Goal: Task Accomplishment & Management: Use online tool/utility

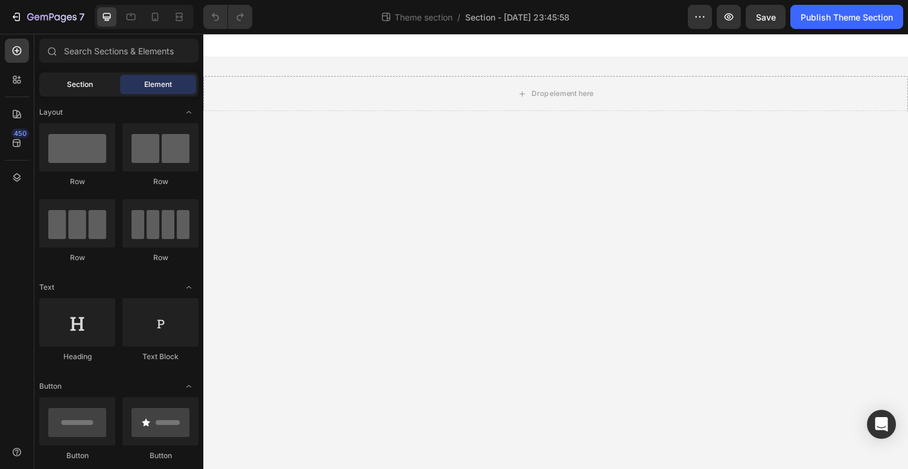
click at [68, 80] on span "Section" at bounding box center [80, 84] width 26 height 11
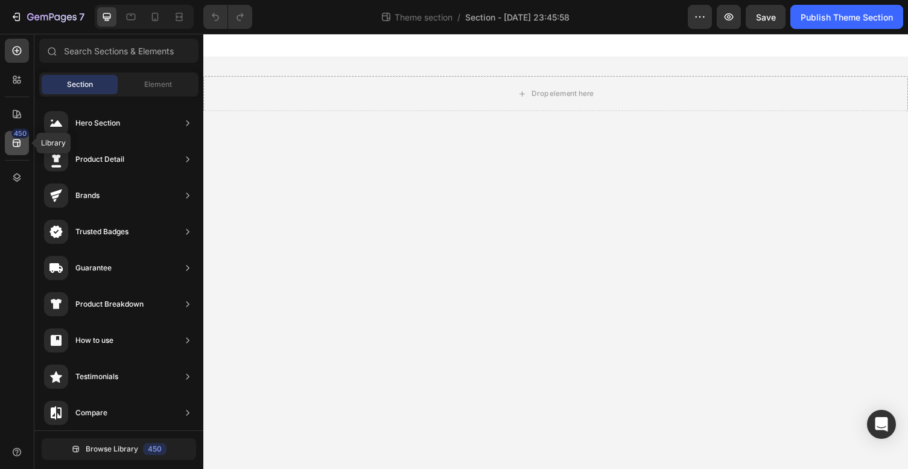
click at [12, 140] on icon at bounding box center [17, 143] width 12 height 12
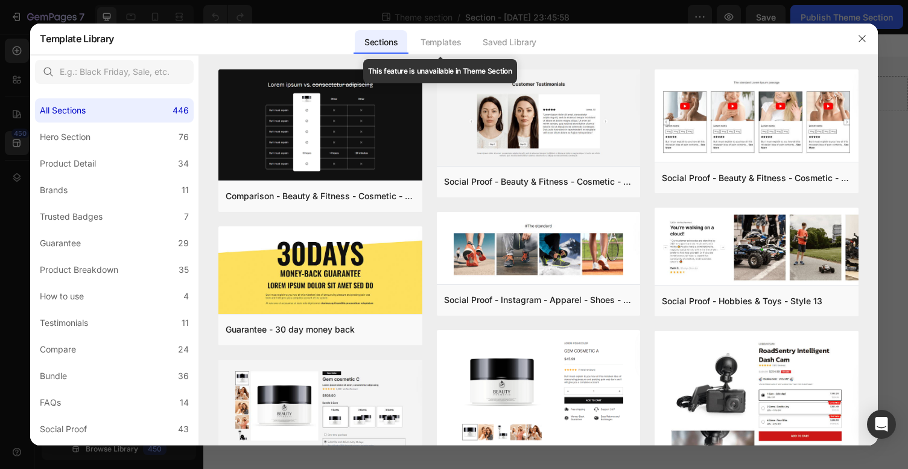
click at [448, 43] on div "Templates" at bounding box center [441, 42] width 60 height 24
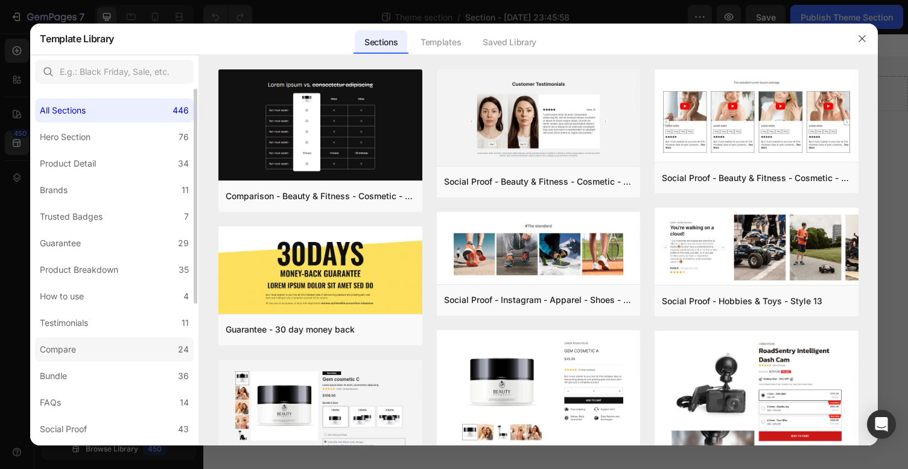
scroll to position [234, 0]
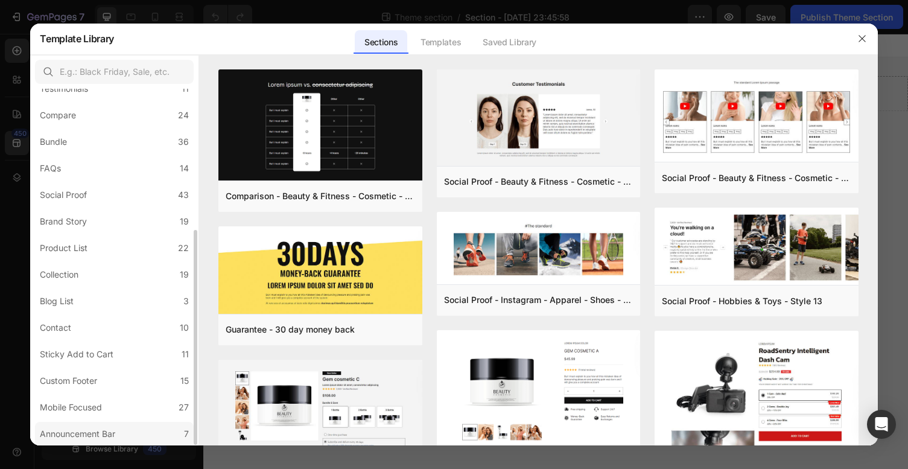
click at [100, 431] on div "Announcement Bar" at bounding box center [77, 434] width 75 height 14
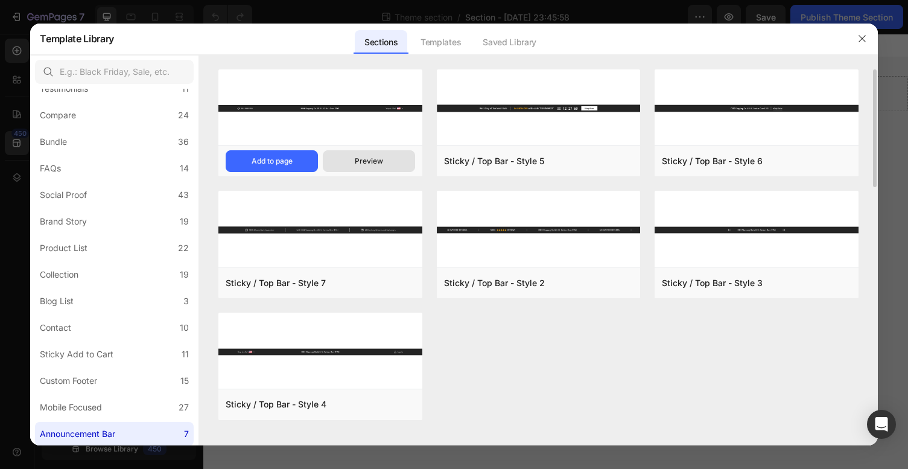
click at [361, 163] on div "Preview" at bounding box center [369, 161] width 28 height 11
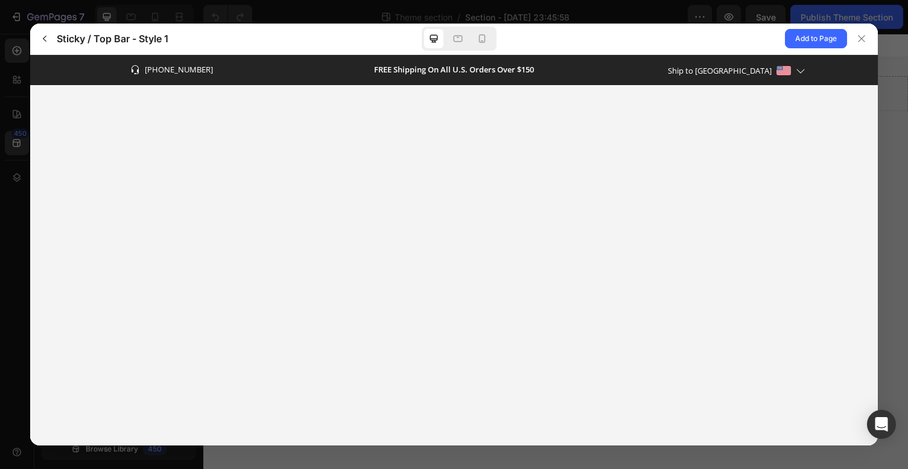
scroll to position [0, 0]
click at [483, 39] on icon at bounding box center [482, 39] width 12 height 12
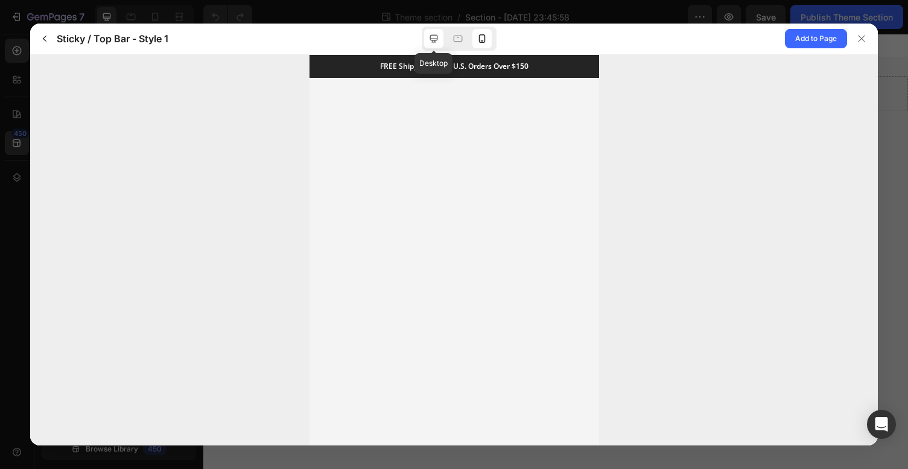
click at [430, 39] on icon at bounding box center [434, 39] width 8 height 8
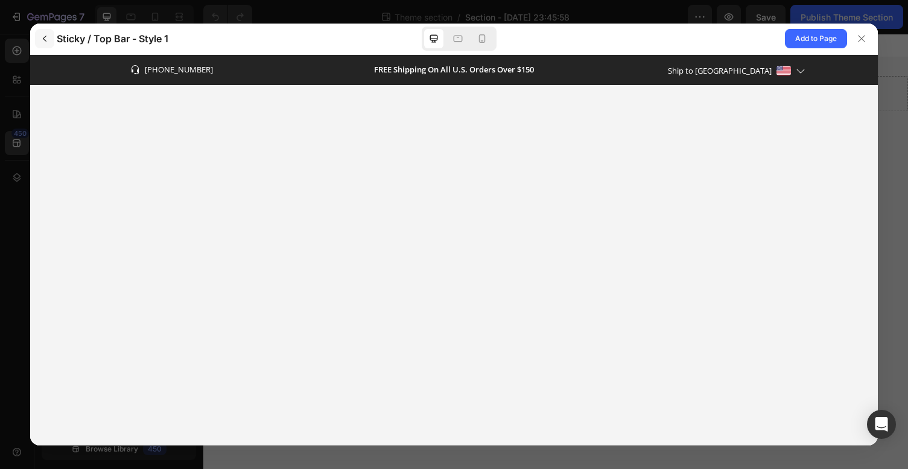
click at [45, 36] on icon "button" at bounding box center [45, 39] width 10 height 10
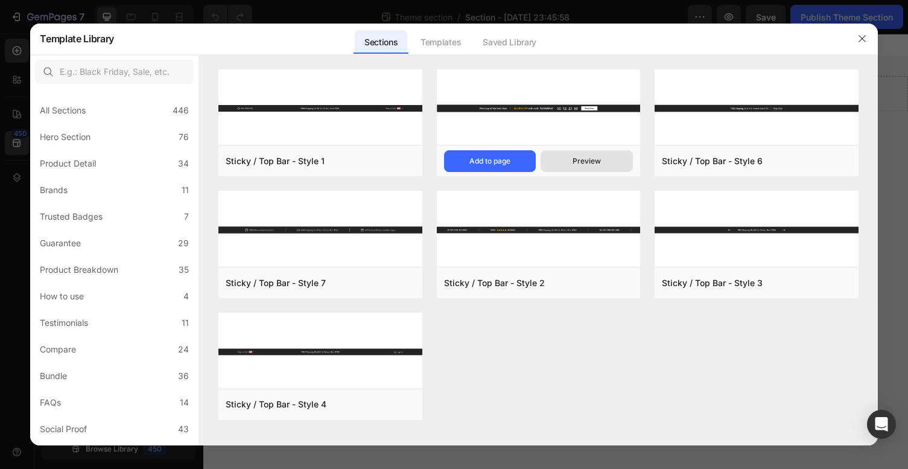
click at [585, 165] on div "Preview" at bounding box center [586, 161] width 28 height 11
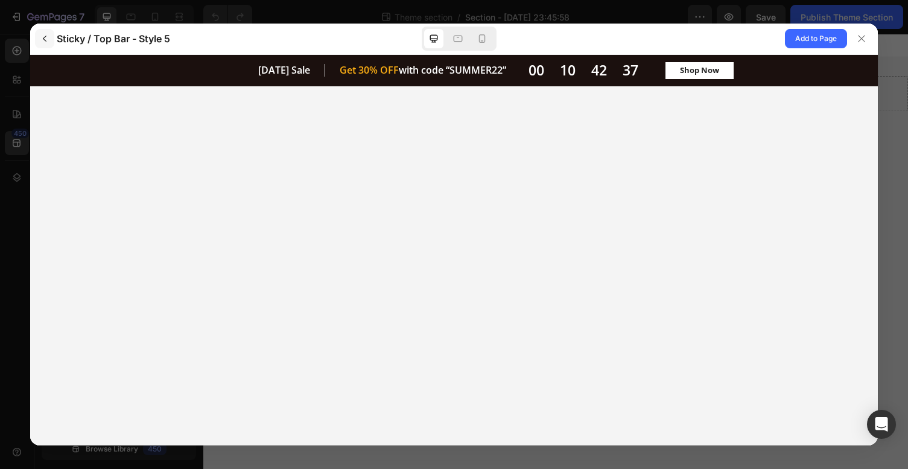
click at [44, 37] on icon "button" at bounding box center [45, 39] width 10 height 10
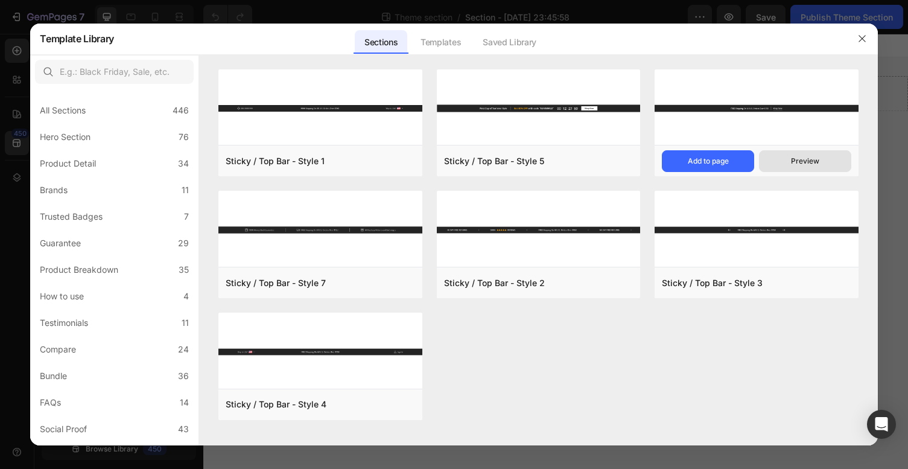
click at [798, 163] on div "Preview" at bounding box center [805, 161] width 28 height 11
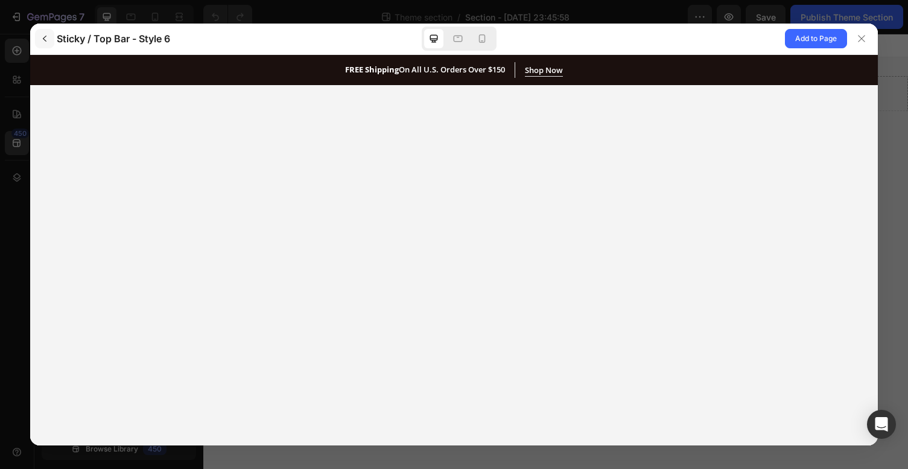
click at [47, 37] on icon "button" at bounding box center [45, 39] width 10 height 10
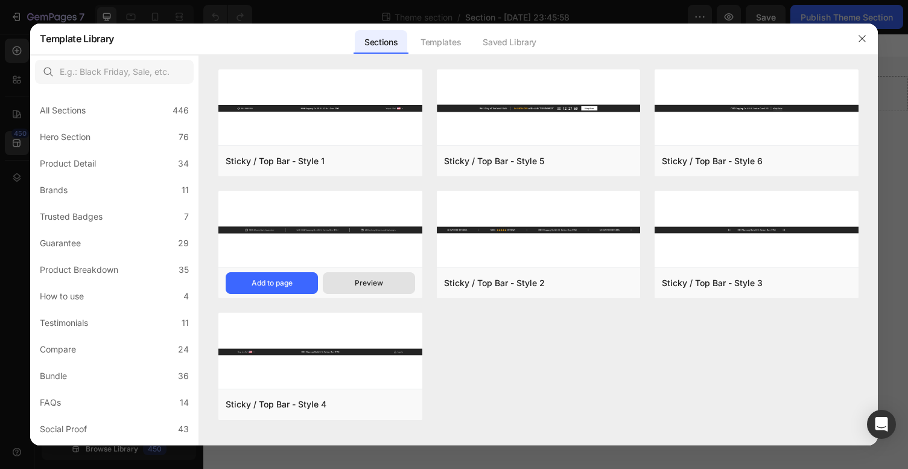
click at [367, 282] on div "Preview" at bounding box center [369, 282] width 28 height 11
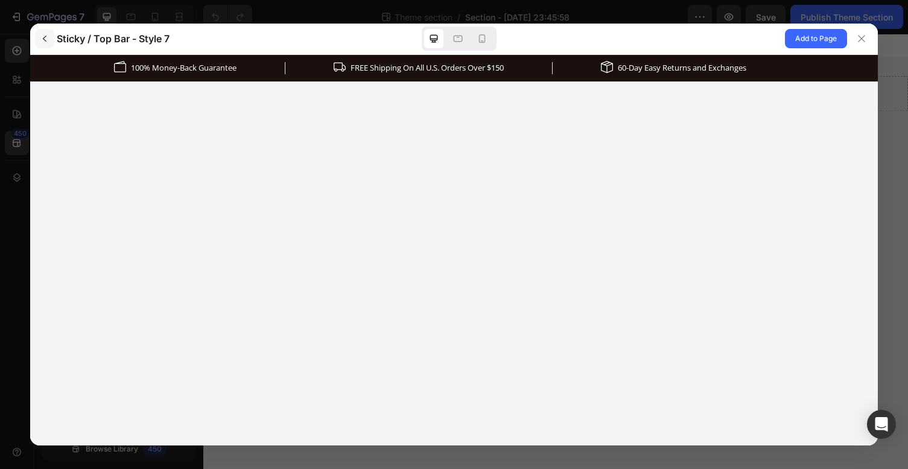
click at [43, 39] on icon "button" at bounding box center [45, 39] width 10 height 10
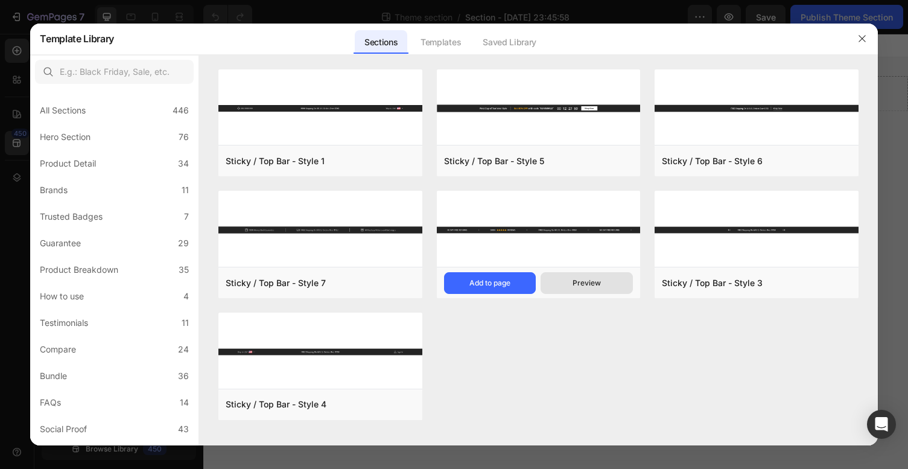
click at [574, 281] on div "Preview" at bounding box center [586, 282] width 28 height 11
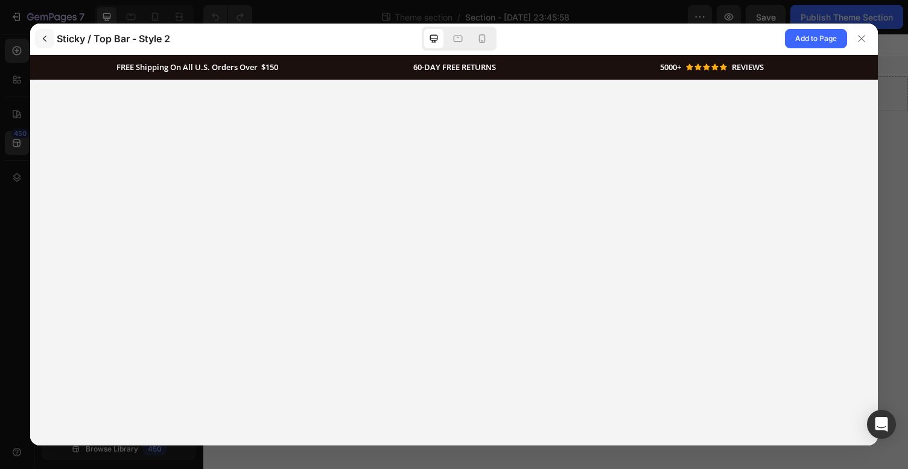
click at [45, 40] on icon "button" at bounding box center [45, 39] width 4 height 6
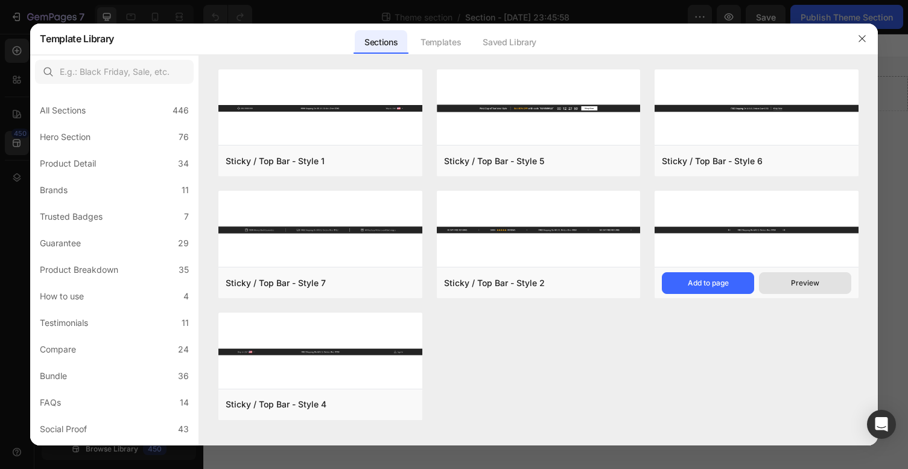
click at [794, 287] on div "Preview" at bounding box center [805, 282] width 28 height 11
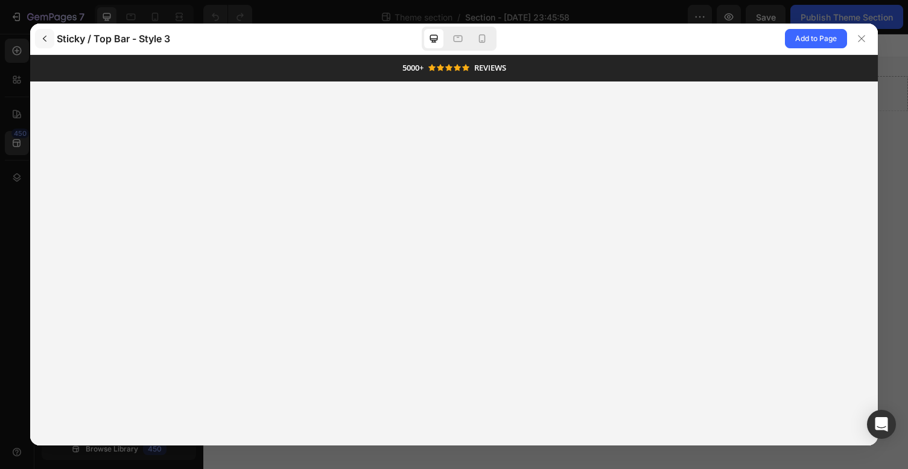
click at [45, 41] on icon "button" at bounding box center [45, 39] width 10 height 10
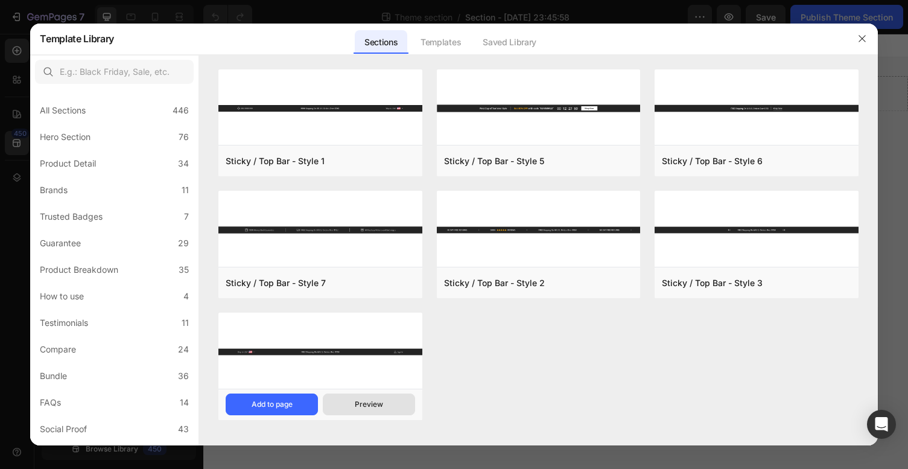
click at [360, 405] on div "Preview" at bounding box center [369, 404] width 28 height 11
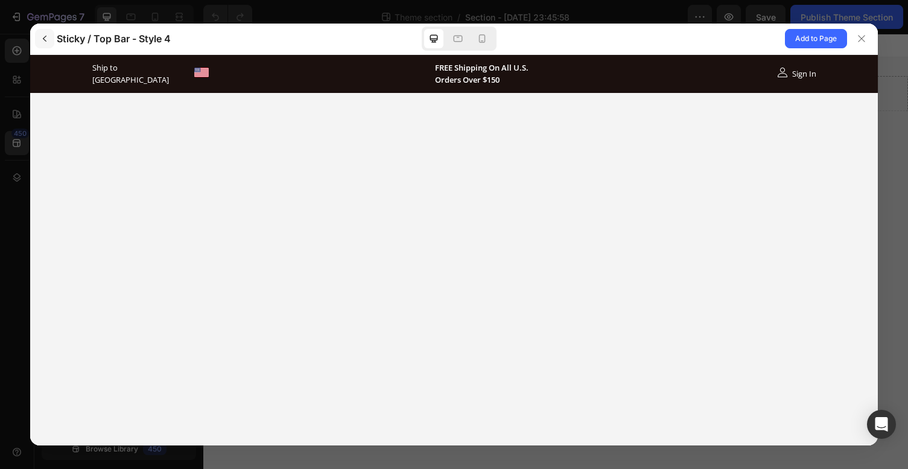
click at [43, 41] on icon "button" at bounding box center [45, 39] width 10 height 10
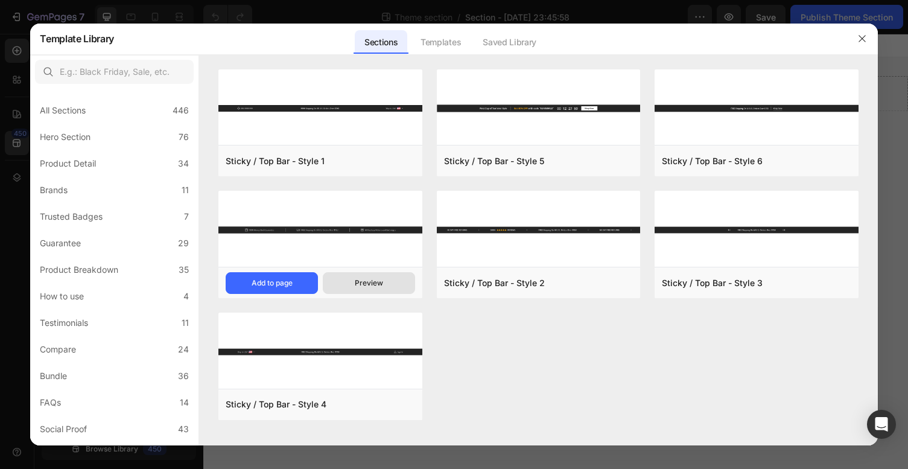
click at [346, 279] on button "Preview" at bounding box center [369, 283] width 92 height 22
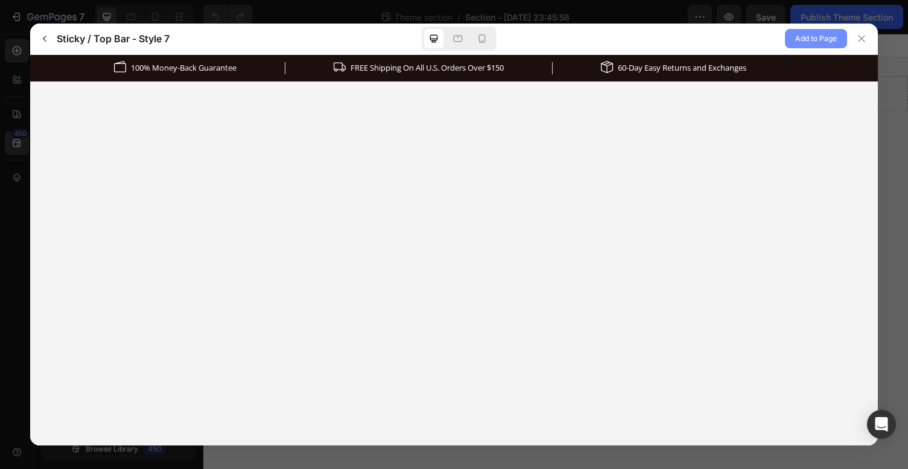
click at [802, 39] on span "Add to Page" at bounding box center [816, 38] width 42 height 14
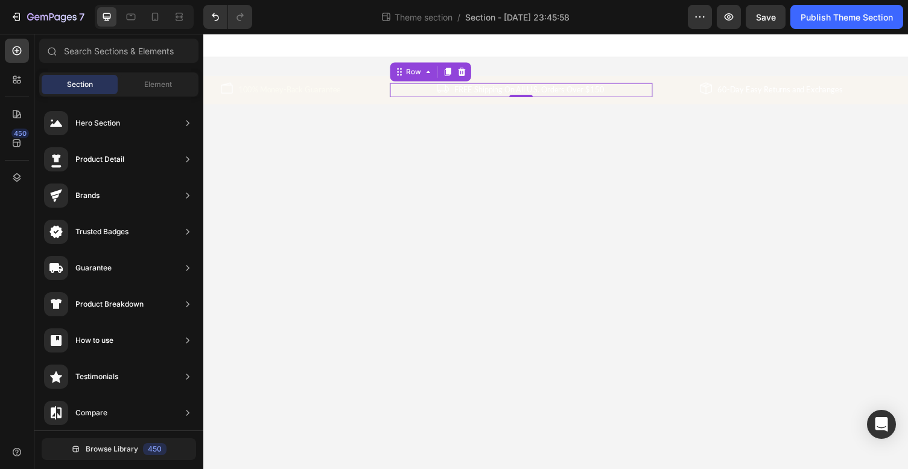
click at [402, 86] on div "Image FREE Shipping On All U.S. Orders Over $150 Text block Row 0" at bounding box center [530, 91] width 270 height 14
click at [317, 150] on body "Image 100% Money-Back Guarantee Text block Row Image FREE Shipping On All U.S. …" at bounding box center [565, 257] width 724 height 447
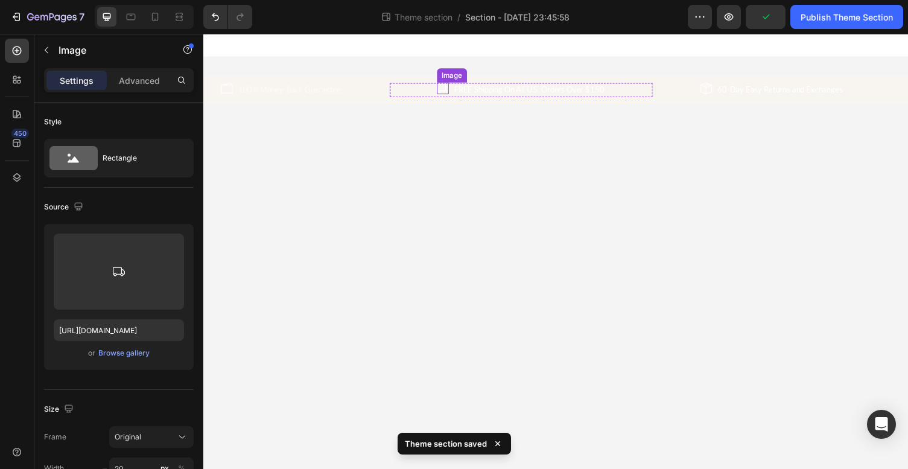
click at [443, 89] on img at bounding box center [449, 90] width 12 height 12
click at [478, 93] on p "FREE Shipping On All U.S. Orders Over $150" at bounding box center [538, 92] width 154 height 12
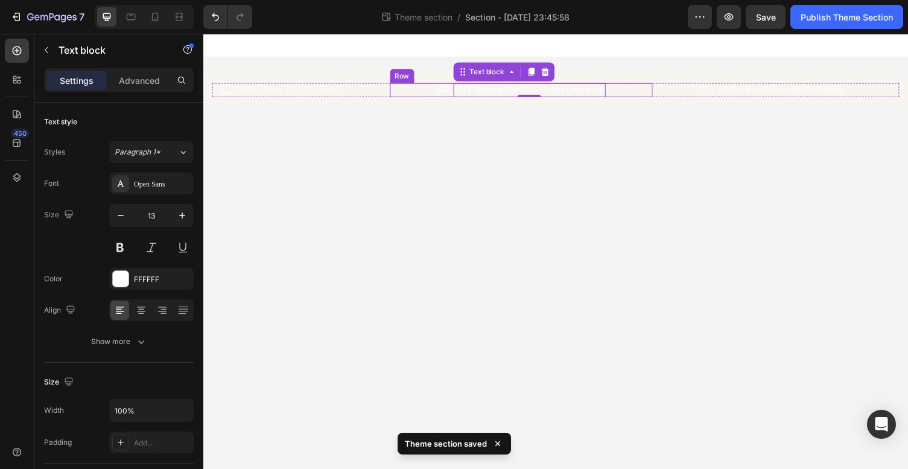
click at [404, 94] on div "Image FREE Shipping On All U.S. Orders Over $150 Text block 0 Row" at bounding box center [530, 91] width 270 height 14
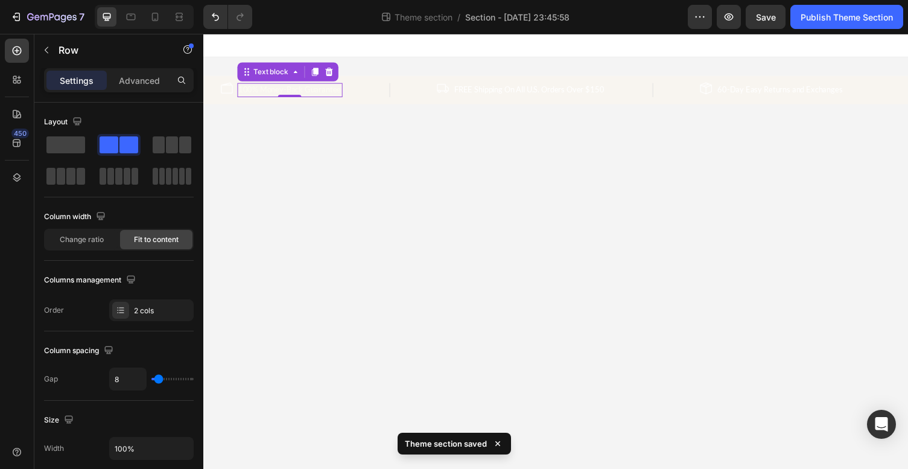
click at [305, 89] on p "100% Money-Back Guarantee" at bounding box center [292, 92] width 106 height 12
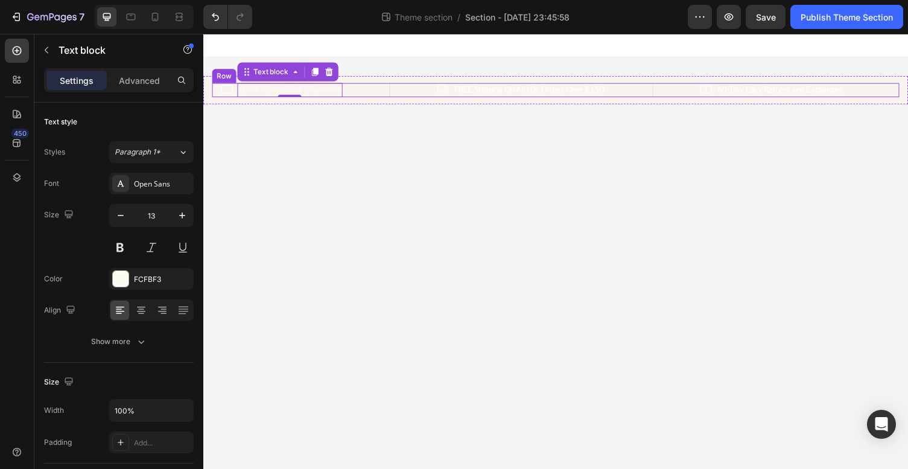
click at [212, 90] on div "Image 100% Money-Back Guarantee Text block 0 Row Image FREE Shipping On All U.S…" at bounding box center [565, 91] width 706 height 14
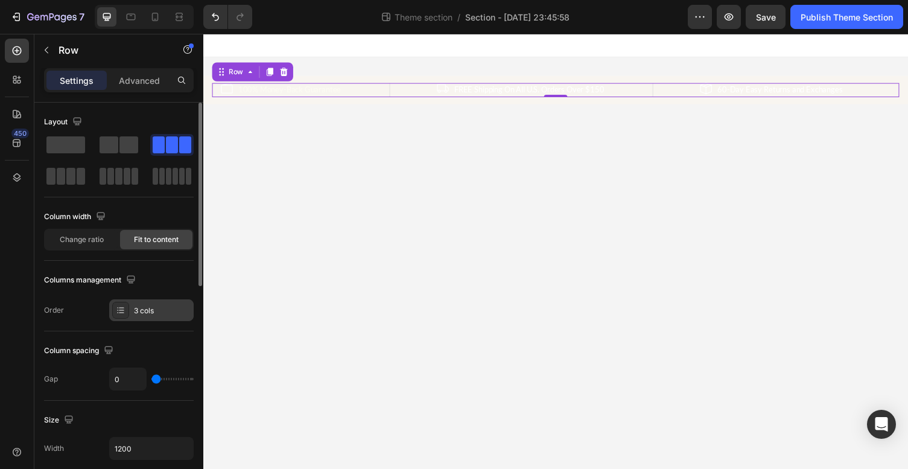
click at [141, 308] on div "3 cols" at bounding box center [162, 310] width 57 height 11
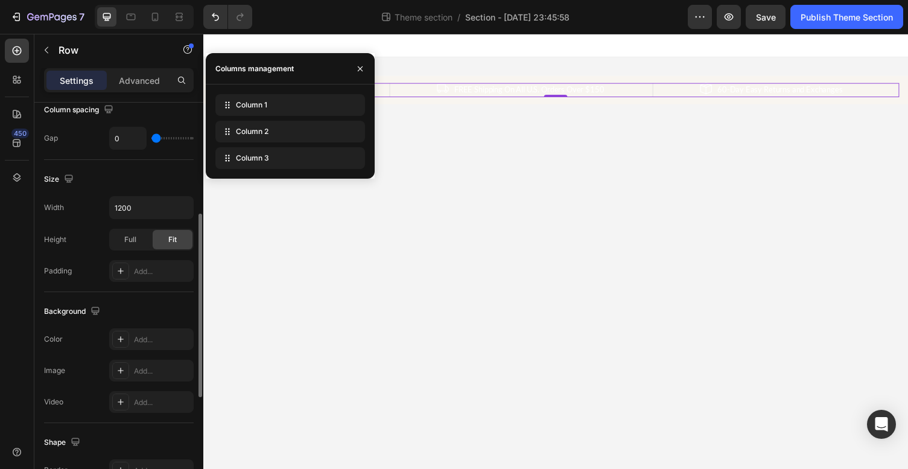
scroll to position [241, 0]
click at [154, 337] on div "Add..." at bounding box center [162, 339] width 57 height 11
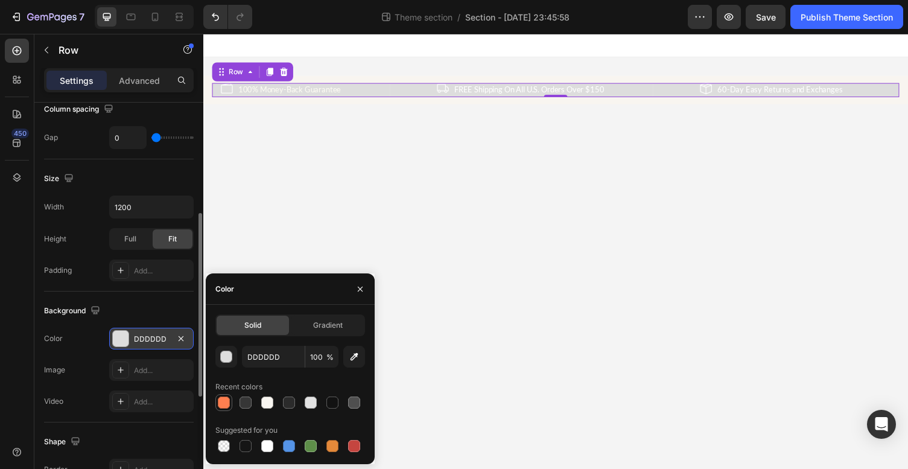
click at [223, 406] on div at bounding box center [224, 402] width 12 height 12
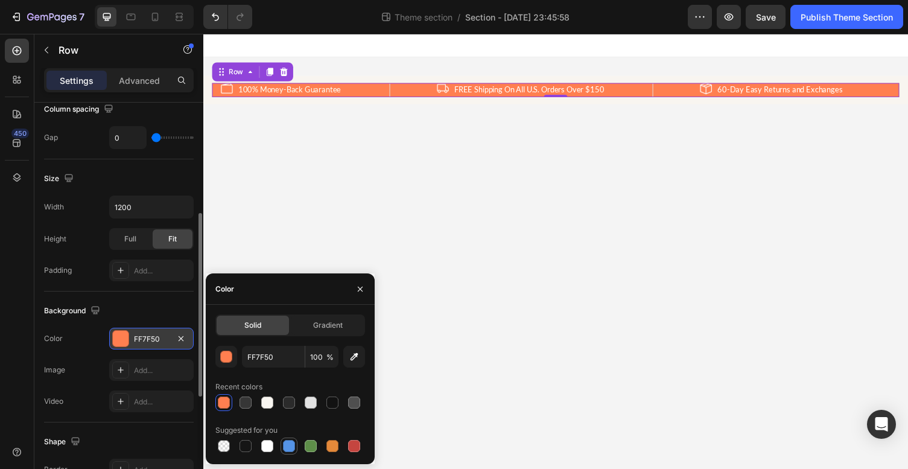
click at [287, 445] on div at bounding box center [289, 446] width 12 height 12
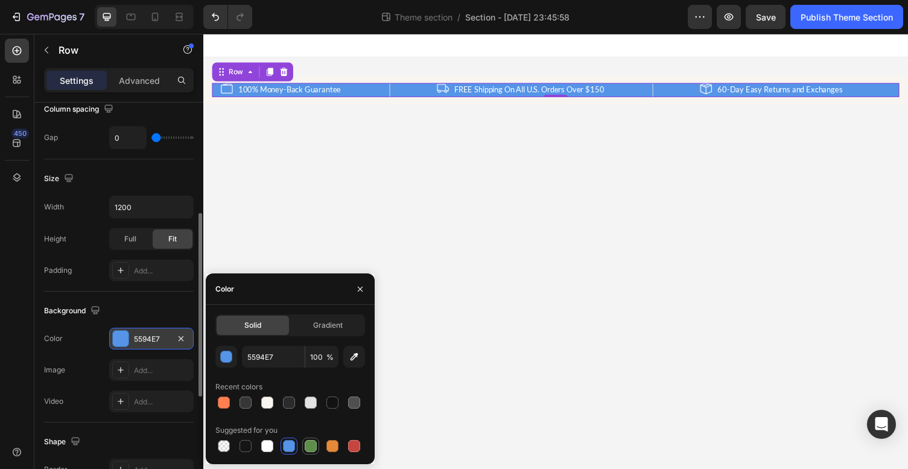
click at [311, 446] on div at bounding box center [311, 446] width 12 height 12
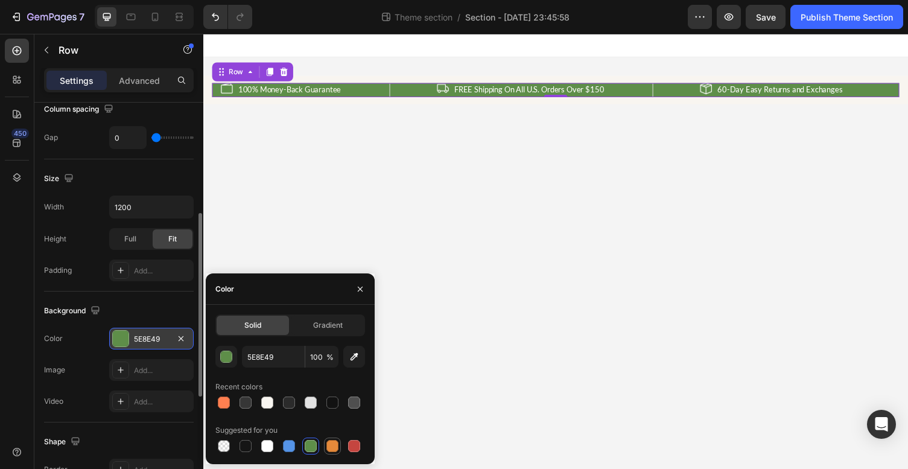
click at [337, 445] on div at bounding box center [332, 446] width 12 height 12
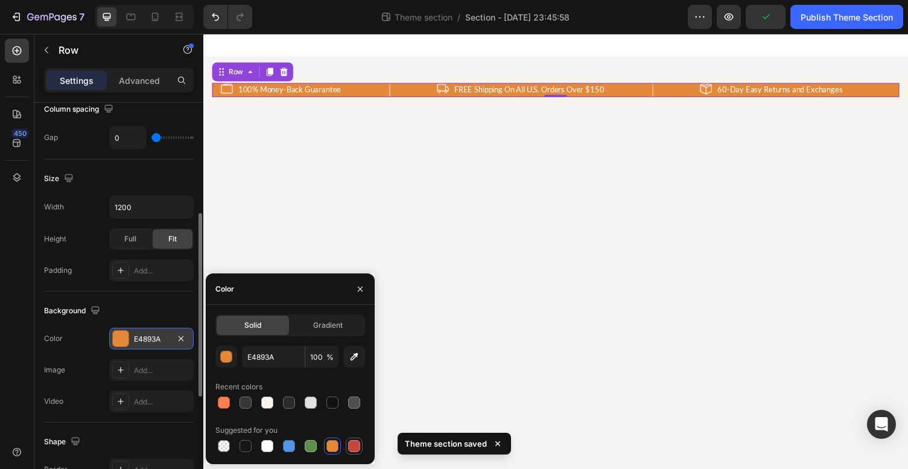
click at [351, 445] on div at bounding box center [354, 446] width 12 height 12
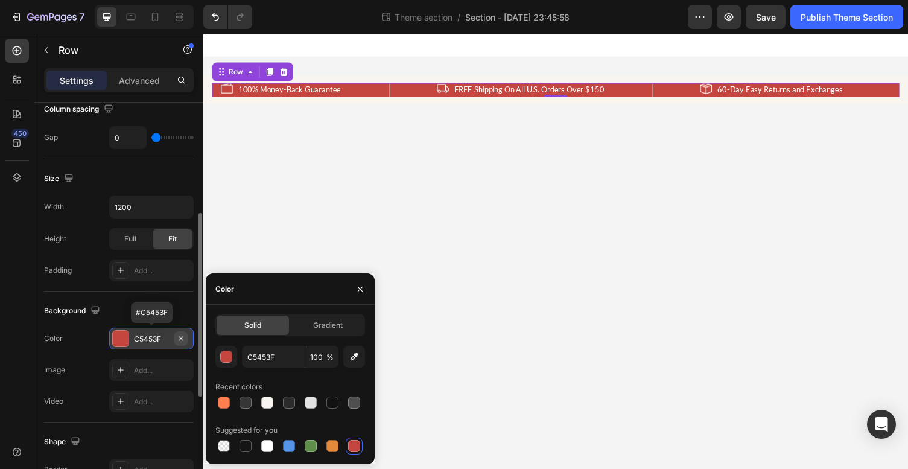
click at [179, 339] on icon "button" at bounding box center [181, 339] width 10 height 10
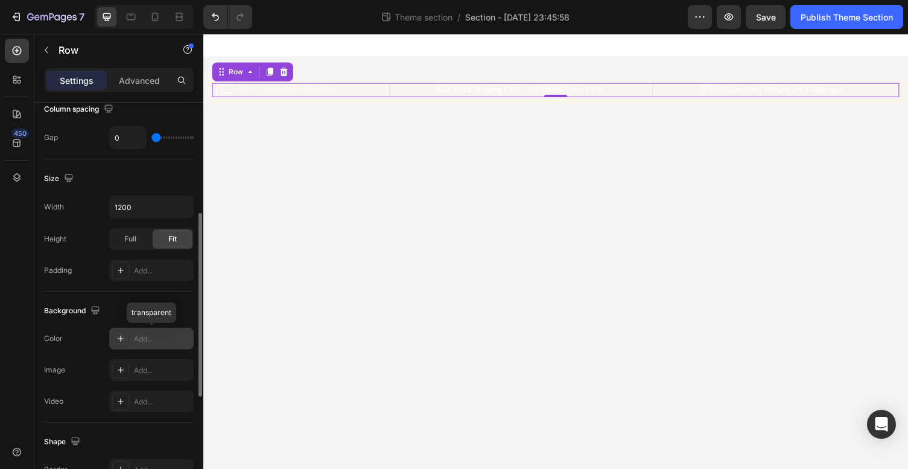
click at [164, 336] on div "Add..." at bounding box center [162, 339] width 57 height 11
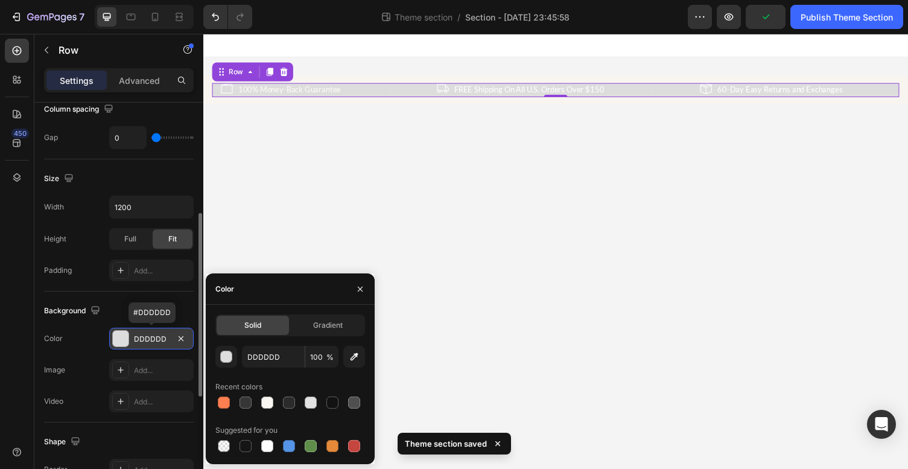
click at [135, 335] on div "DDDDDD" at bounding box center [151, 339] width 35 height 11
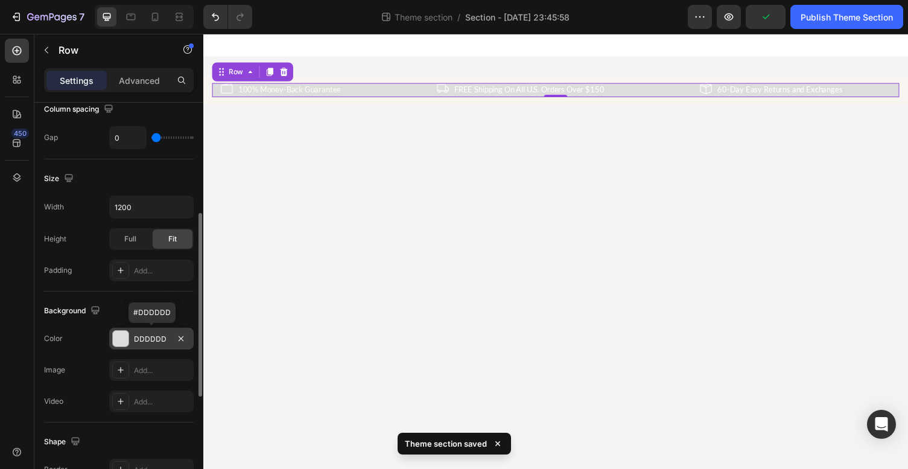
click at [135, 335] on div "DDDDDD" at bounding box center [151, 339] width 35 height 11
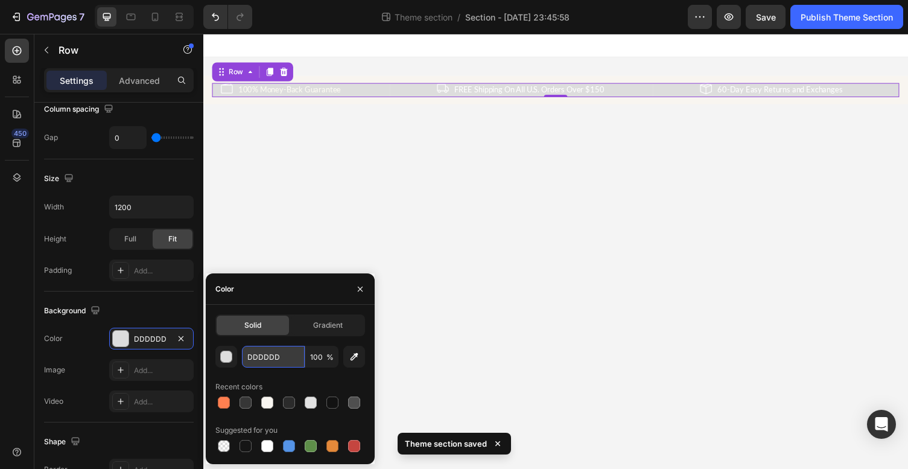
click at [291, 354] on input "DDDDDD" at bounding box center [273, 357] width 63 height 22
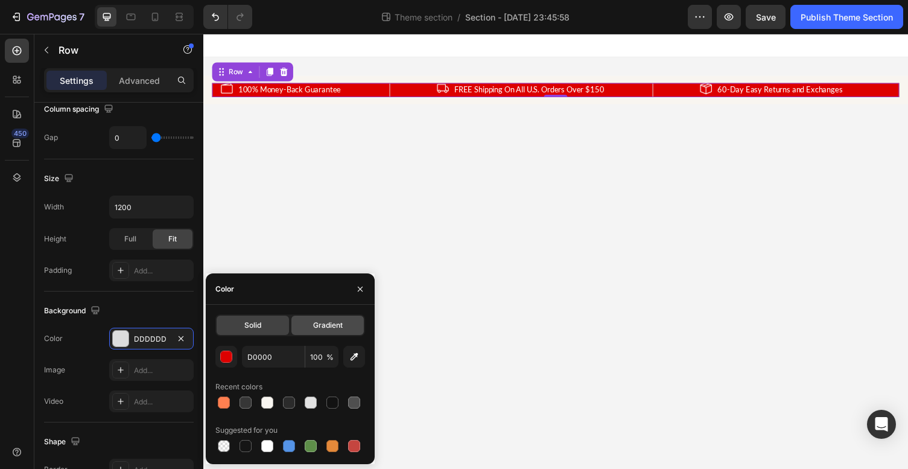
type input "DD0000"
click at [308, 324] on div "Gradient" at bounding box center [327, 325] width 72 height 19
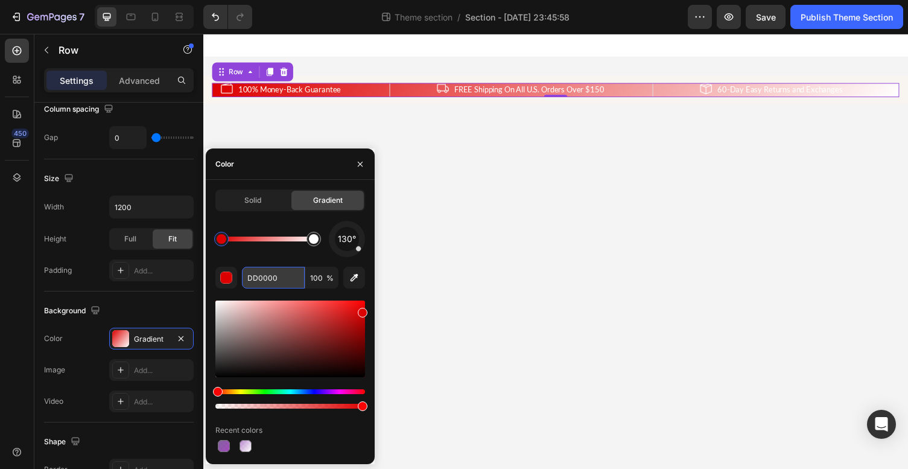
click at [254, 278] on input "DD0000" at bounding box center [273, 278] width 63 height 22
click at [250, 281] on input "DD0000" at bounding box center [273, 278] width 63 height 22
click at [255, 278] on input "DD0000" at bounding box center [273, 278] width 63 height 22
click at [258, 282] on input "DD0000" at bounding box center [273, 278] width 63 height 22
click at [288, 274] on input "DD0000" at bounding box center [273, 278] width 63 height 22
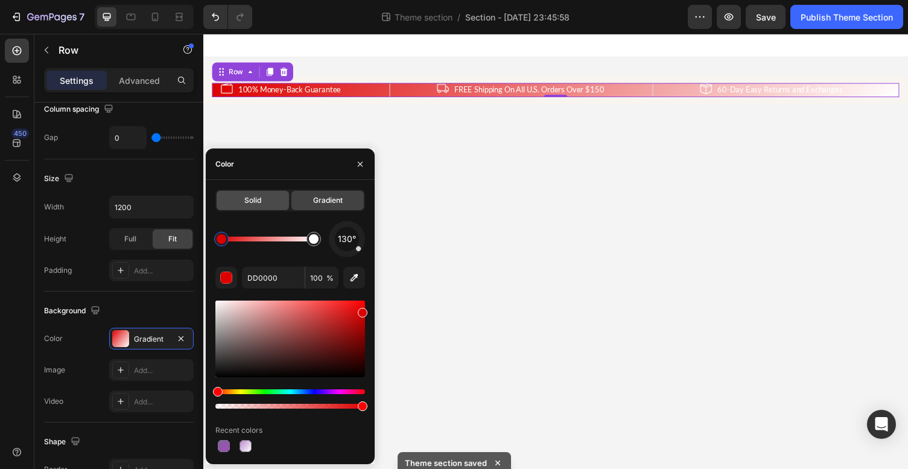
click at [251, 201] on span "Solid" at bounding box center [252, 200] width 17 height 11
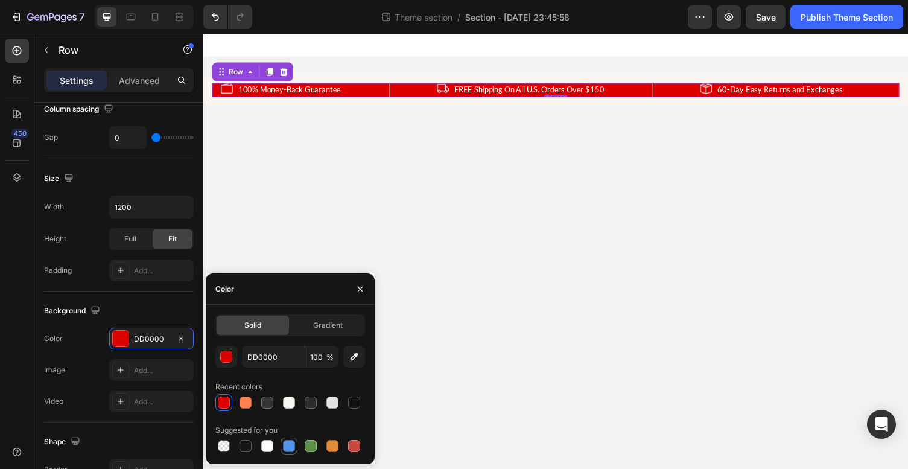
click at [288, 443] on div at bounding box center [289, 446] width 12 height 12
type input "5594E7"
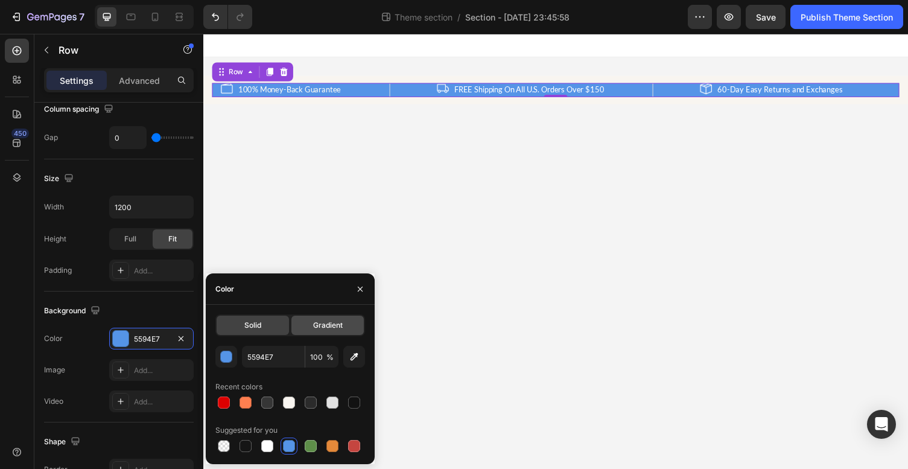
click at [311, 327] on div "Gradient" at bounding box center [327, 325] width 72 height 19
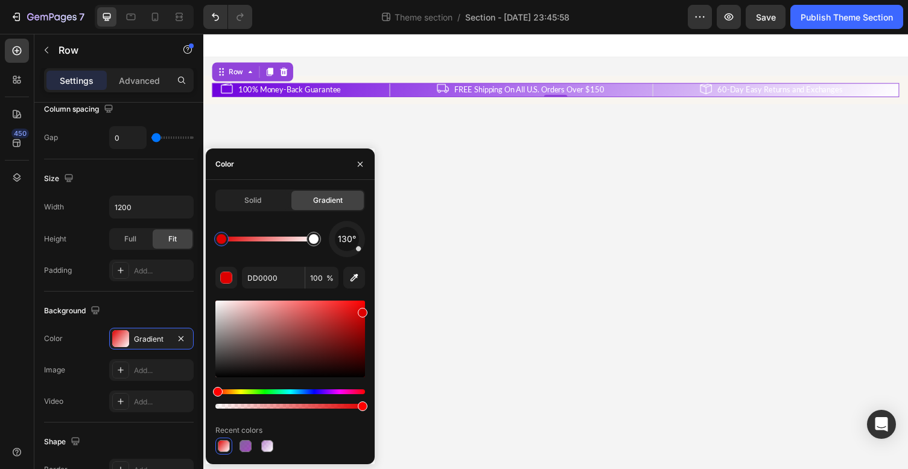
click at [328, 393] on div "Hue" at bounding box center [290, 391] width 150 height 5
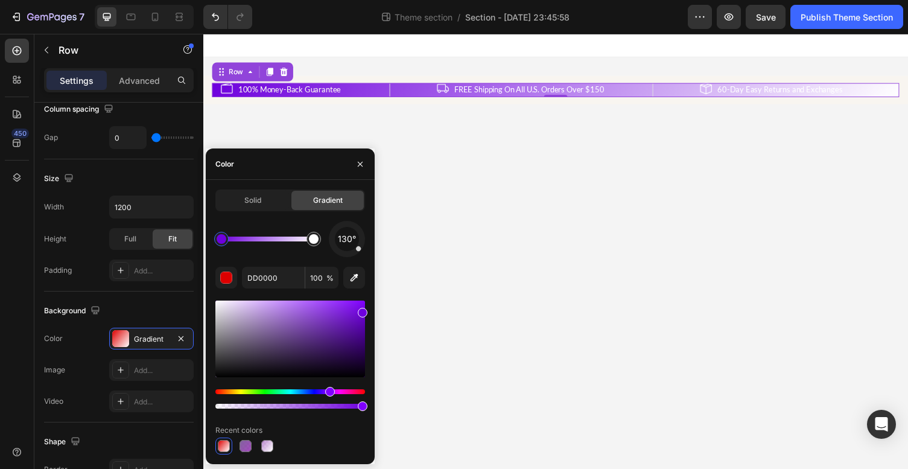
type input "6E00DD"
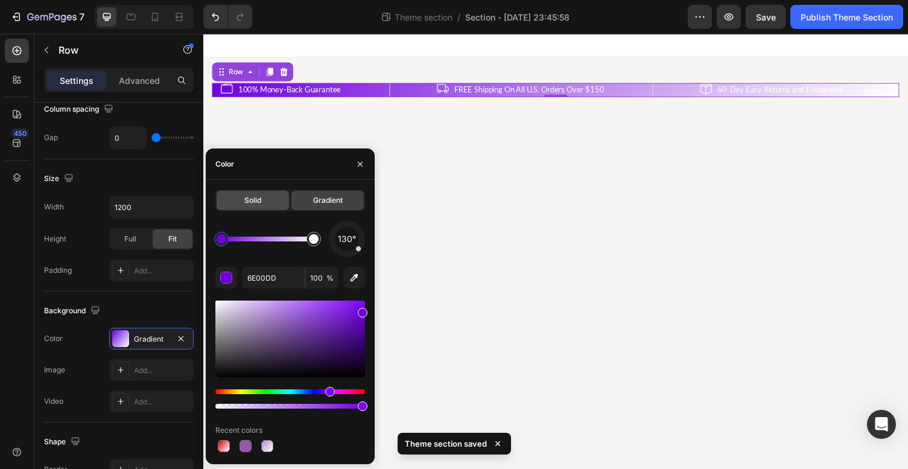
click at [250, 197] on span "Solid" at bounding box center [252, 200] width 17 height 11
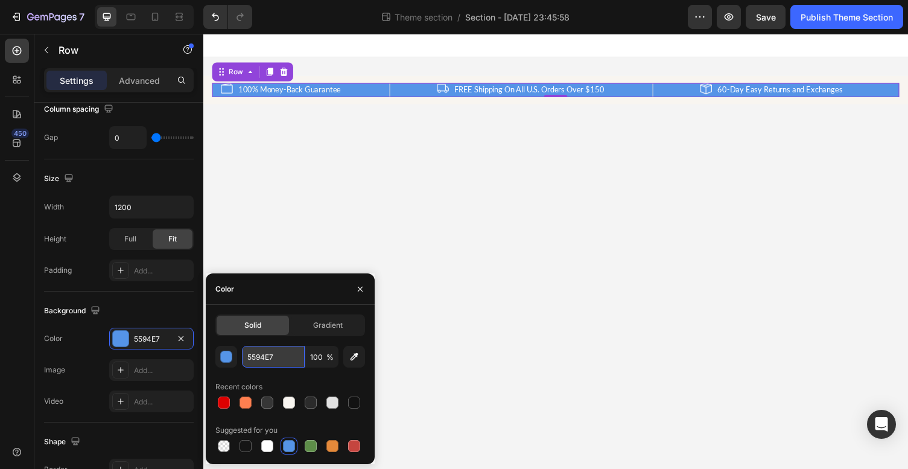
click at [270, 360] on input "5594E7" at bounding box center [273, 357] width 63 height 22
click at [229, 355] on div "button" at bounding box center [227, 357] width 12 height 12
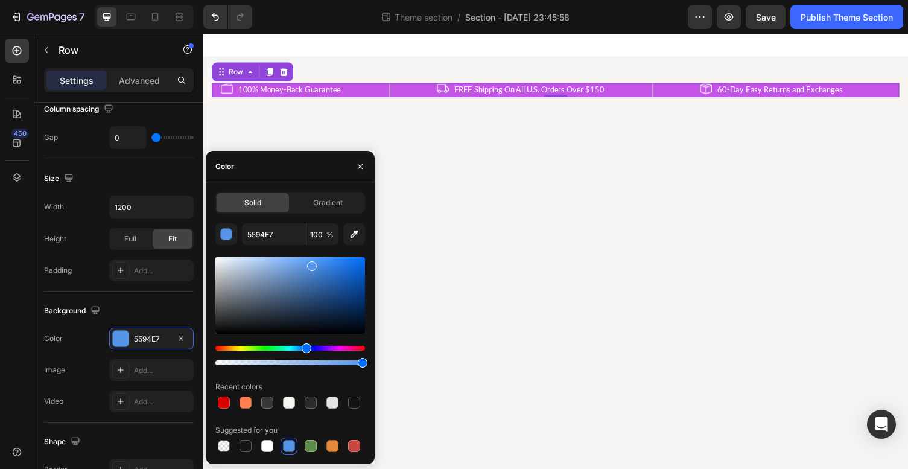
click at [335, 348] on div "Hue" at bounding box center [290, 348] width 150 height 5
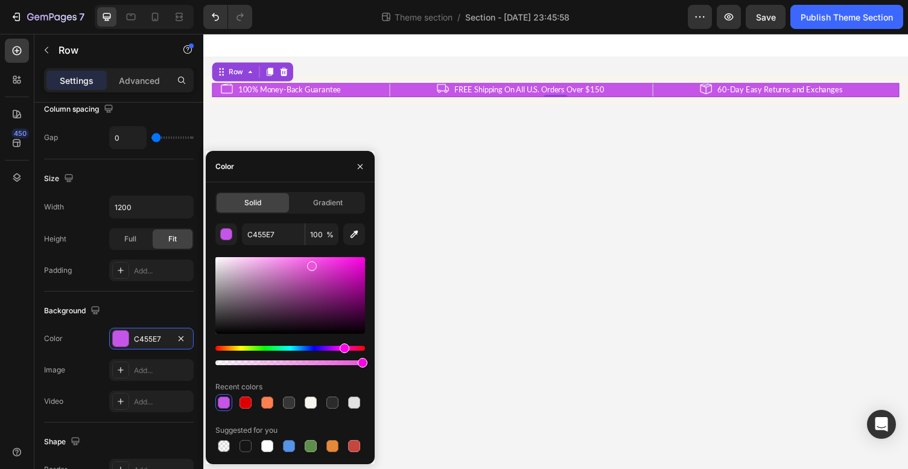
click at [343, 347] on div "Hue" at bounding box center [290, 348] width 150 height 5
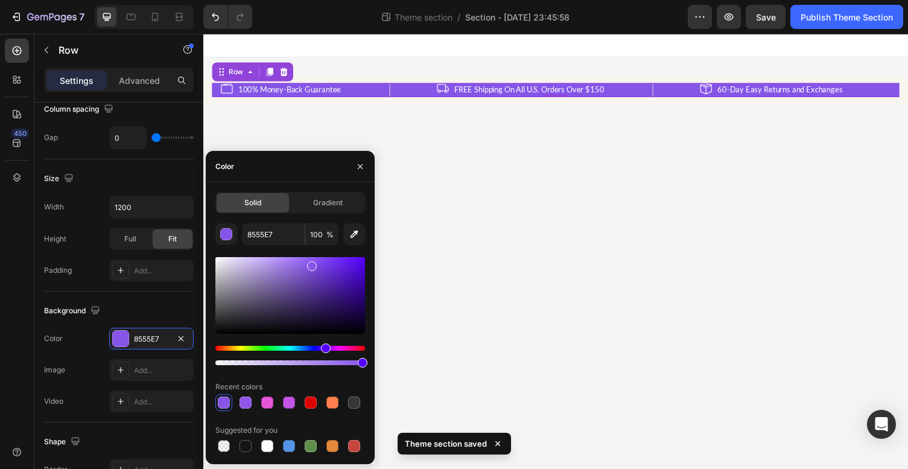
drag, startPoint x: 343, startPoint y: 346, endPoint x: 324, endPoint y: 347, distance: 19.4
click at [324, 347] on div "Hue" at bounding box center [326, 348] width 10 height 10
click at [223, 402] on div at bounding box center [224, 402] width 12 height 12
click at [363, 273] on div at bounding box center [290, 295] width 150 height 77
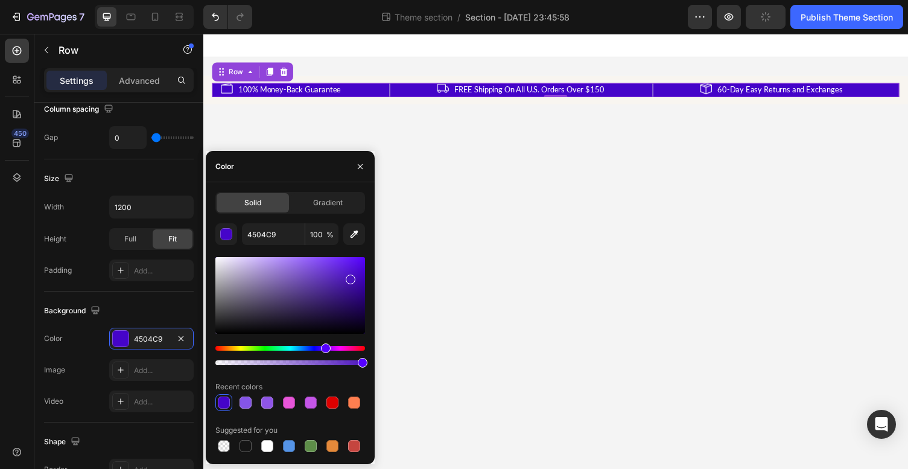
click at [349, 277] on div at bounding box center [290, 295] width 150 height 77
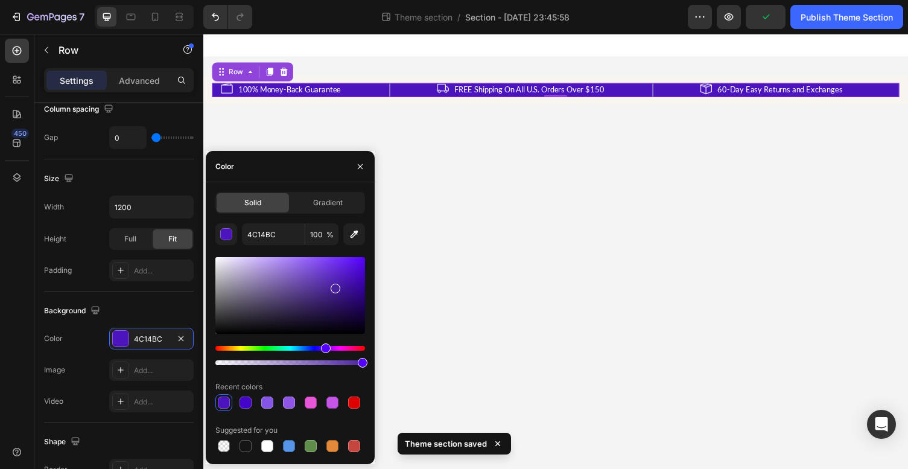
click at [334, 285] on div at bounding box center [290, 295] width 150 height 77
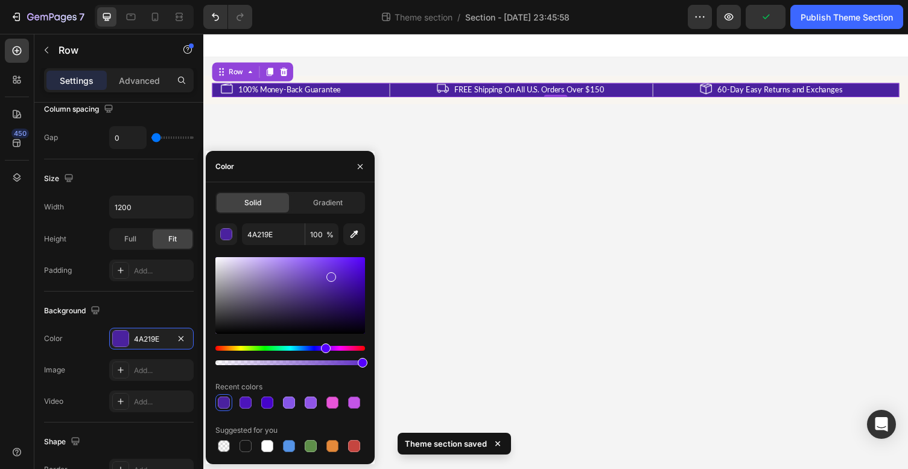
click at [330, 274] on div at bounding box center [290, 295] width 150 height 77
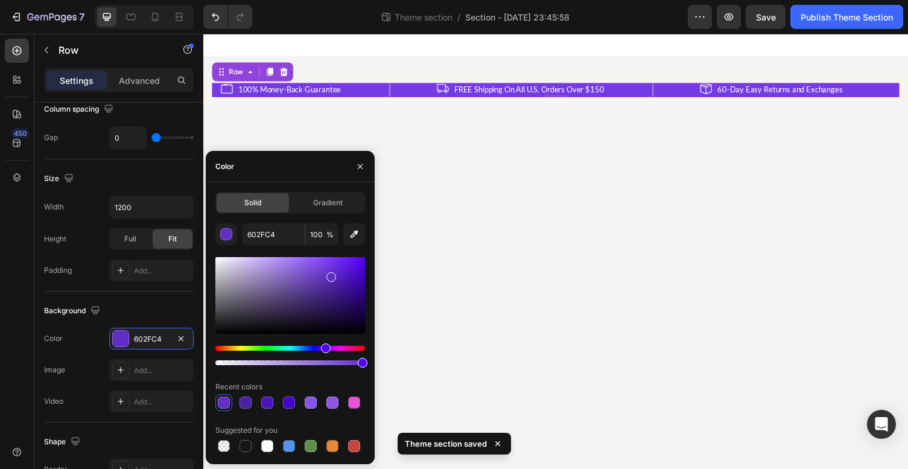
click at [326, 264] on div at bounding box center [290, 295] width 150 height 77
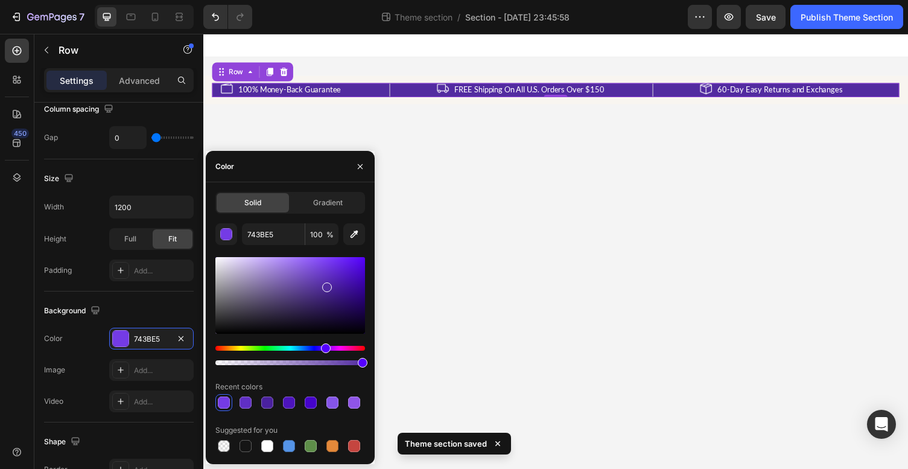
click at [326, 285] on div at bounding box center [290, 295] width 150 height 77
type input "522BA0"
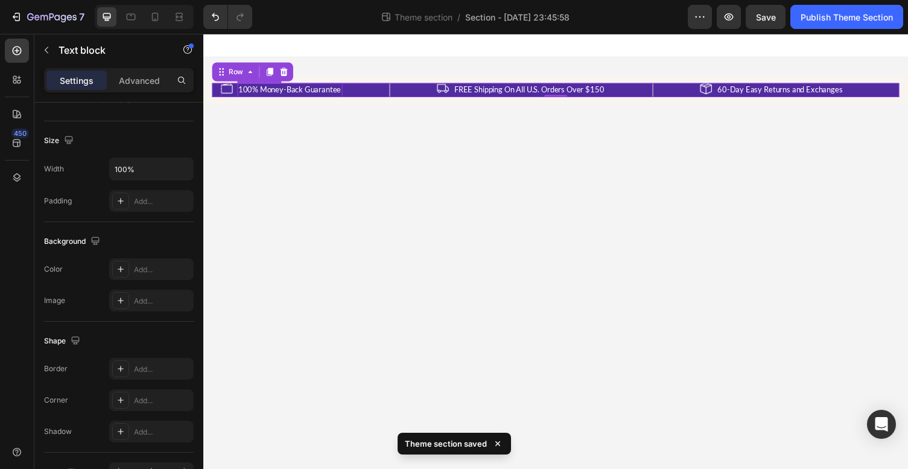
click at [334, 92] on p "100% Money-Back Guarantee" at bounding box center [292, 92] width 106 height 12
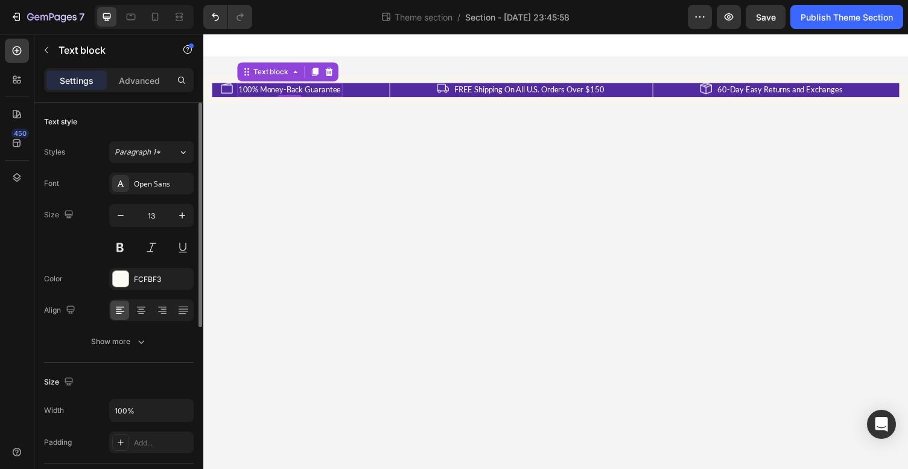
click at [334, 92] on p "100% Money-Back Guarantee" at bounding box center [292, 92] width 106 height 12
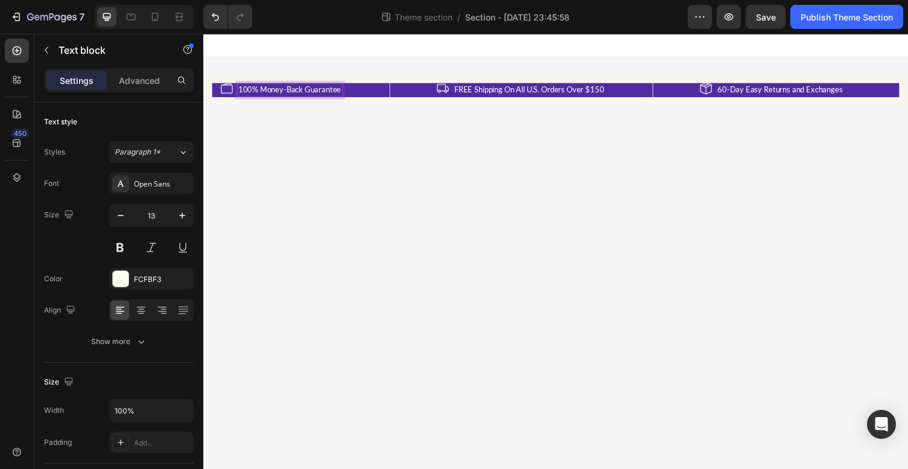
click at [257, 93] on p "100% Money-Back Guarantee" at bounding box center [292, 92] width 106 height 12
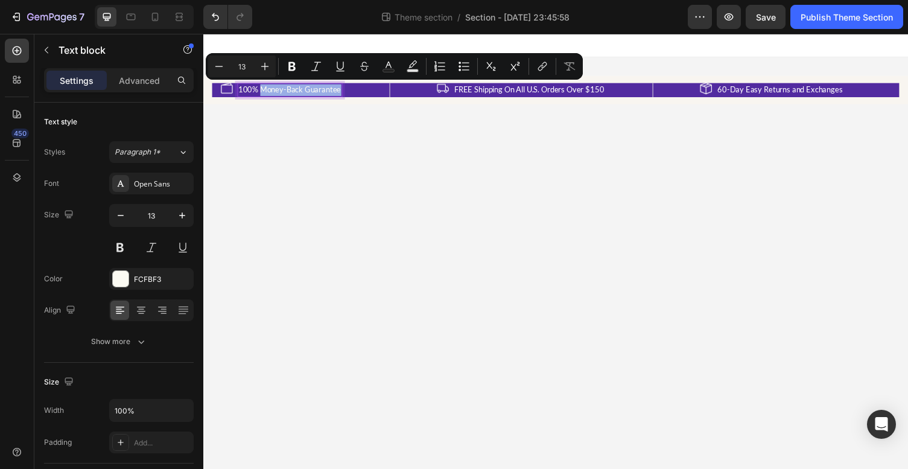
drag, startPoint x: 257, startPoint y: 93, endPoint x: 340, endPoint y: 92, distance: 83.3
click at [340, 92] on p "100% Money-Back Guarantee" at bounding box center [292, 92] width 106 height 12
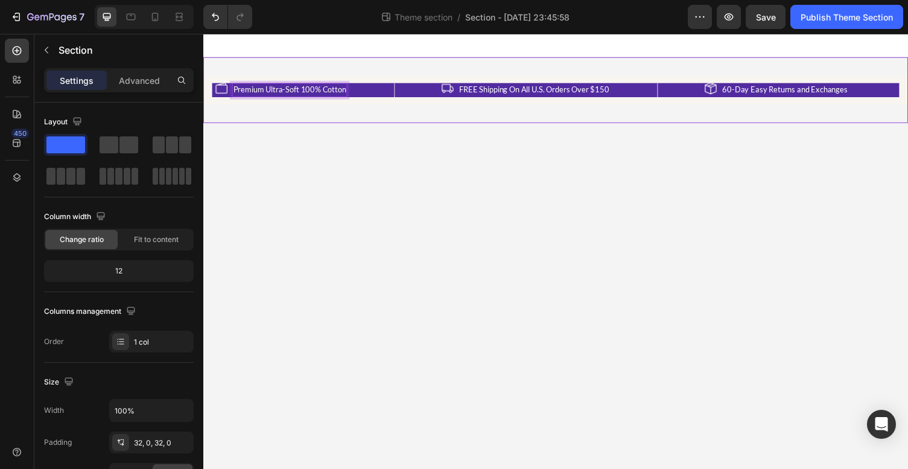
click at [368, 124] on div "Image Premium Ultra-Soft 100% Cotton Text block 0 Row Image FREE Shipping On Al…" at bounding box center [565, 92] width 724 height 68
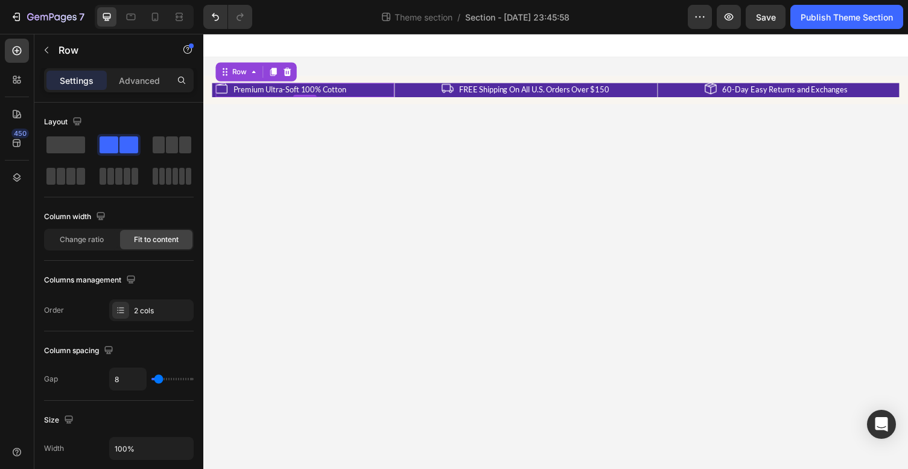
click at [373, 98] on div "Image Premium Ultra-Soft 100% Cotton Text block Row 0" at bounding box center [307, 91] width 183 height 14
click at [387, 86] on div "Image Premium Ultra-Soft 100% Cotton Text block Row" at bounding box center [307, 91] width 183 height 14
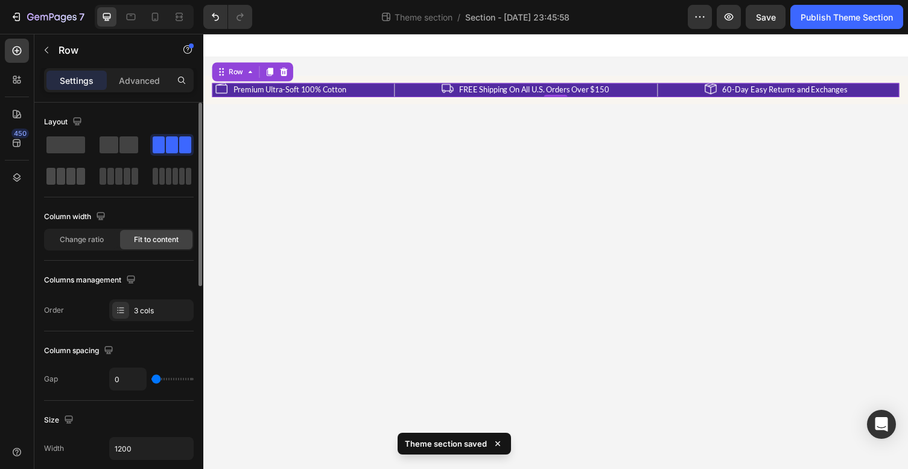
click at [69, 179] on span at bounding box center [70, 176] width 9 height 17
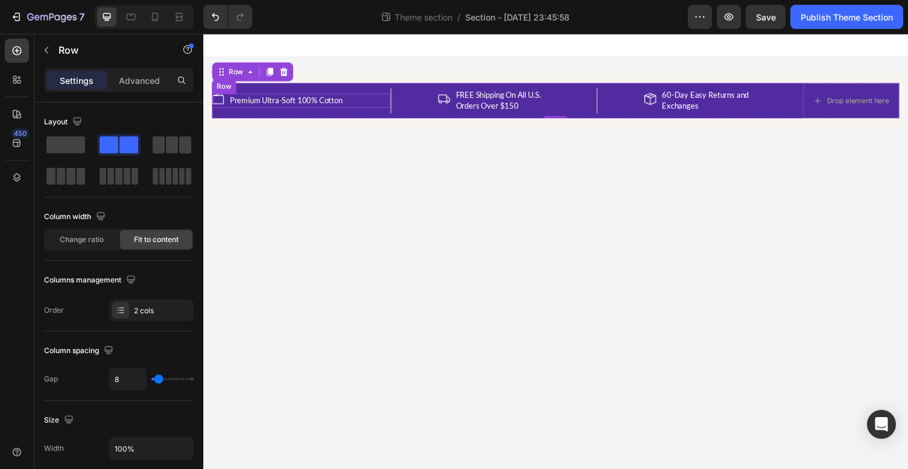
click at [357, 101] on div "Image Premium Ultra-Soft 100% Cotton Text block Row" at bounding box center [303, 102] width 183 height 14
click at [477, 105] on p "FREE Shipping On All U.S. Orders Over $150" at bounding box center [510, 103] width 95 height 24
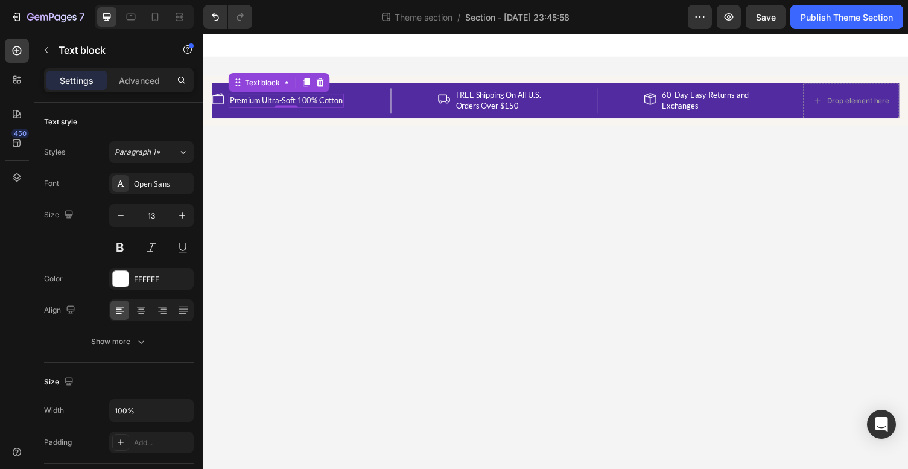
click at [294, 107] on div "Premium Ultra-Soft 100% Cotton Text block 0" at bounding box center [288, 102] width 118 height 14
click at [300, 103] on p "Premium Ultra-Soft 100% Cotton" at bounding box center [288, 103] width 116 height 12
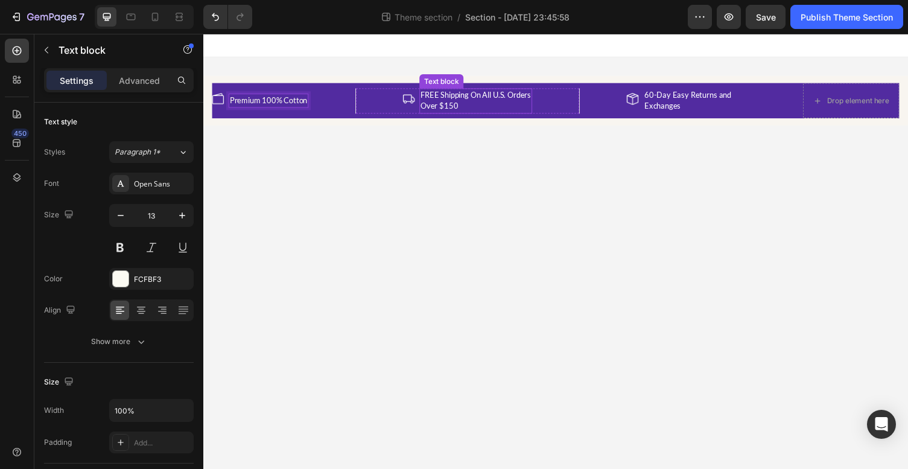
click at [454, 100] on p "FREE Shipping On All U.S. Orders Over $150" at bounding box center [483, 103] width 113 height 24
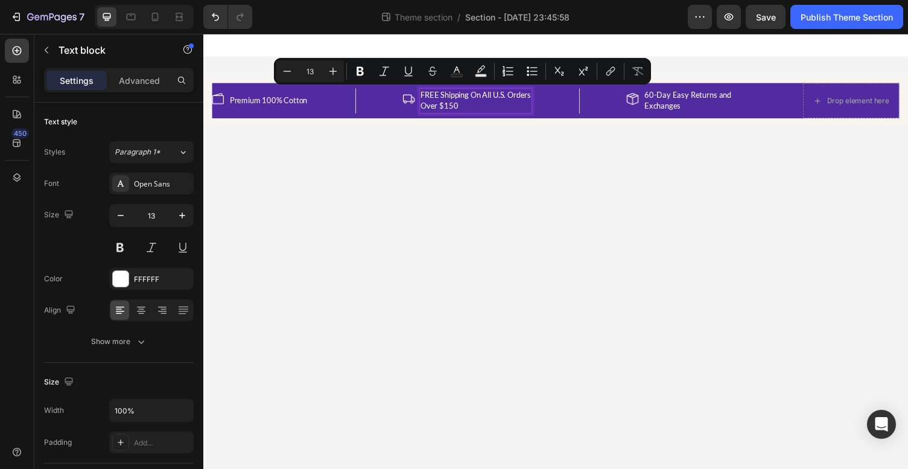
click at [439, 101] on p "FREE Shipping On All U.S. Orders Over $150" at bounding box center [483, 103] width 113 height 24
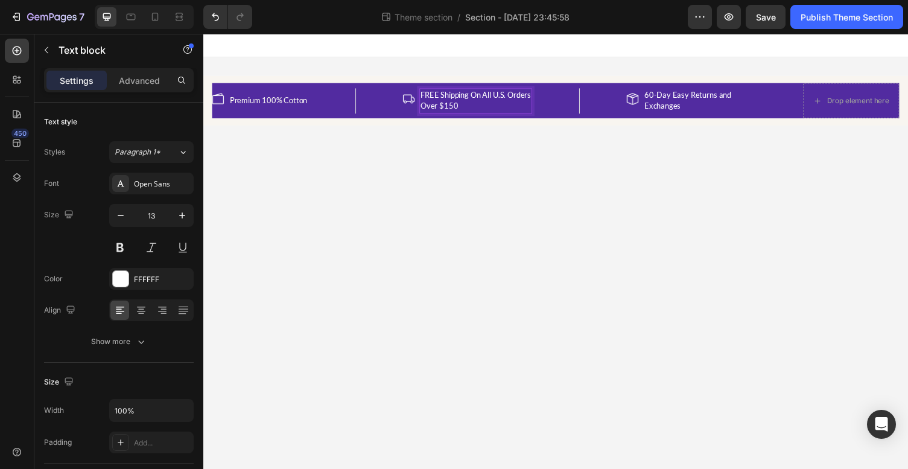
click at [443, 104] on p "FREE Shipping On All U.S. Orders Over $150" at bounding box center [483, 103] width 113 height 24
click at [498, 110] on p "FREE Shipping On All U.S. Orders Over $150" at bounding box center [483, 103] width 113 height 24
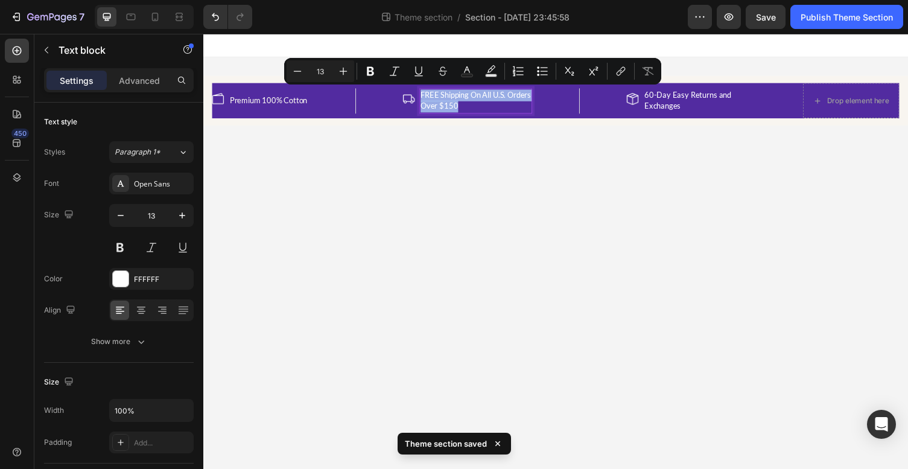
drag, startPoint x: 498, startPoint y: 110, endPoint x: 429, endPoint y: 95, distance: 70.4
click at [429, 95] on p "FREE Shipping On All U.S. Orders Over $150" at bounding box center [483, 103] width 113 height 24
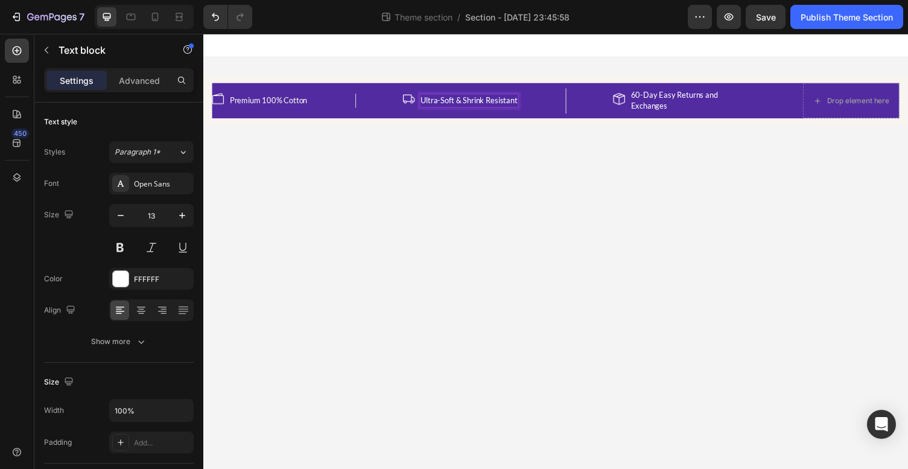
click at [405, 179] on body "Image Premium 100% Cotton Text block Row Image Ultra-Soft & Shrink Resistant Te…" at bounding box center [565, 257] width 724 height 447
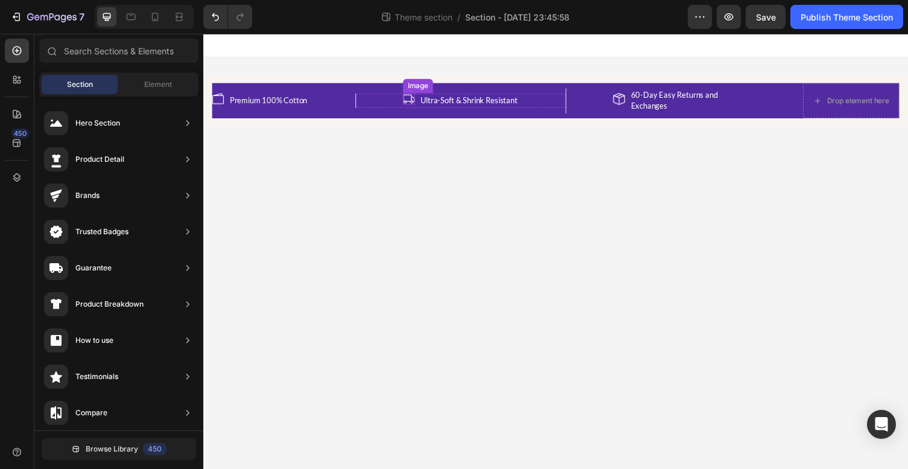
click at [417, 95] on img at bounding box center [414, 101] width 12 height 12
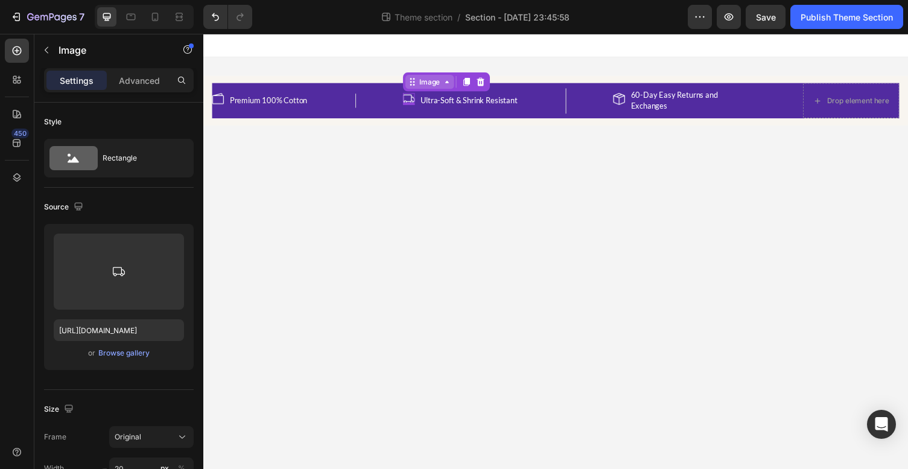
click at [458, 85] on icon at bounding box center [454, 83] width 10 height 10
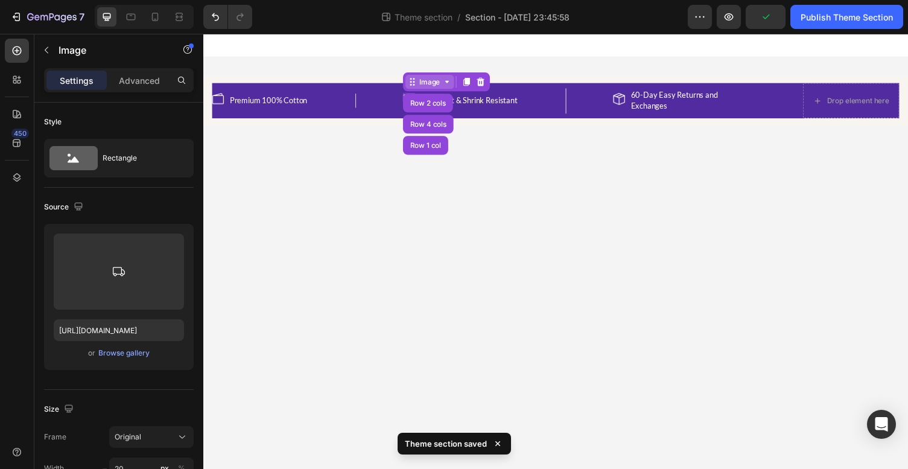
click at [420, 86] on icon at bounding box center [418, 83] width 10 height 10
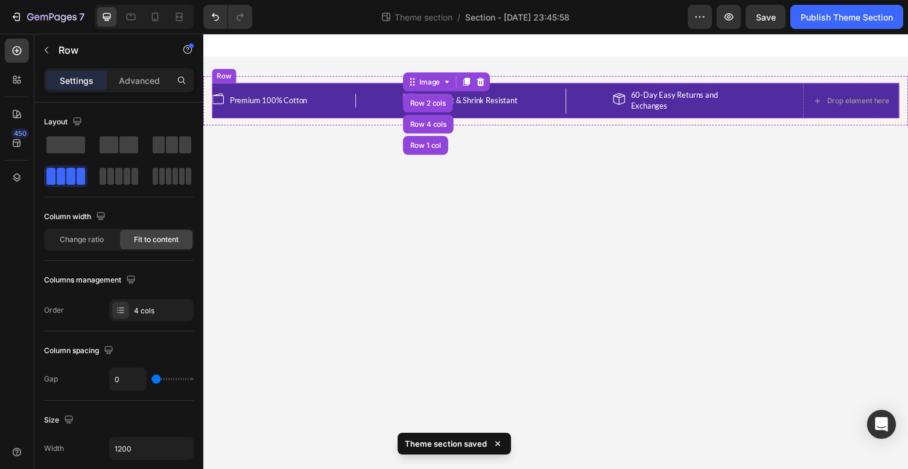
click at [393, 110] on div "Image Row 2 cols Row 4 cols Row 1 col 0 Ultra-Soft & Shrink Resistant Text bloc…" at bounding box center [468, 102] width 216 height 36
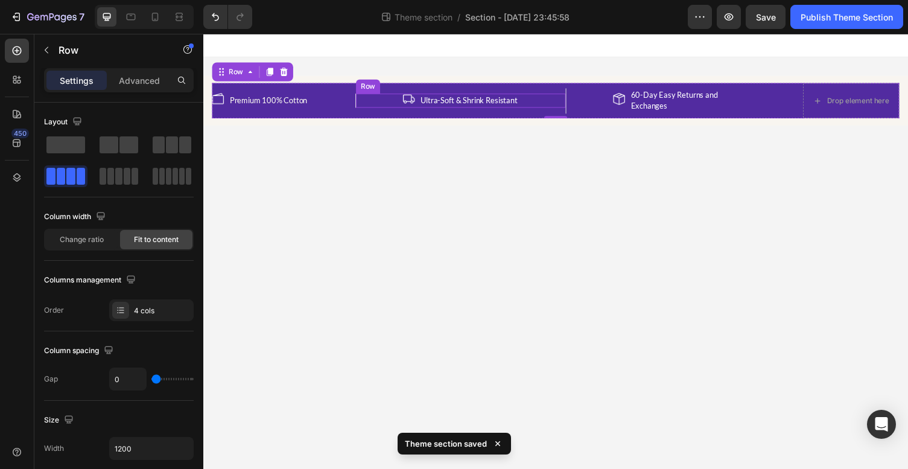
click at [409, 101] on div "Image Ultra-Soft & Shrink Resistant Text block Row" at bounding box center [468, 102] width 216 height 14
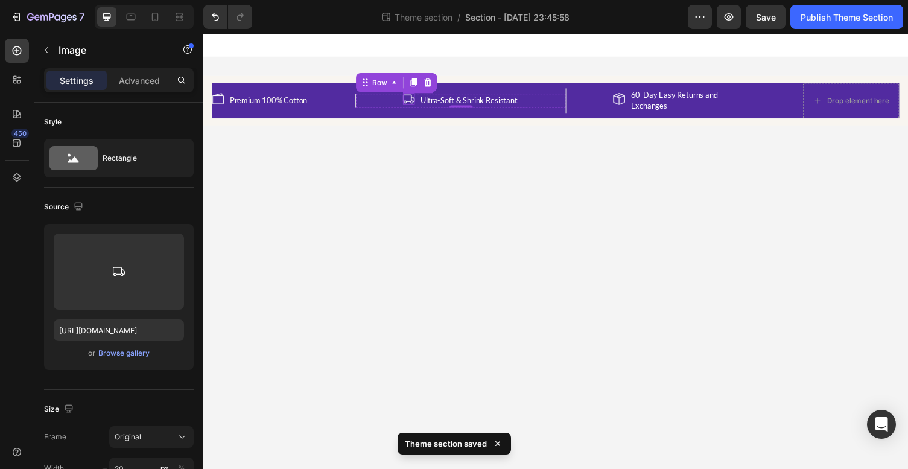
click at [413, 101] on img at bounding box center [414, 101] width 12 height 12
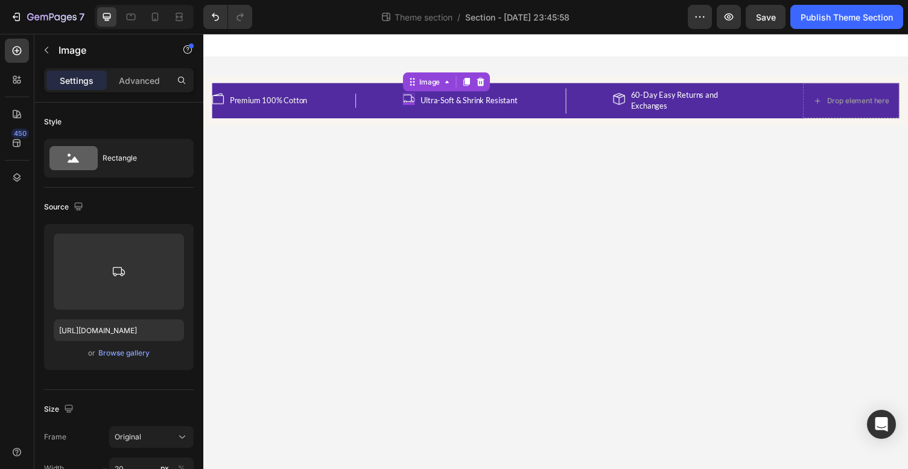
click at [417, 103] on div "0" at bounding box center [414, 107] width 12 height 10
click at [432, 86] on div "Image" at bounding box center [436, 83] width 26 height 11
click at [399, 106] on div "Image Row 2 cols Row 4 cols Row 1 col 0 Ultra-Soft & Shrink Resistant Text bloc…" at bounding box center [468, 102] width 216 height 14
click at [416, 99] on img at bounding box center [414, 101] width 12 height 12
click at [125, 80] on p "Advanced" at bounding box center [139, 80] width 41 height 13
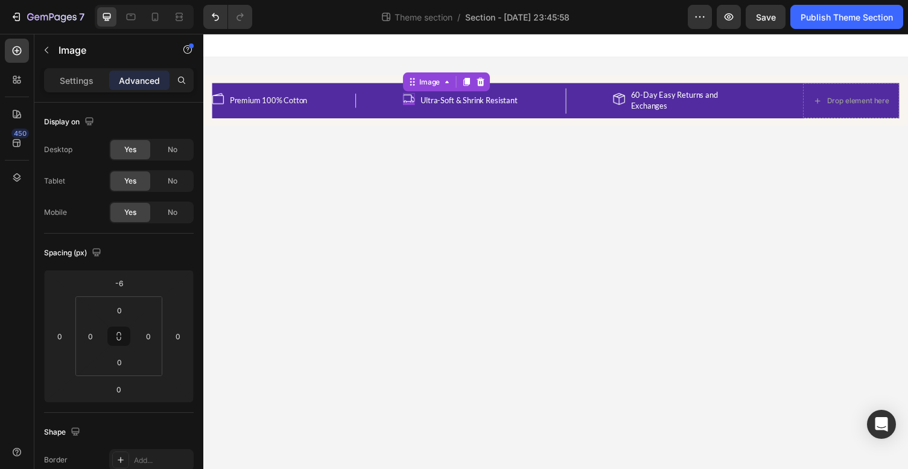
click at [362, 239] on body "Image Premium 100% Cotton Text block Row Image 0 Ultra-Soft & Shrink Resistant …" at bounding box center [565, 257] width 724 height 447
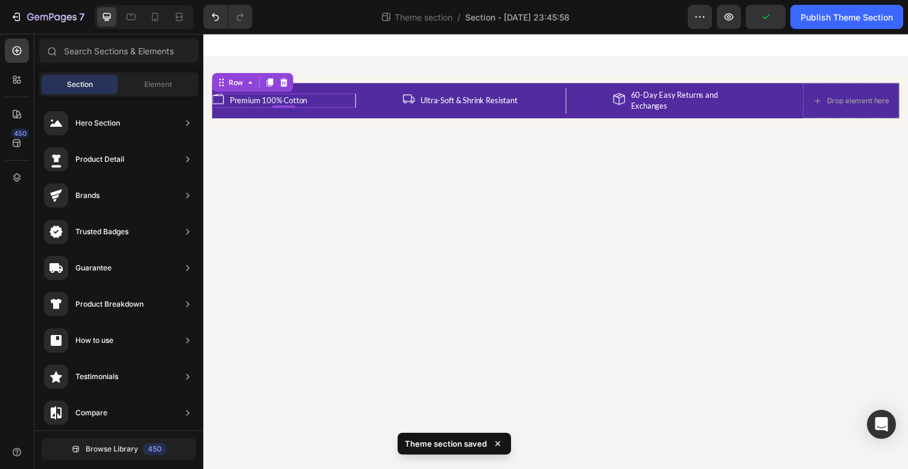
click at [360, 103] on div "Image Premium 100% Cotton Text block Row 0" at bounding box center [285, 102] width 147 height 14
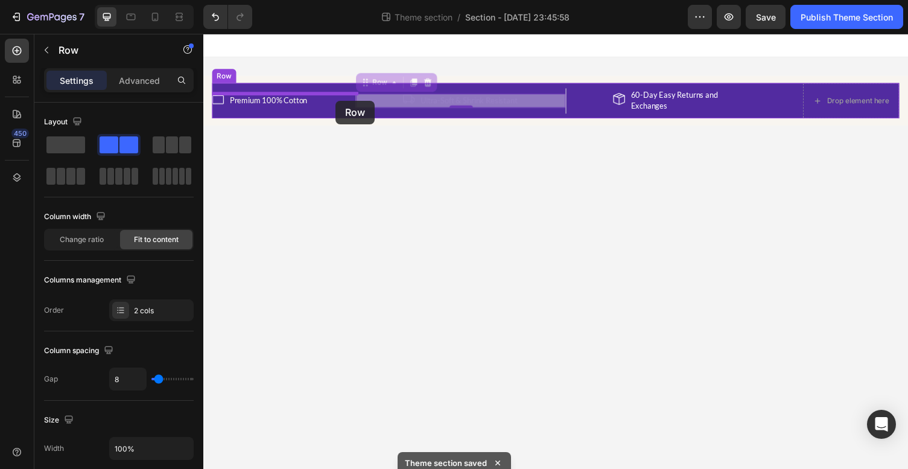
drag, startPoint x: 363, startPoint y: 104, endPoint x: 339, endPoint y: 103, distance: 24.2
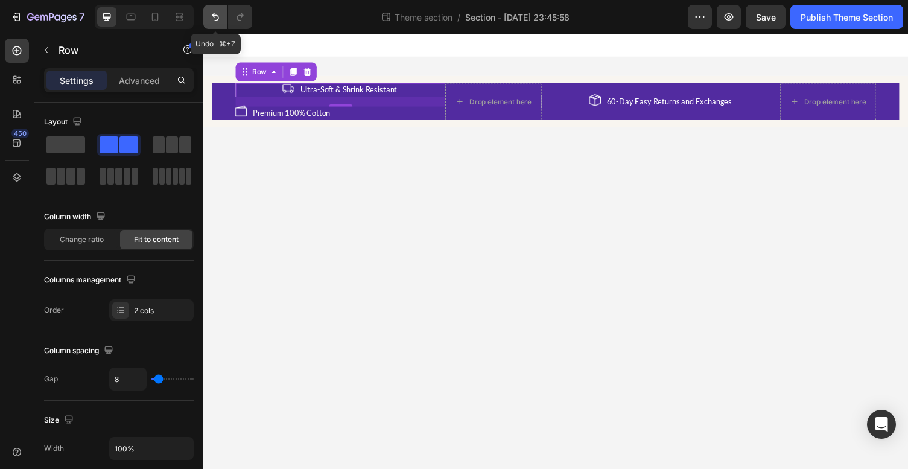
click at [220, 17] on icon "Undo/Redo" at bounding box center [215, 17] width 12 height 12
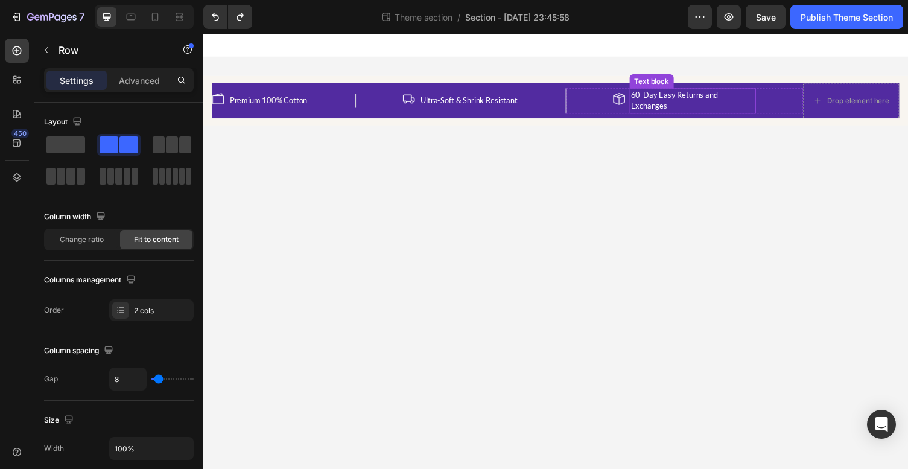
click at [679, 99] on p "60-Day Easy Returns and Exchanges" at bounding box center [705, 103] width 127 height 24
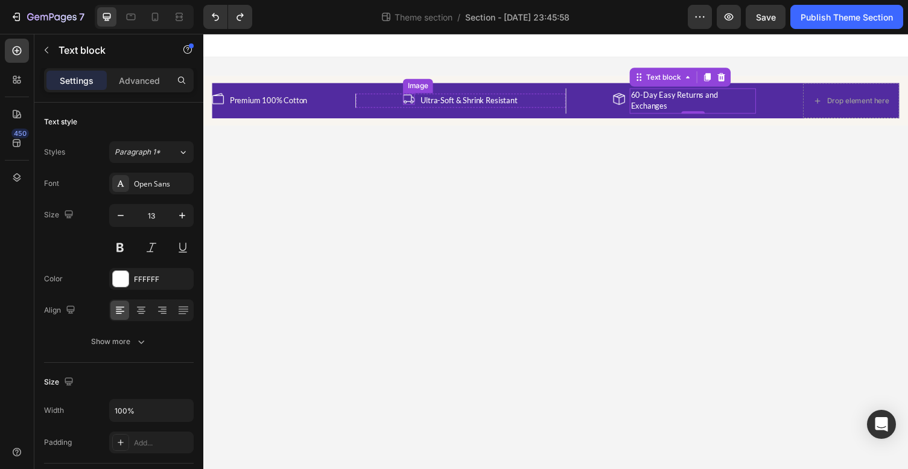
click at [415, 101] on img at bounding box center [414, 101] width 12 height 12
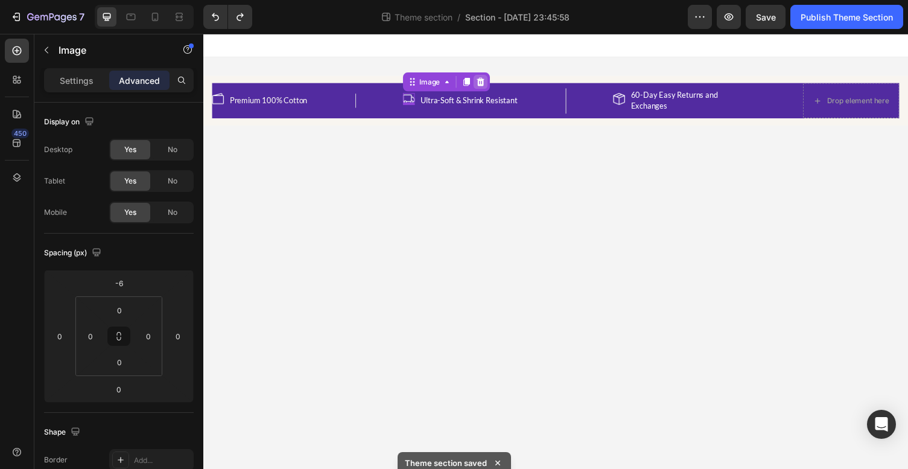
click at [491, 84] on icon at bounding box center [488, 83] width 8 height 8
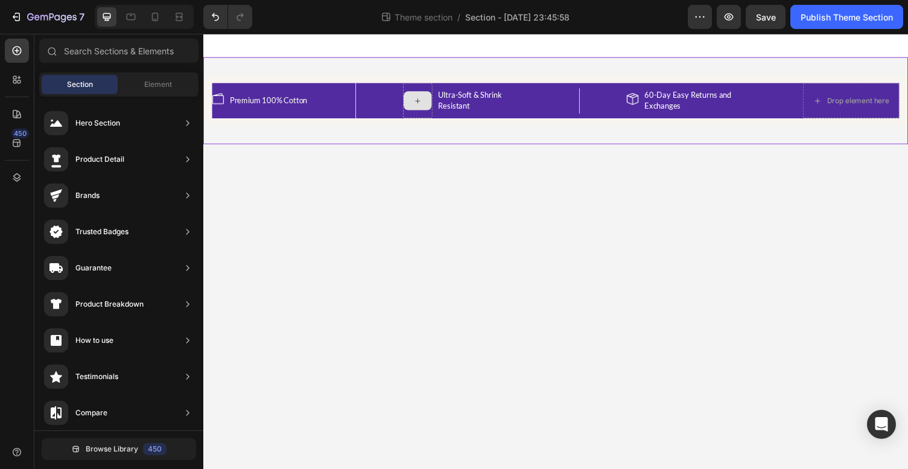
click at [401, 145] on div "Image Premium 100% Cotton Text block Row Ultra-Soft & Shrink Resistant Text blo…" at bounding box center [565, 102] width 724 height 89
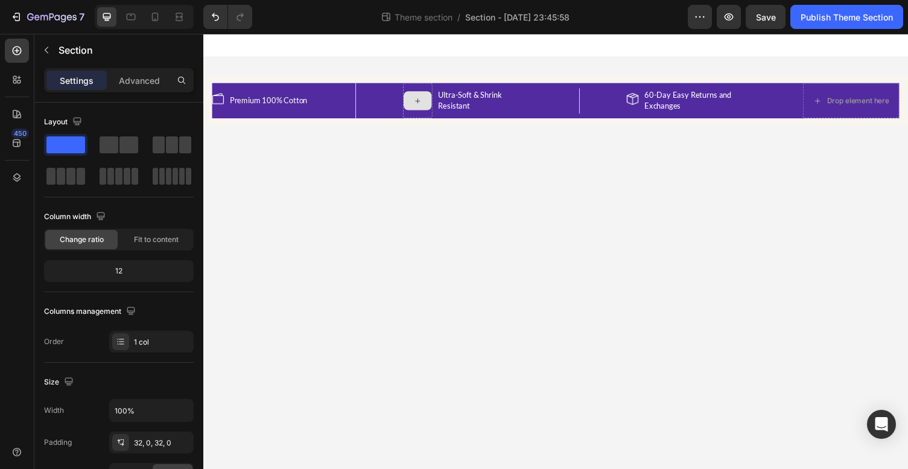
click at [402, 177] on body "Image Premium 100% Cotton Text block Row Ultra-Soft & Shrink Resistant Text blo…" at bounding box center [565, 257] width 724 height 447
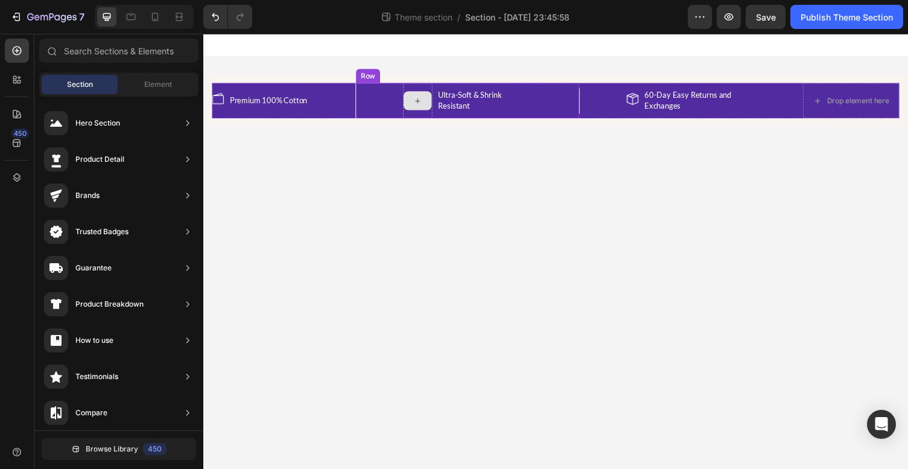
click at [423, 100] on icon at bounding box center [424, 103] width 10 height 10
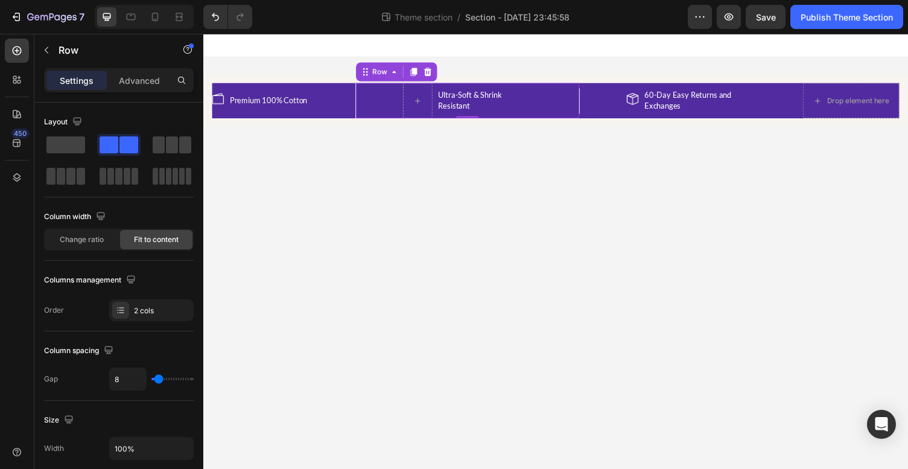
click at [393, 101] on div "Ultra-Soft & Shrink Resistant Text block Row 0" at bounding box center [475, 102] width 230 height 36
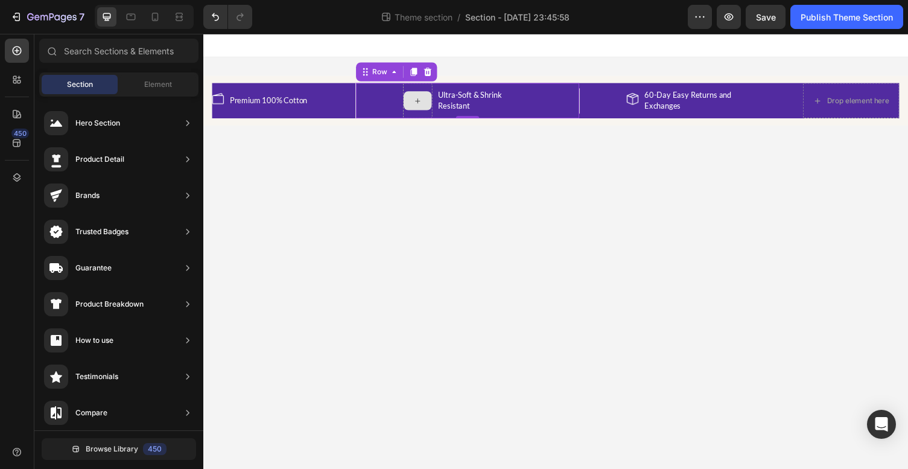
click at [419, 101] on div at bounding box center [423, 102] width 29 height 19
click at [425, 98] on icon at bounding box center [424, 103] width 10 height 10
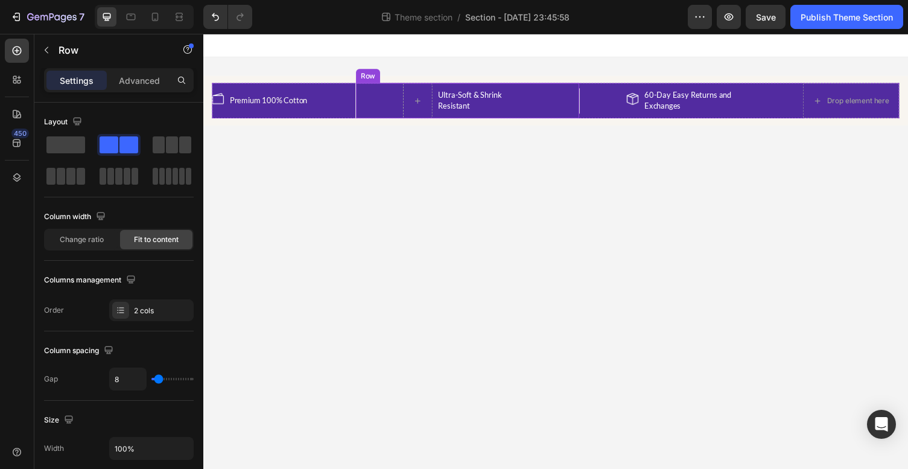
click at [386, 112] on div "Ultra-Soft & Shrink Resistant Text block Row" at bounding box center [475, 102] width 230 height 36
click at [435, 71] on icon at bounding box center [434, 73] width 8 height 8
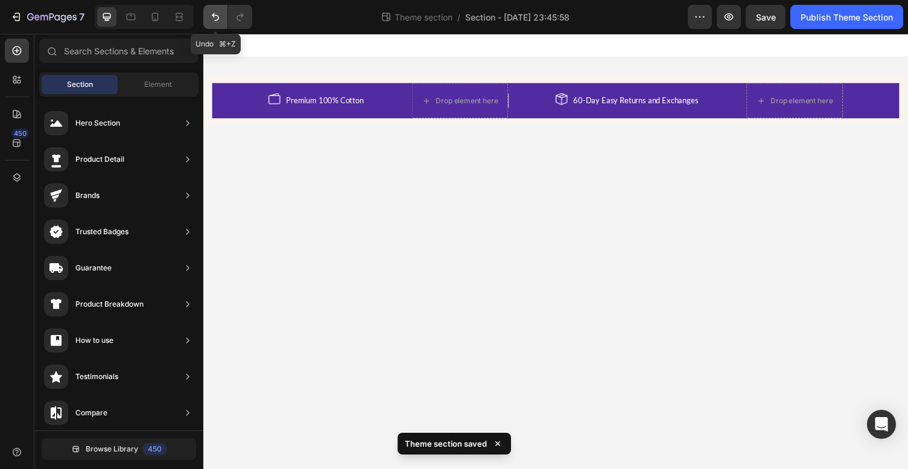
click at [214, 17] on icon "Undo/Redo" at bounding box center [215, 17] width 12 height 12
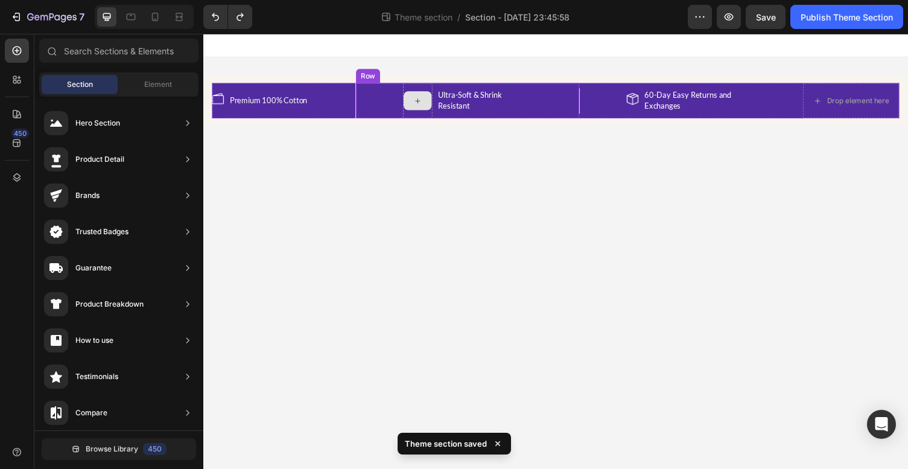
click at [427, 104] on icon at bounding box center [424, 103] width 10 height 10
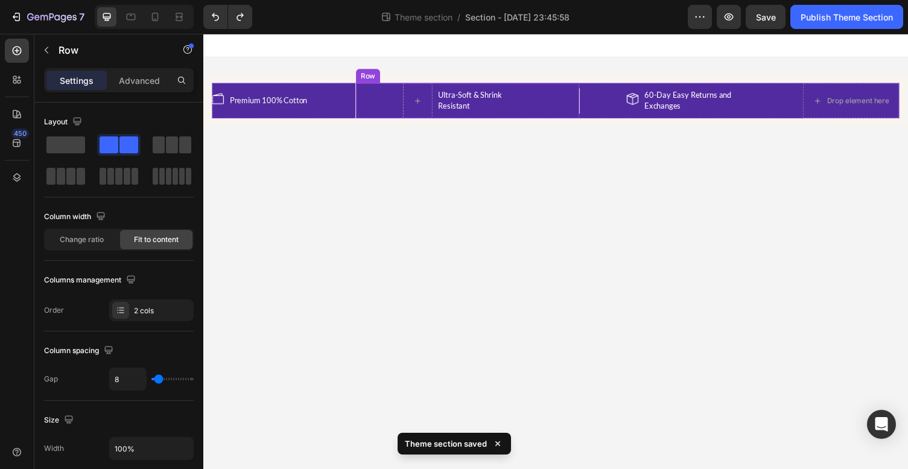
click at [398, 108] on div "Ultra-Soft & Shrink Resistant Text block Row" at bounding box center [475, 102] width 230 height 36
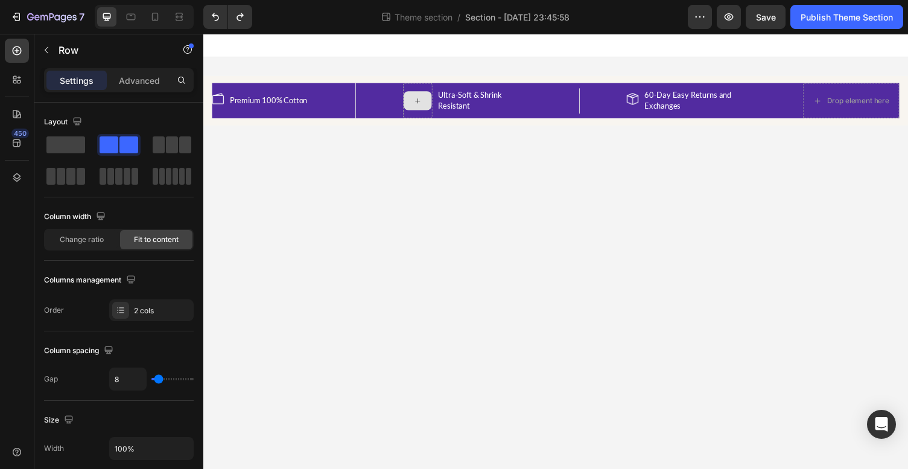
click at [425, 101] on icon at bounding box center [424, 103] width 10 height 10
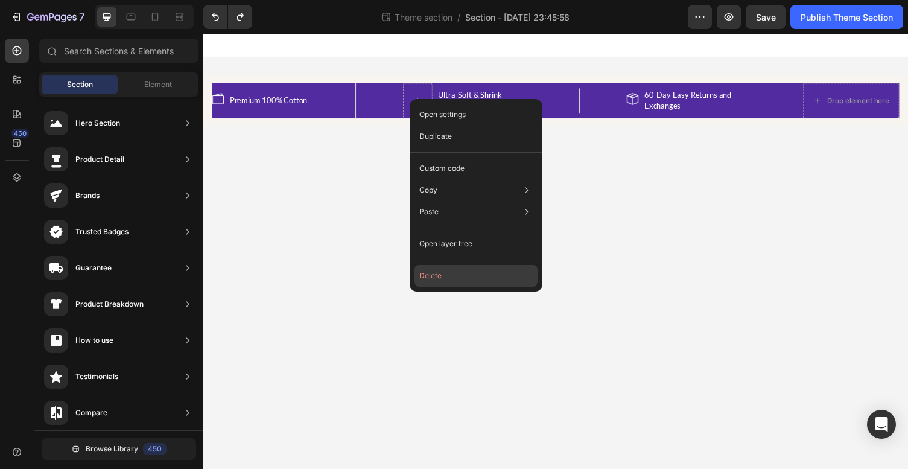
click at [432, 276] on button "Delete" at bounding box center [475, 276] width 123 height 22
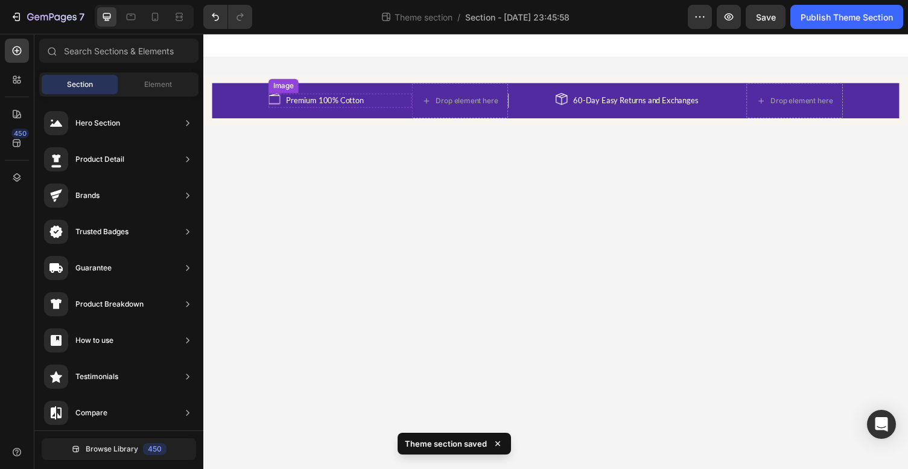
click at [273, 100] on img at bounding box center [276, 101] width 12 height 12
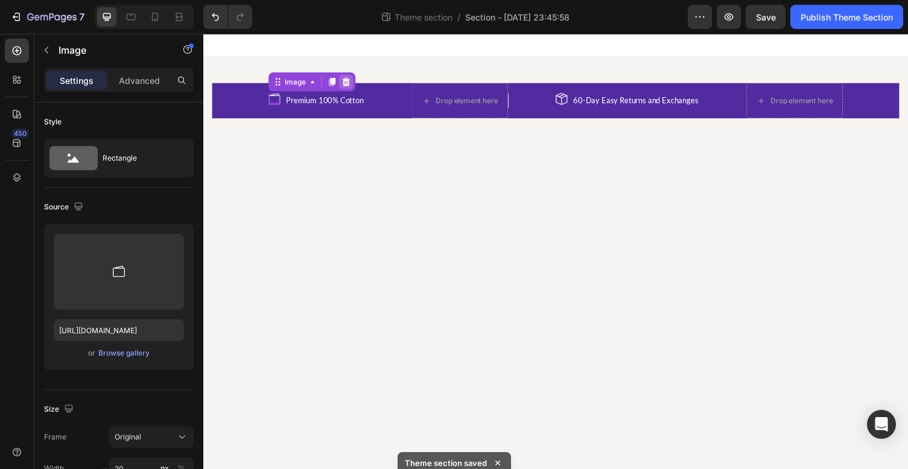
click at [350, 84] on icon at bounding box center [350, 83] width 8 height 8
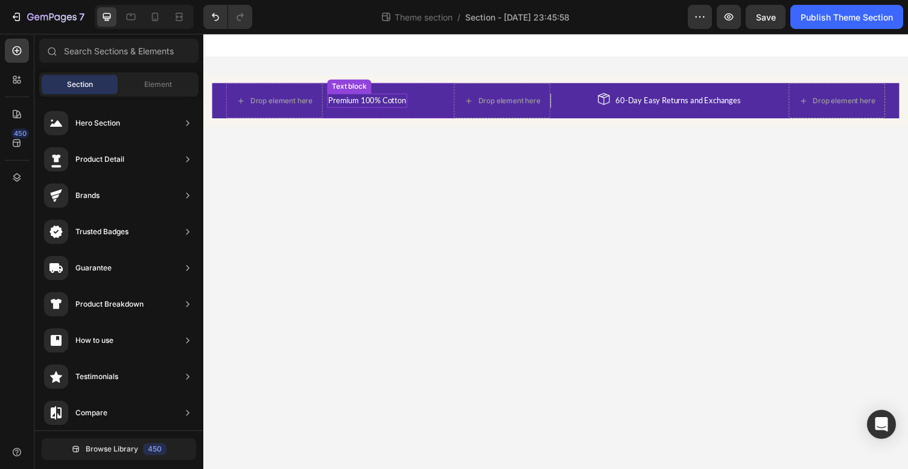
click at [357, 98] on p "Premium 100% Cotton" at bounding box center [372, 103] width 80 height 12
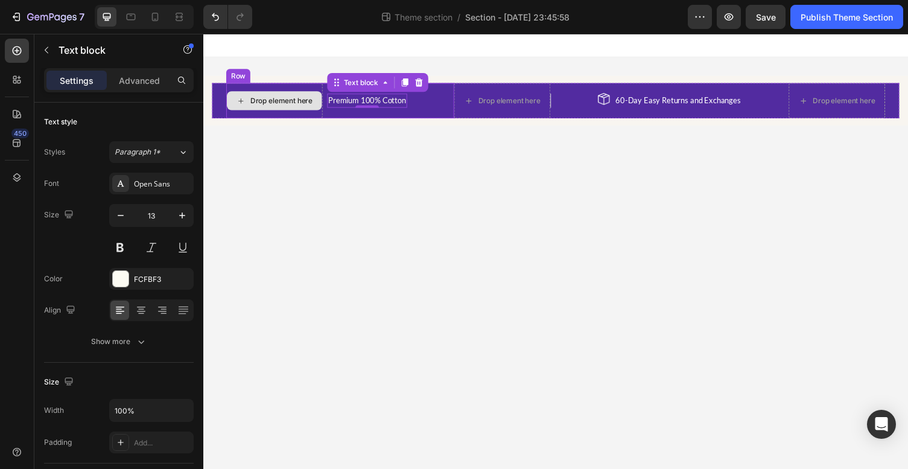
click at [281, 105] on div "Drop element here" at bounding box center [284, 103] width 64 height 10
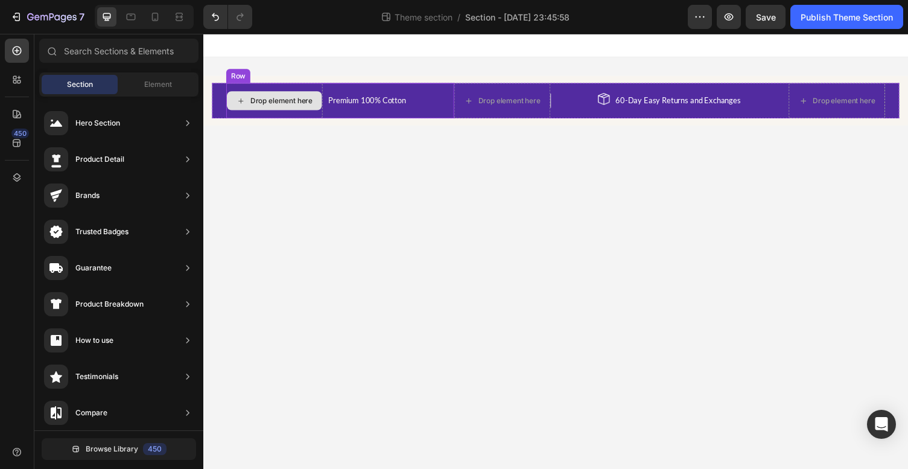
click at [239, 101] on icon at bounding box center [241, 102] width 5 height 5
click at [274, 105] on div "Drop element here" at bounding box center [284, 103] width 64 height 10
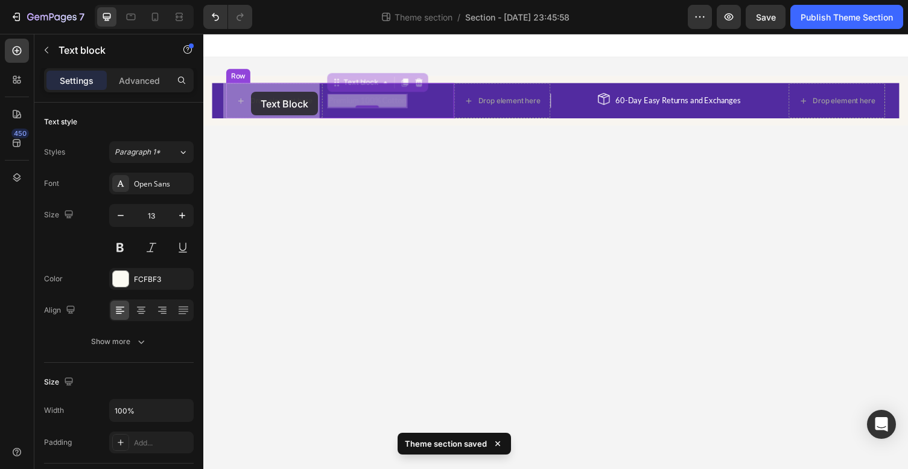
drag, startPoint x: 359, startPoint y: 100, endPoint x: 253, endPoint y: 94, distance: 106.3
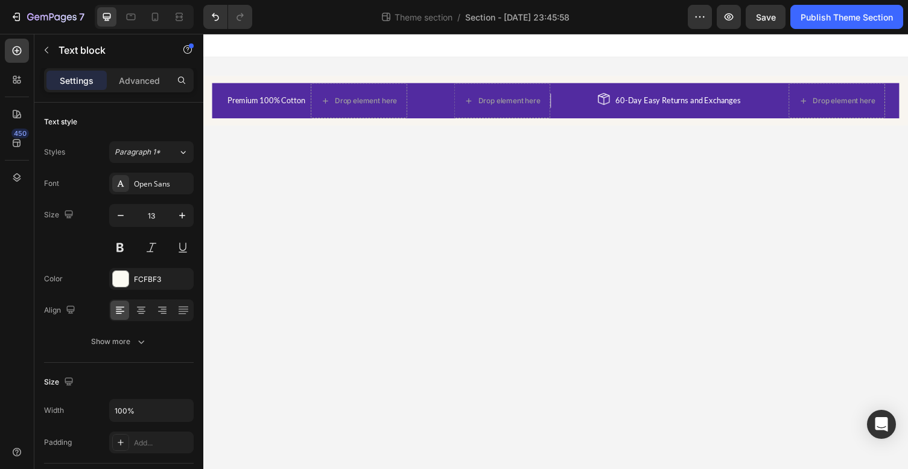
click at [381, 218] on body "Premium 100% Cotton Text block Drop element here Row Drop element here Image 60…" at bounding box center [565, 257] width 724 height 447
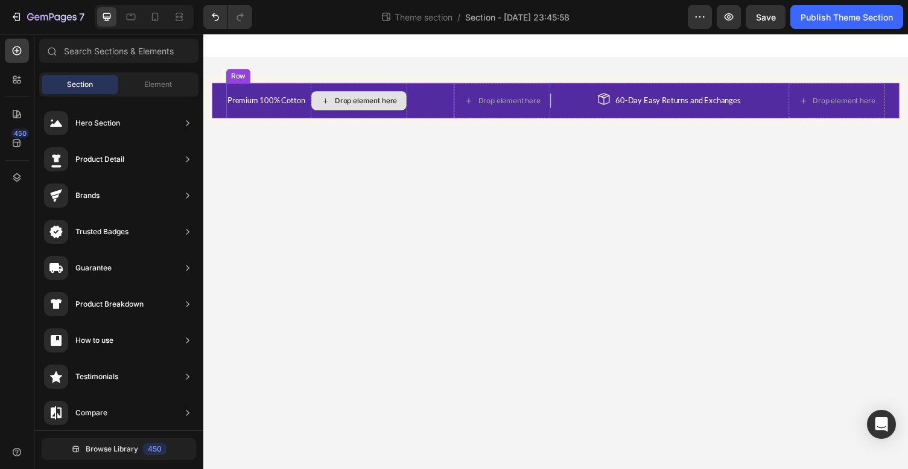
click at [361, 100] on div "Drop element here" at bounding box center [370, 103] width 64 height 10
click at [271, 104] on p "Premium 100% Cotton" at bounding box center [268, 103] width 80 height 12
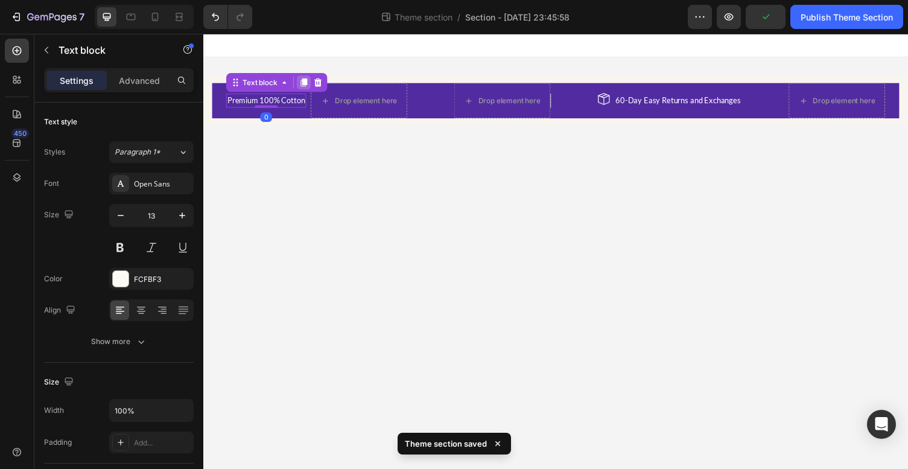
click at [303, 83] on icon at bounding box center [306, 84] width 7 height 8
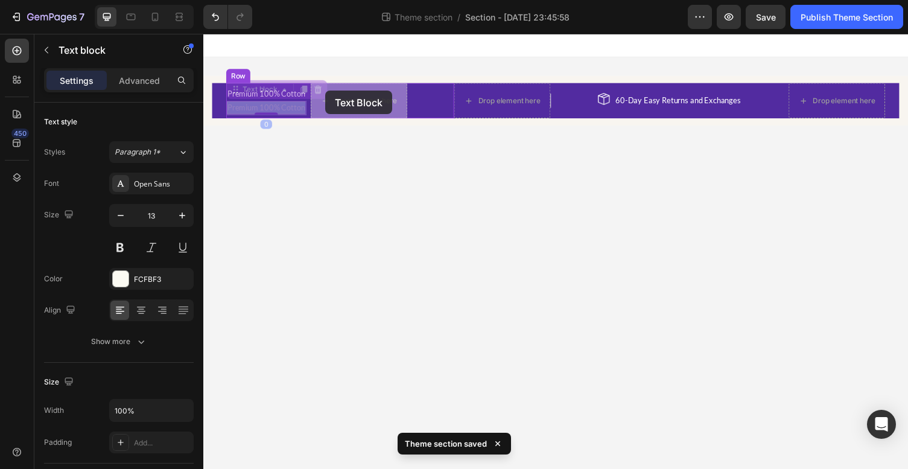
drag, startPoint x: 268, startPoint y: 107, endPoint x: 329, endPoint y: 92, distance: 62.2
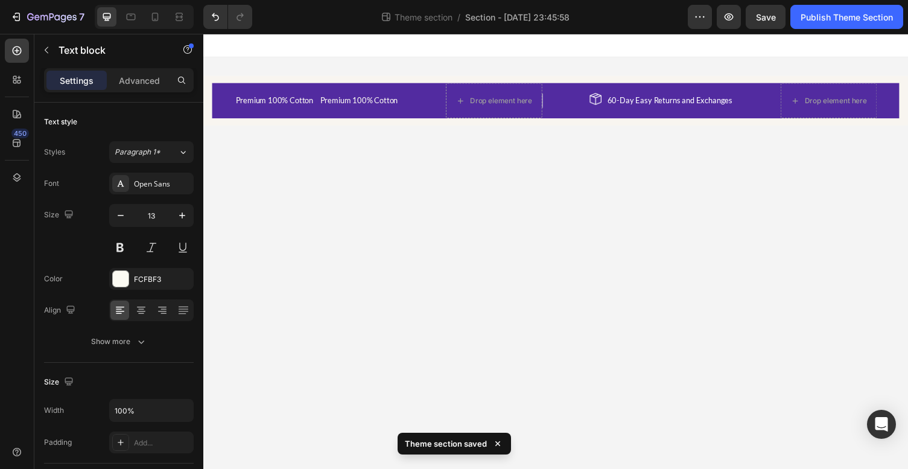
click at [331, 182] on body "Premium 100% Cotton Text block Premium 100% Cotton Text block Row Drop element …" at bounding box center [565, 257] width 724 height 447
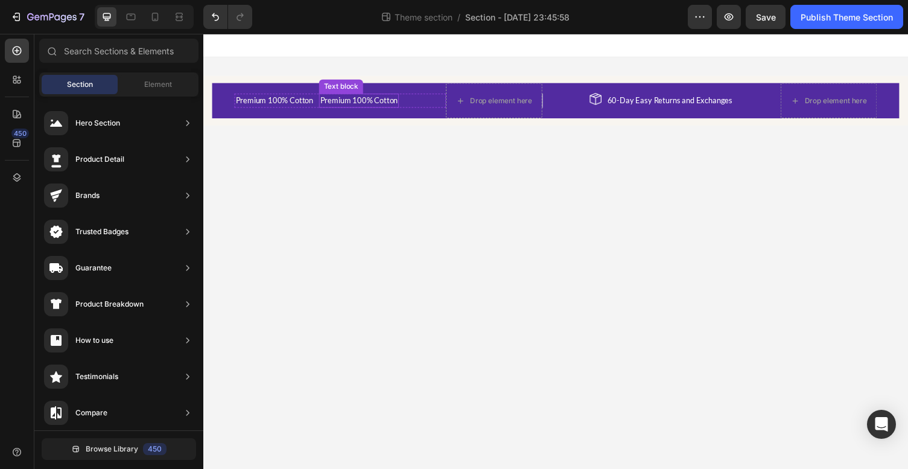
click at [347, 98] on p "Premium 100% Cotton" at bounding box center [363, 103] width 80 height 12
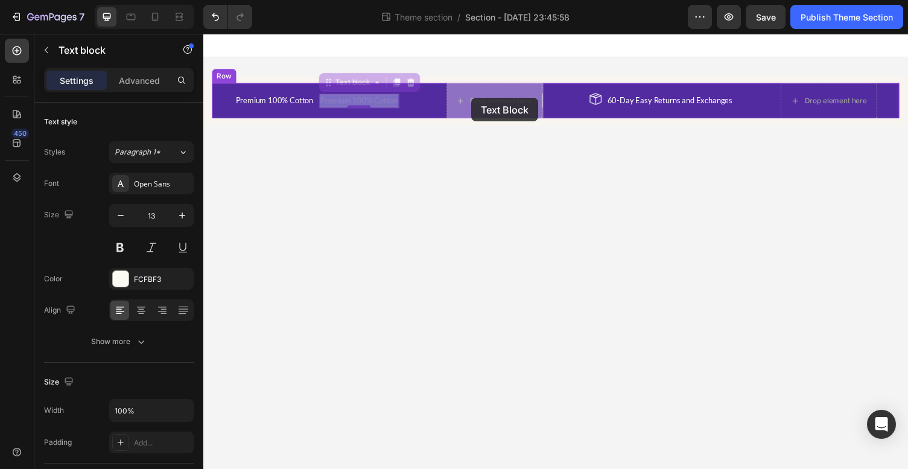
drag, startPoint x: 367, startPoint y: 101, endPoint x: 478, endPoint y: 100, distance: 111.6
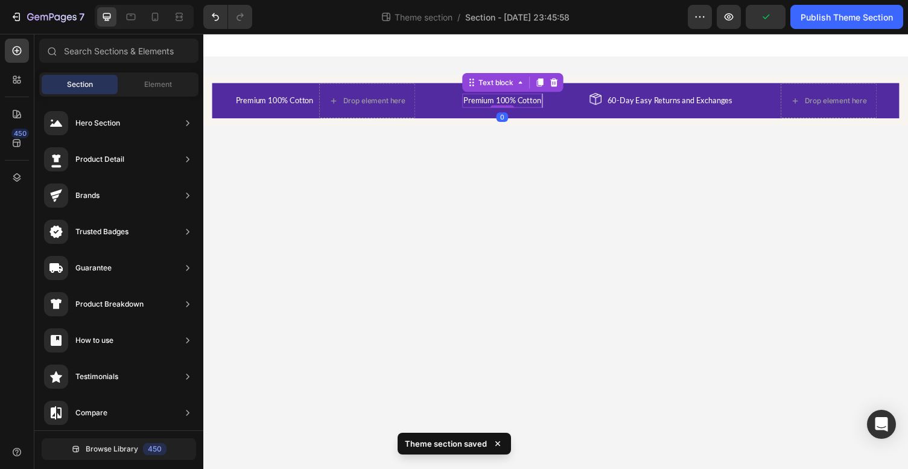
click at [463, 297] on body "Premium 100% Cotton Text block Drop element here Row Premium 100% Cotton Text b…" at bounding box center [565, 257] width 724 height 447
click at [495, 101] on p "Premium 100% Cotton" at bounding box center [511, 103] width 80 height 12
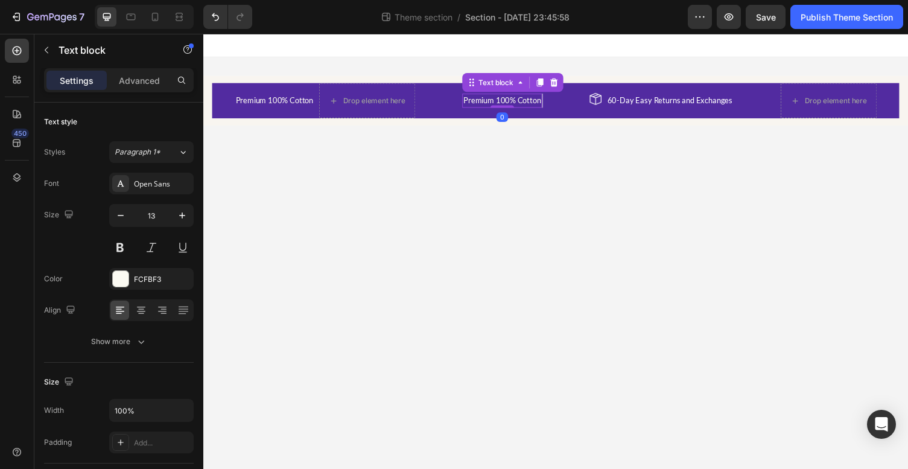
click at [495, 101] on p "Premium 100% Cotton" at bounding box center [511, 103] width 80 height 12
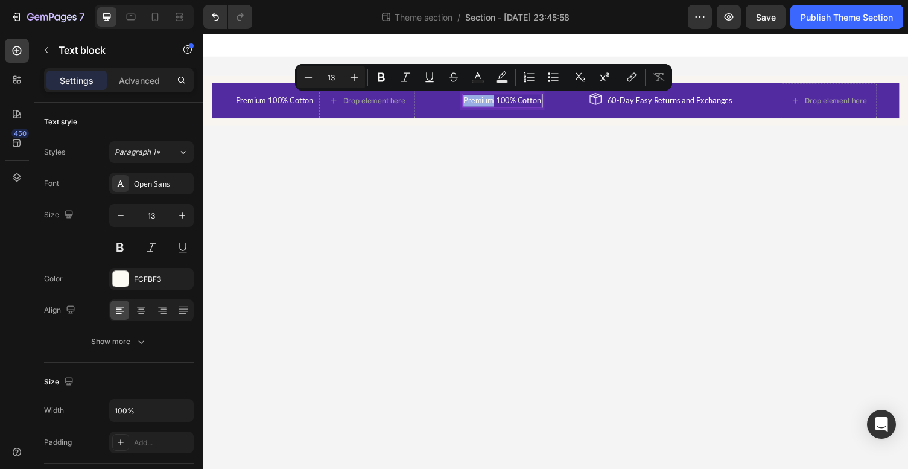
click at [495, 101] on p "Premium 100% Cotton" at bounding box center [511, 103] width 80 height 12
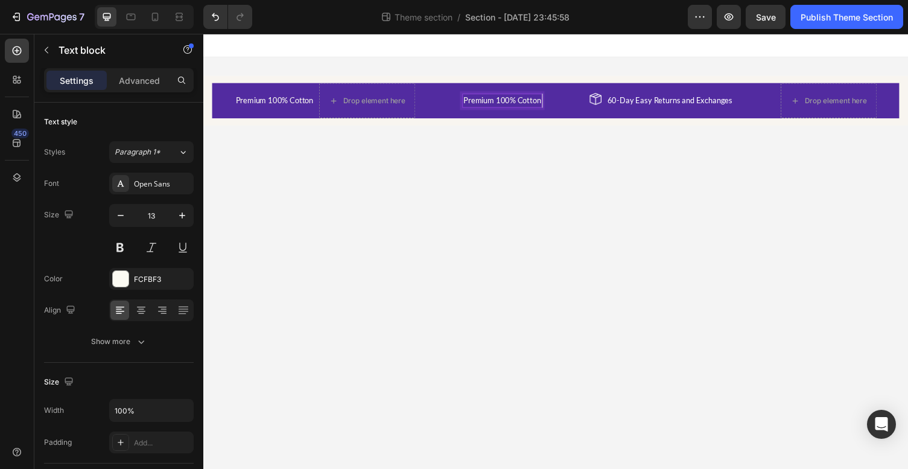
click at [471, 102] on p "Premium 100% Cotton" at bounding box center [511, 103] width 80 height 12
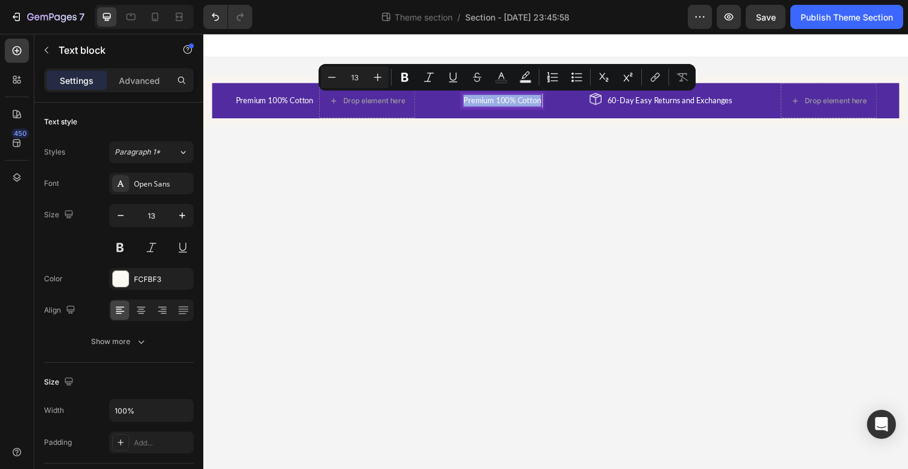
drag, startPoint x: 471, startPoint y: 102, endPoint x: 551, endPoint y: 106, distance: 80.9
click at [550, 106] on p "Premium 100% Cotton" at bounding box center [511, 103] width 80 height 12
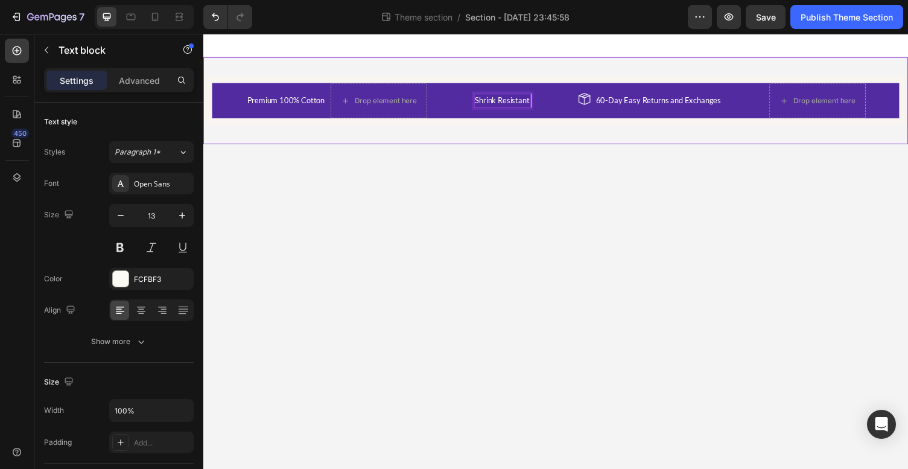
click at [565, 152] on body "Premium 100% Cotton Text block Drop element here Row Shrink Resistant Text bloc…" at bounding box center [565, 257] width 724 height 447
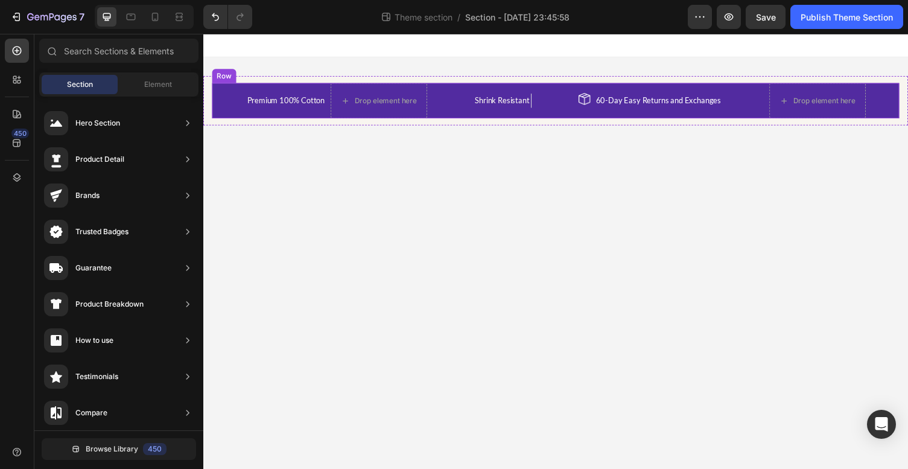
click at [626, 109] on div "60-Day Easy Returns and Exchanges" at bounding box center [671, 102] width 131 height 14
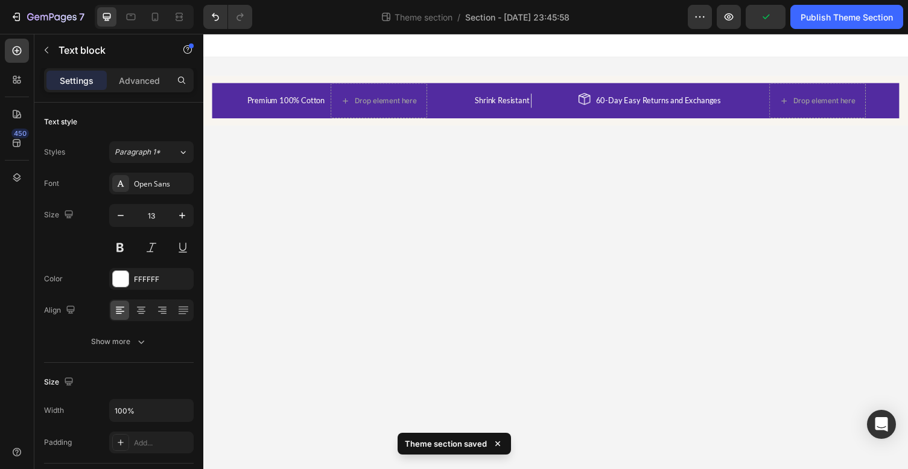
click at [332, 229] on body "Premium 100% Cotton Text block Drop element here Row Shrink Resistant Text bloc…" at bounding box center [565, 257] width 724 height 447
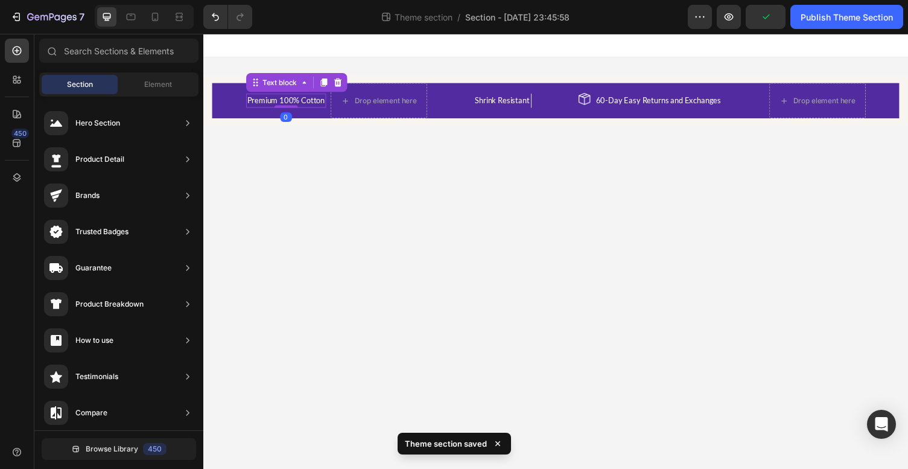
click at [288, 101] on p "Premium 100% Cotton" at bounding box center [289, 103] width 80 height 12
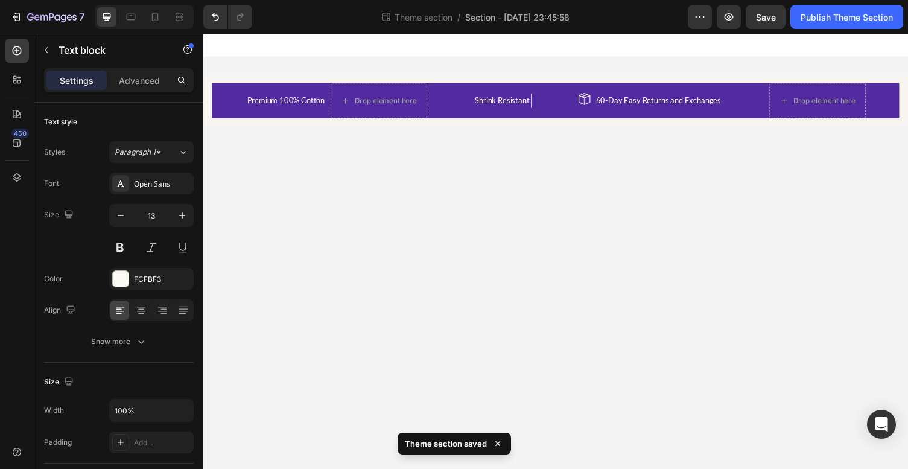
click at [334, 198] on body "Premium 100% Cotton Text block Drop element here Row Shrink Resistant Text bloc…" at bounding box center [565, 257] width 724 height 447
click at [296, 100] on p "Premium 100% Cotton" at bounding box center [289, 103] width 80 height 12
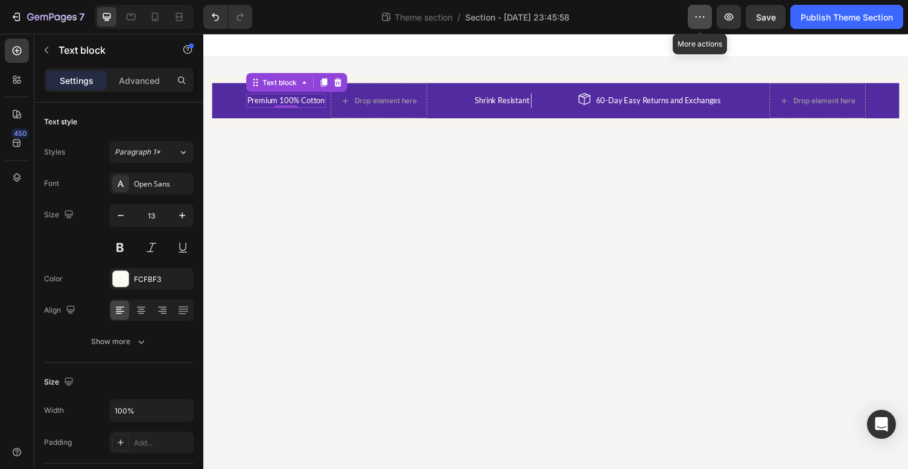
click at [703, 17] on icon "button" at bounding box center [704, 16] width 2 height 1
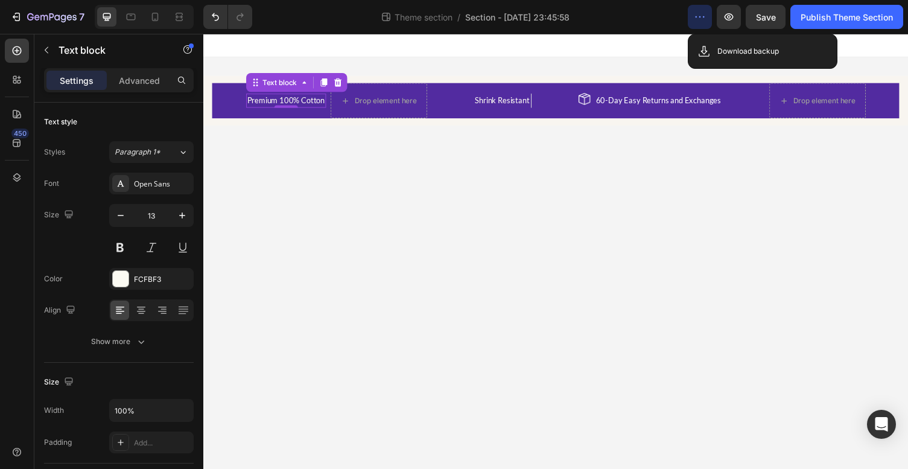
click at [399, 176] on body "Premium 100% Cotton Text block 0 Drop element here Row Shrink Resistant Text bl…" at bounding box center [565, 257] width 724 height 447
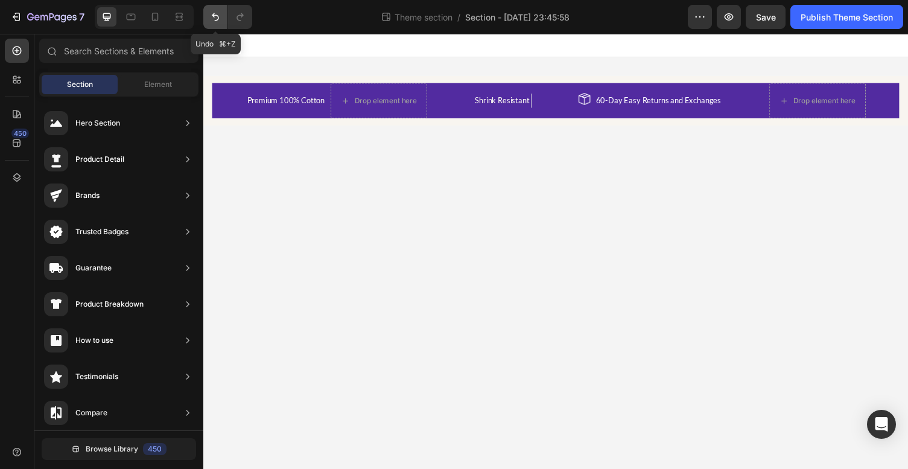
click at [215, 15] on icon "Undo/Redo" at bounding box center [215, 17] width 7 height 8
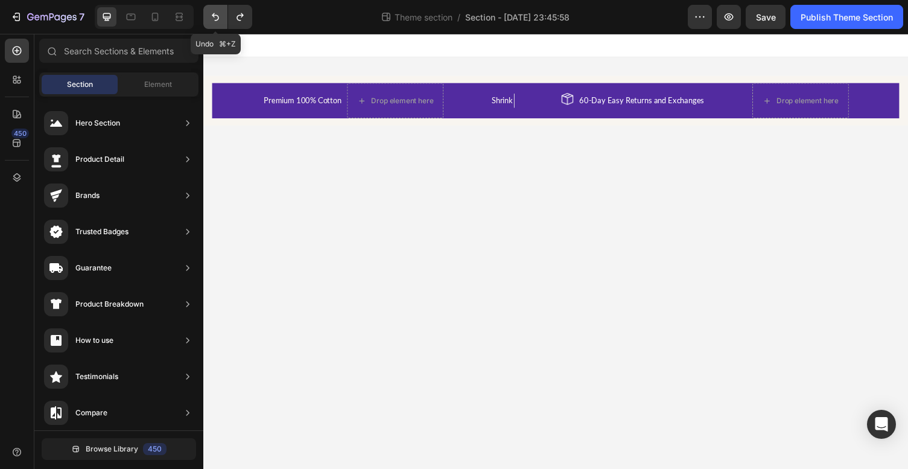
click at [215, 15] on icon "Undo/Redo" at bounding box center [215, 17] width 7 height 8
click at [15, 143] on icon at bounding box center [17, 143] width 12 height 12
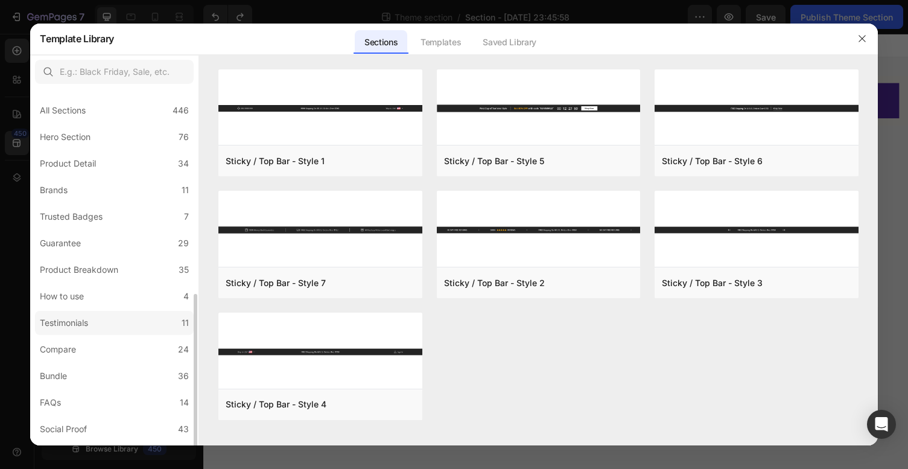
scroll to position [234, 0]
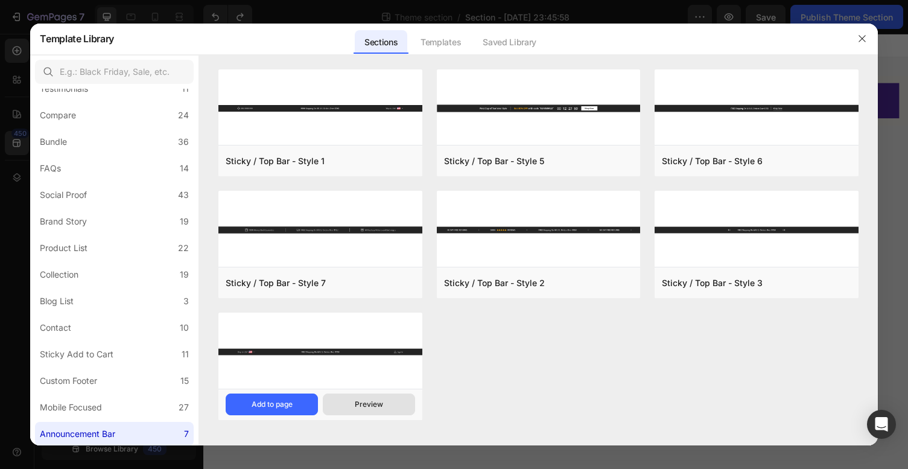
click at [372, 403] on div "Preview" at bounding box center [369, 404] width 28 height 11
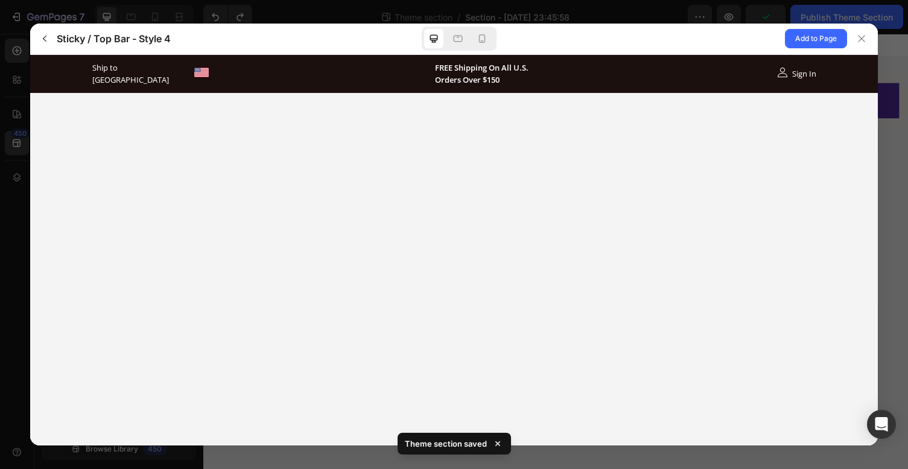
scroll to position [0, 0]
click at [45, 37] on icon "button" at bounding box center [45, 39] width 10 height 10
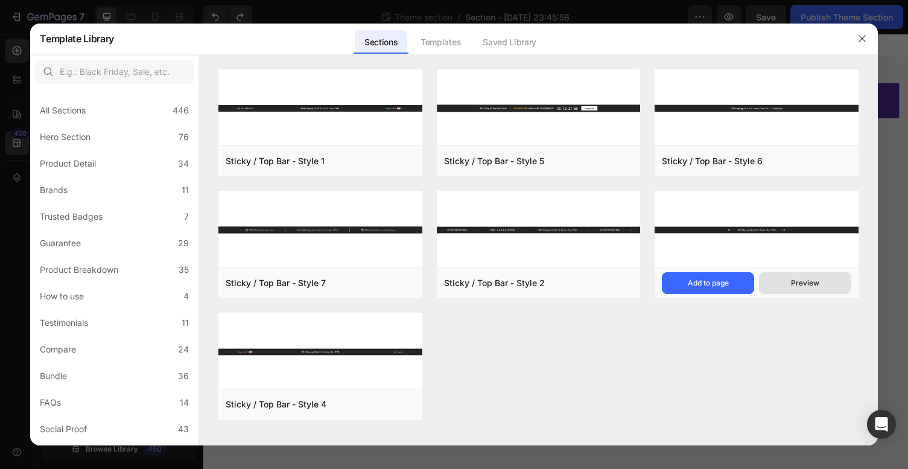
click at [791, 283] on div "Preview" at bounding box center [805, 282] width 28 height 11
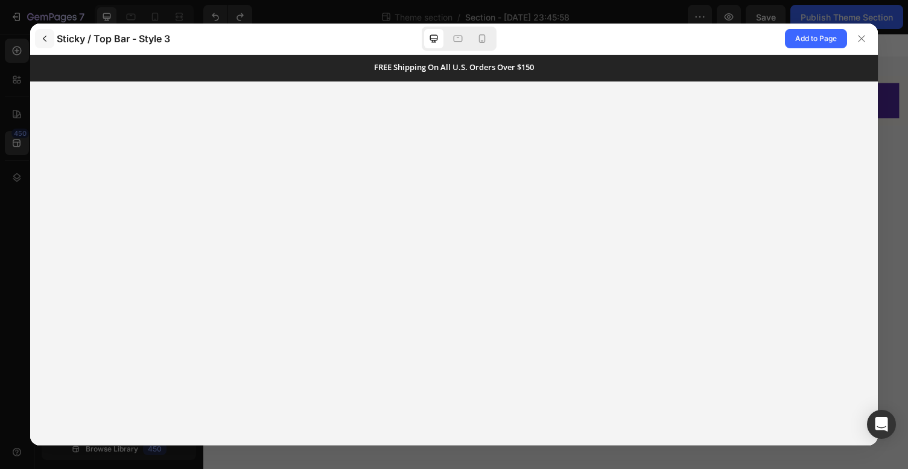
click at [45, 38] on icon "button" at bounding box center [45, 39] width 10 height 10
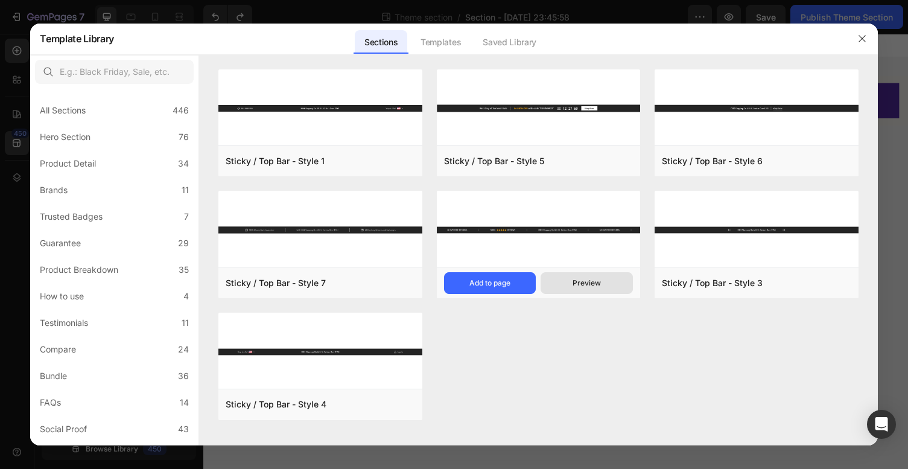
click at [587, 279] on div "Preview" at bounding box center [586, 282] width 28 height 11
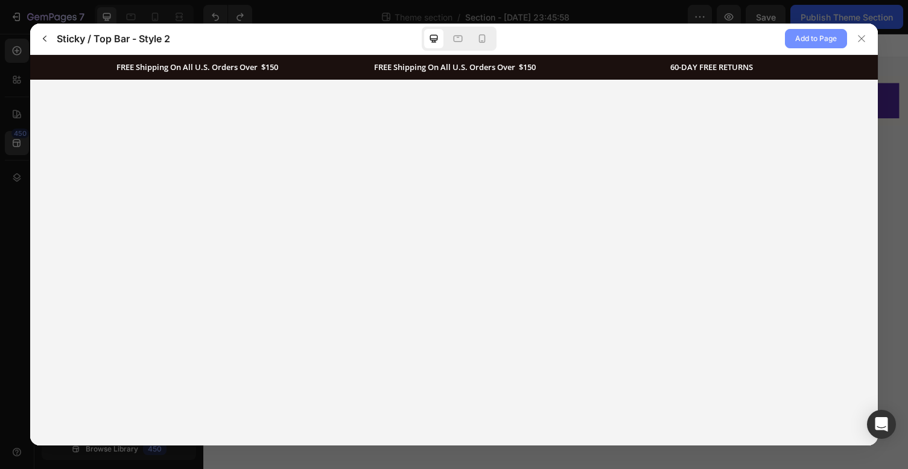
click at [811, 38] on span "Add to Page" at bounding box center [816, 38] width 42 height 14
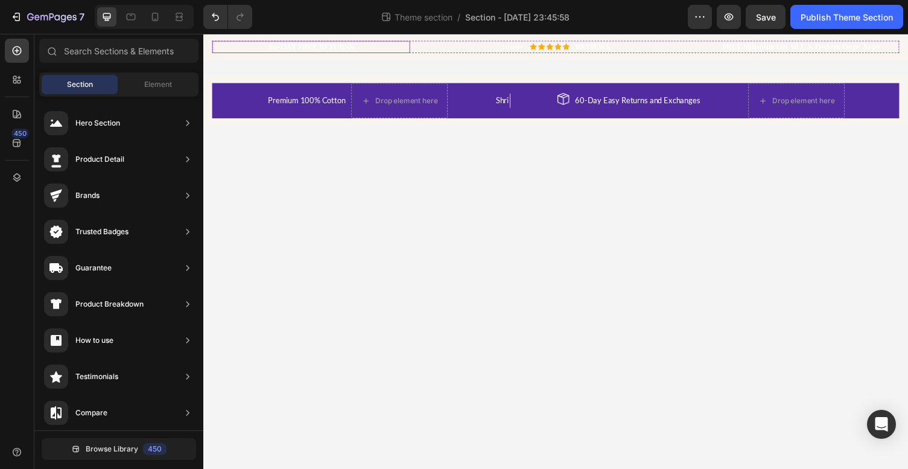
click at [387, 48] on div "60-DAY FREE RETURNS Heading Row" at bounding box center [313, 47] width 203 height 13
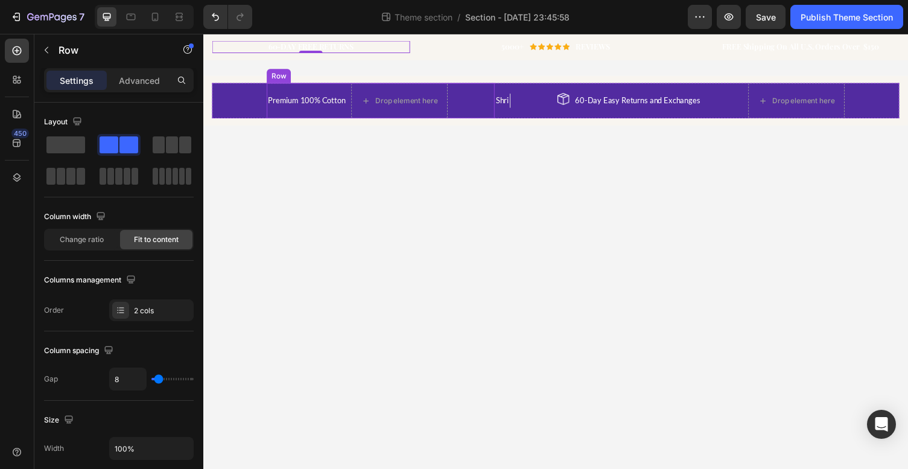
click at [320, 84] on div "Premium 100% Cotton Text block" at bounding box center [309, 102] width 82 height 36
click at [338, 73] on icon at bounding box center [342, 73] width 8 height 8
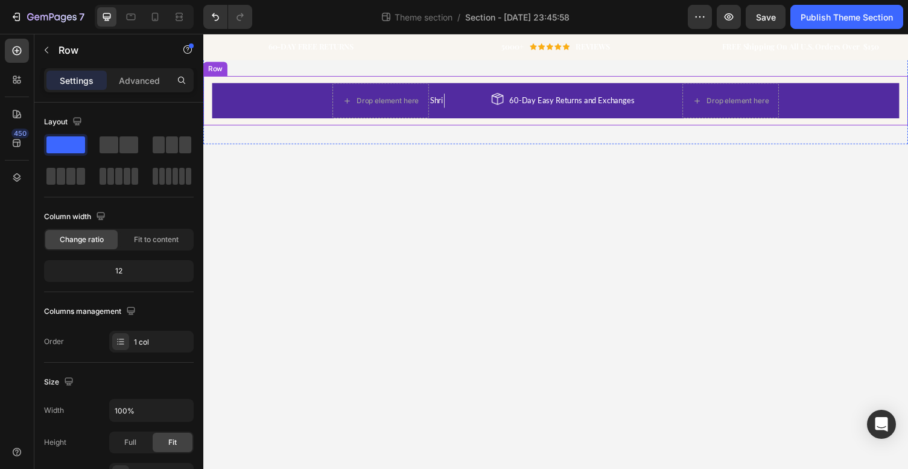
click at [247, 78] on div "Drop element here Shri Text block Image 60-Day Easy Returns and Exchanges Text …" at bounding box center [565, 102] width 724 height 51
click at [268, 66] on icon at bounding box center [267, 66] width 10 height 10
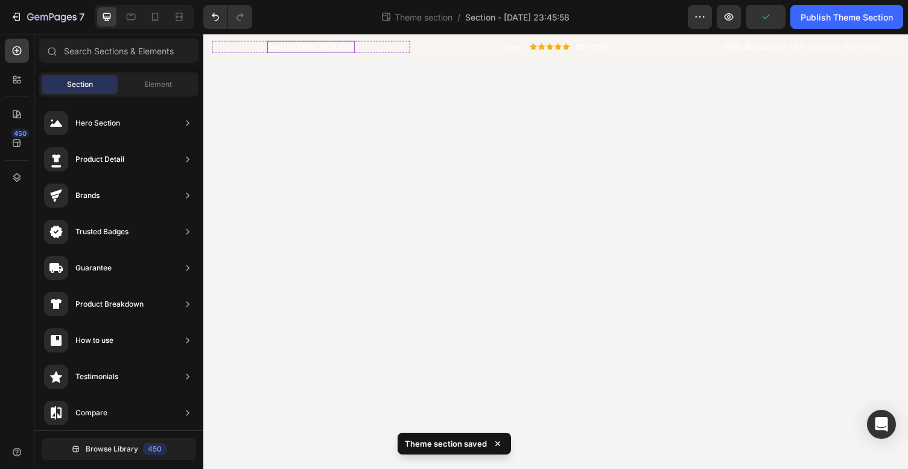
click at [331, 45] on p "60-DAY FREE RETURNS" at bounding box center [313, 47] width 87 height 10
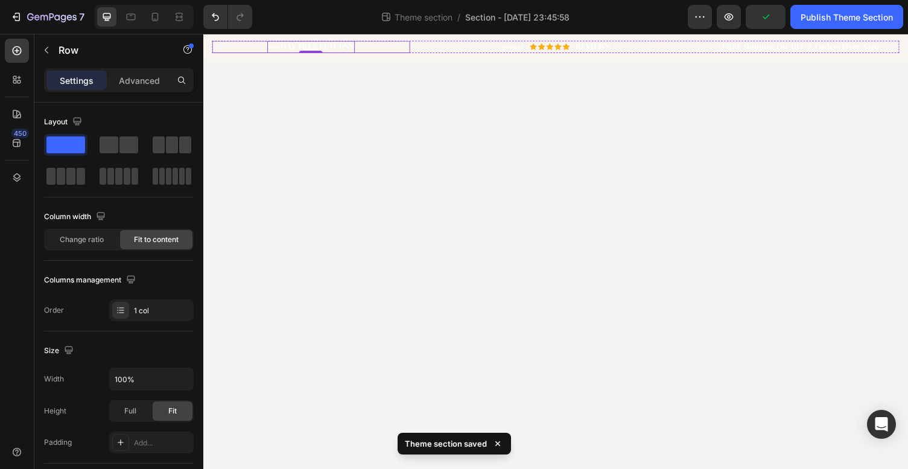
click at [246, 45] on div "60-DAY FREE RETURNS Heading 0 Row" at bounding box center [313, 47] width 203 height 13
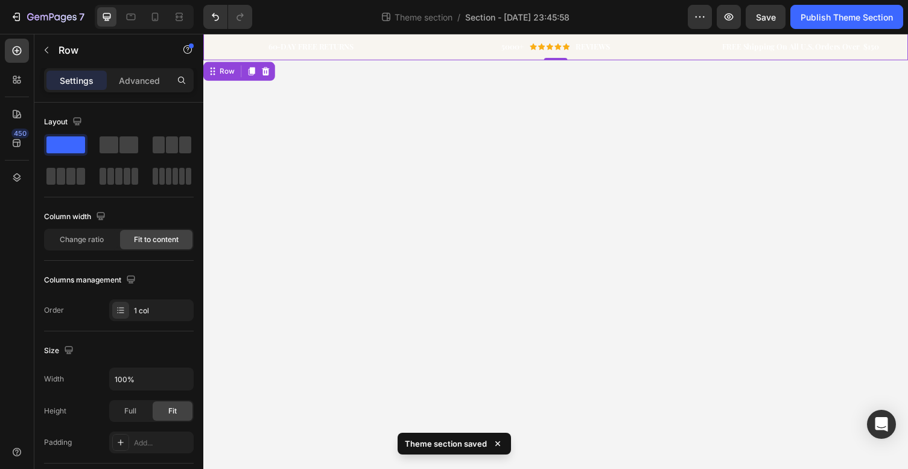
click at [203, 45] on div "60-DAY FREE RETURNS Heading Row 5000+ Heading Icon Icon Icon Icon Icon Icon Lis…" at bounding box center [565, 47] width 724 height 27
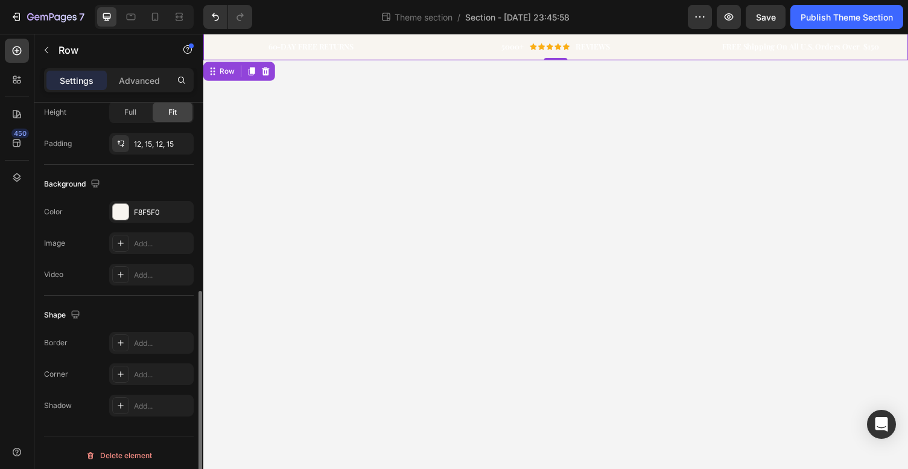
scroll to position [335, 0]
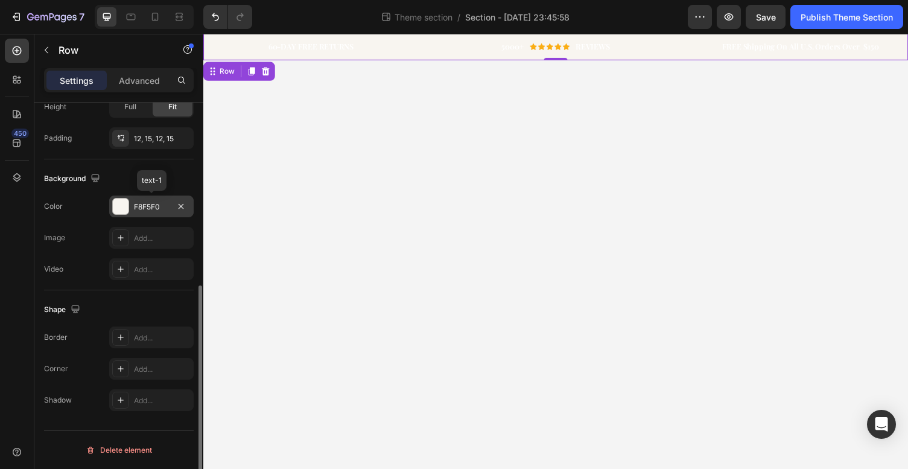
click at [123, 208] on div at bounding box center [121, 206] width 16 height 16
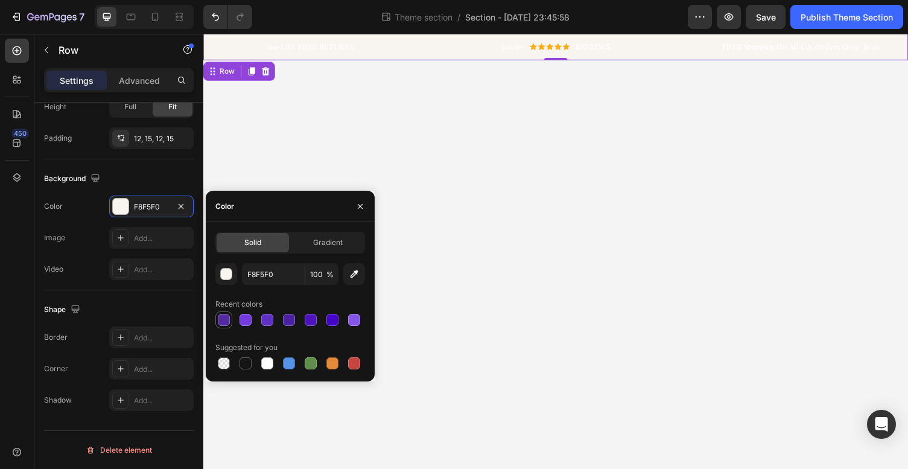
click at [225, 322] on div at bounding box center [224, 320] width 12 height 12
type input "522BA0"
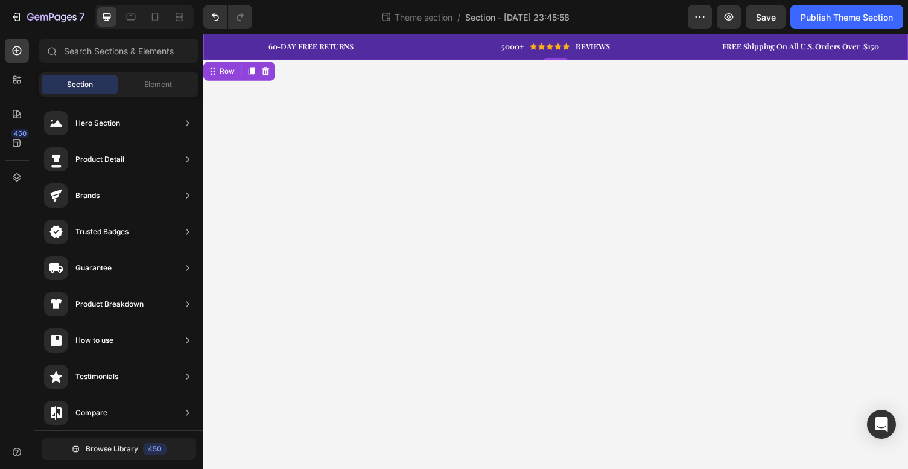
click at [474, 215] on body "60-DAY FREE RETURNS Heading Row 5000+ Heading Icon Icon Icon Icon Icon Icon Lis…" at bounding box center [565, 257] width 724 height 447
click at [306, 46] on p "60-DAY FREE RETURNS" at bounding box center [313, 47] width 87 height 10
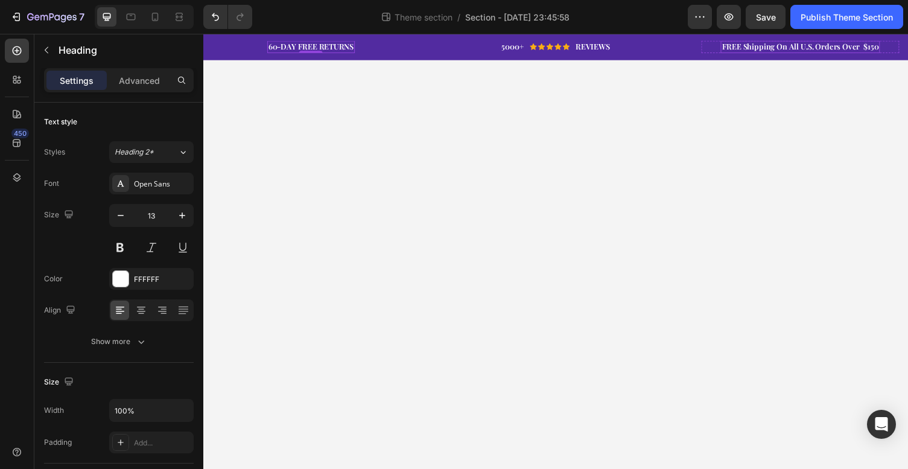
click at [757, 46] on p "FREE Shipping On All U.S. Orders Over $150" at bounding box center [816, 47] width 161 height 10
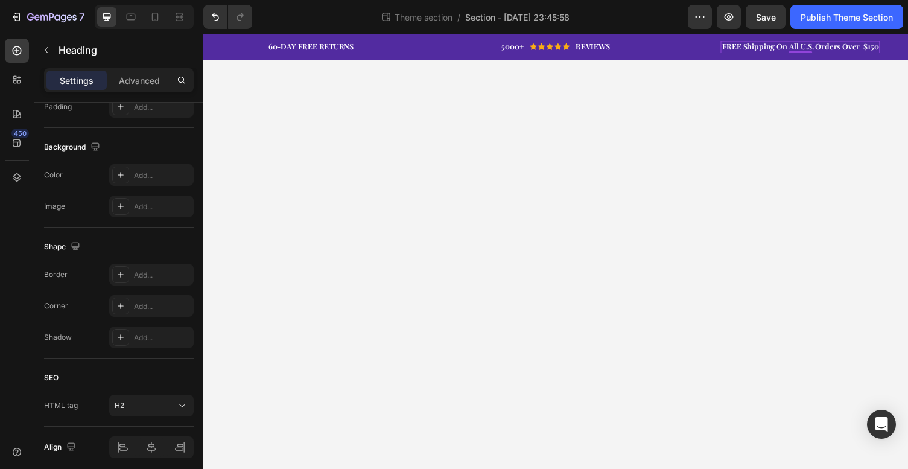
click at [857, 47] on p "FREE Shipping On All U.S. Orders Over $150" at bounding box center [816, 47] width 161 height 10
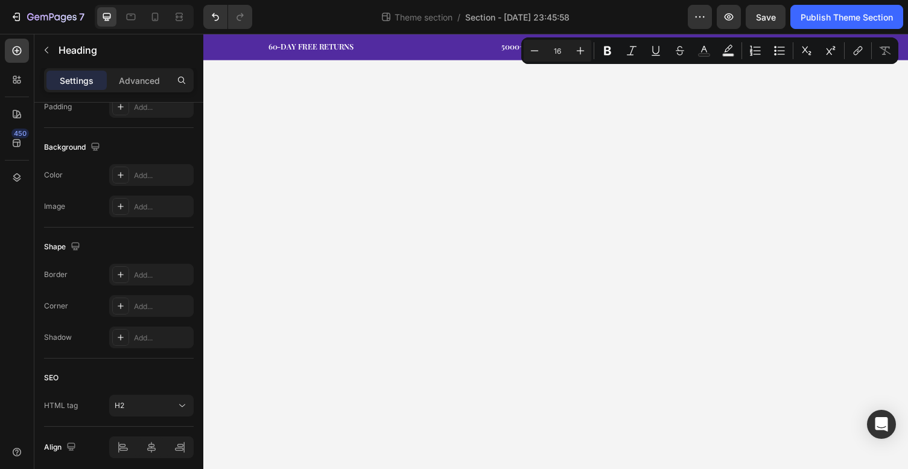
click at [583, 145] on body "60-DAY FREE RETURNS Heading Row 5000+ Heading Icon Icon Icon Icon Icon Icon Lis…" at bounding box center [565, 257] width 724 height 447
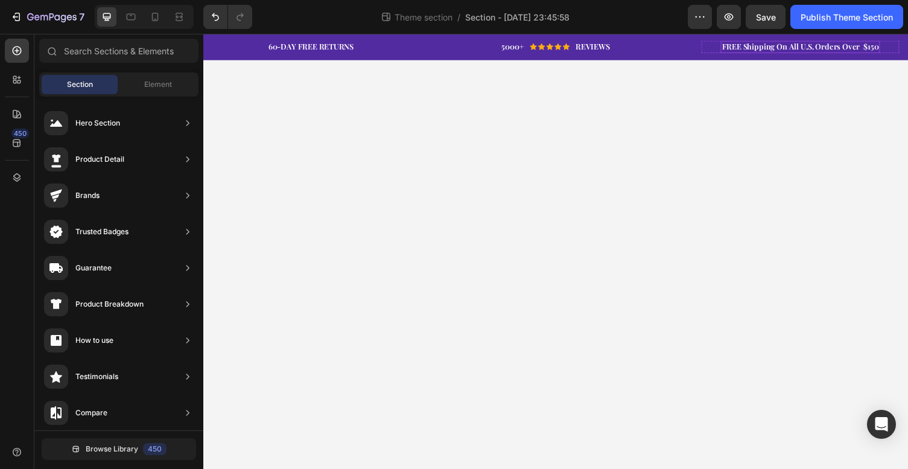
click at [756, 42] on p "FREE Shipping On All U.S. Orders Over $150" at bounding box center [816, 47] width 161 height 10
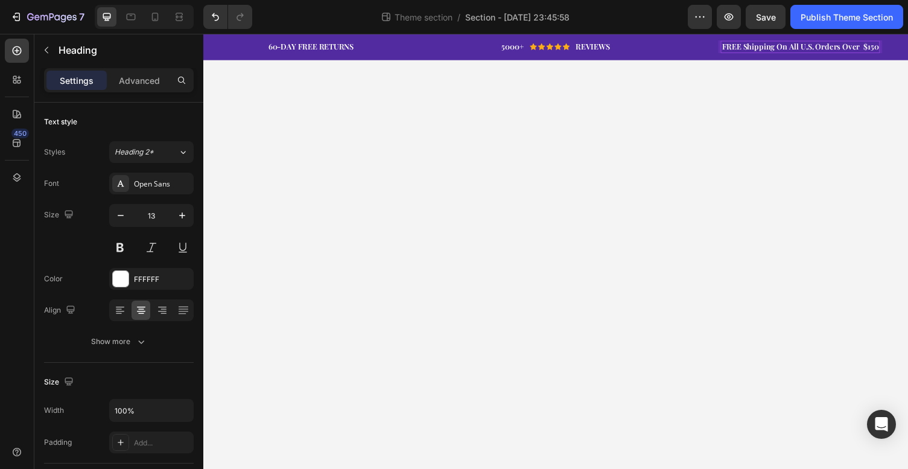
click at [798, 42] on p "FREE Shipping On All U.S. Orders Over $150" at bounding box center [816, 47] width 161 height 10
click at [729, 84] on div "60-DAY FREE RETURNS Heading Row 5000+ Heading Icon Icon Icon Icon Icon Icon Lis…" at bounding box center [565, 77] width 724 height 39
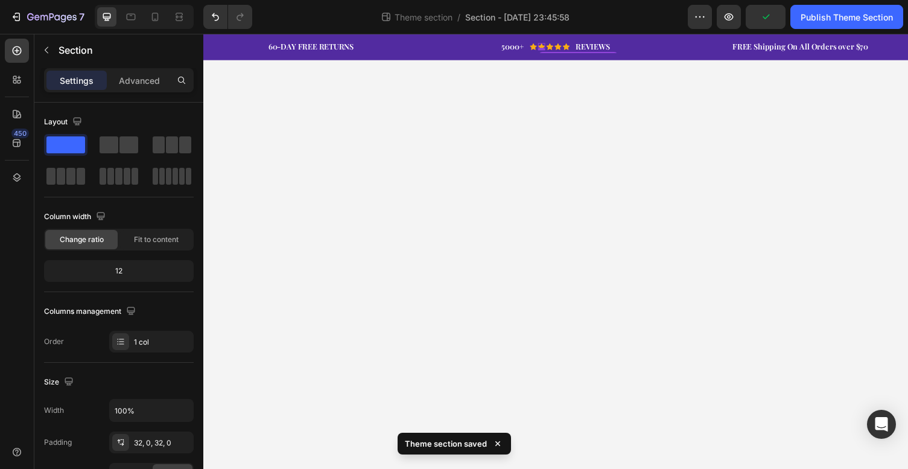
click at [548, 44] on icon at bounding box center [550, 46] width 7 height 7
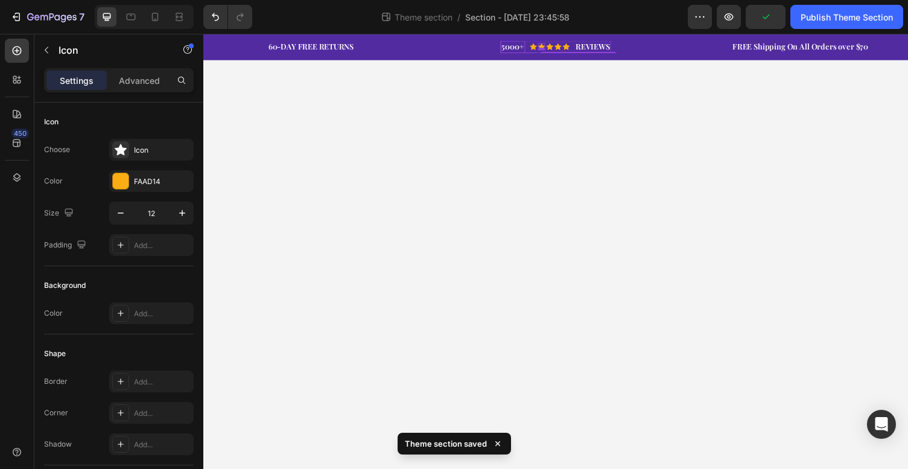
click at [506, 51] on div "5000+ Heading Icon Icon 0 Icon Icon Icon Icon List Hoz REVIEWS Heading Row Row" at bounding box center [565, 47] width 203 height 13
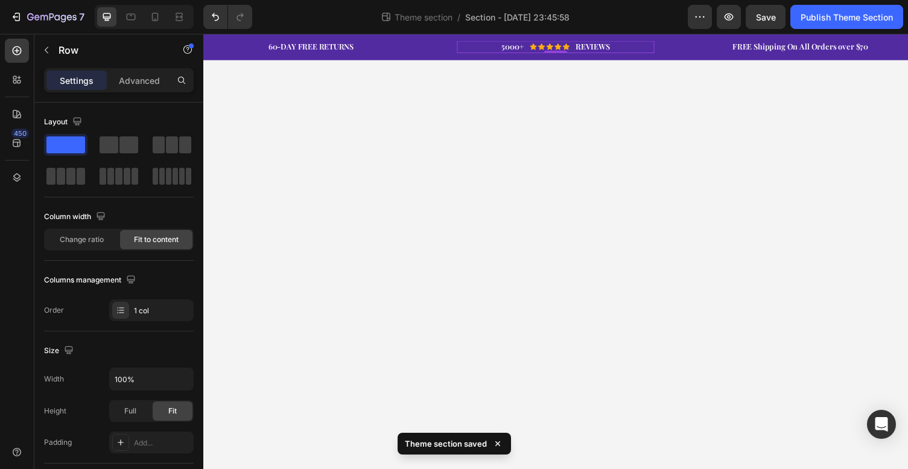
click at [506, 51] on div "5000+ Heading Icon Icon Icon Icon Icon Icon List Hoz REVIEWS Heading Row Row 0" at bounding box center [565, 47] width 203 height 13
click at [506, 48] on div "5000+ Heading Icon Icon Icon Icon Icon Icon List Hoz REVIEWS Heading Row Row 0" at bounding box center [565, 47] width 203 height 13
click at [623, 45] on div "5000+ Heading Icon Icon Icon Icon Icon Icon List Hoz REVIEWS Heading Row Row 0" at bounding box center [565, 47] width 203 height 13
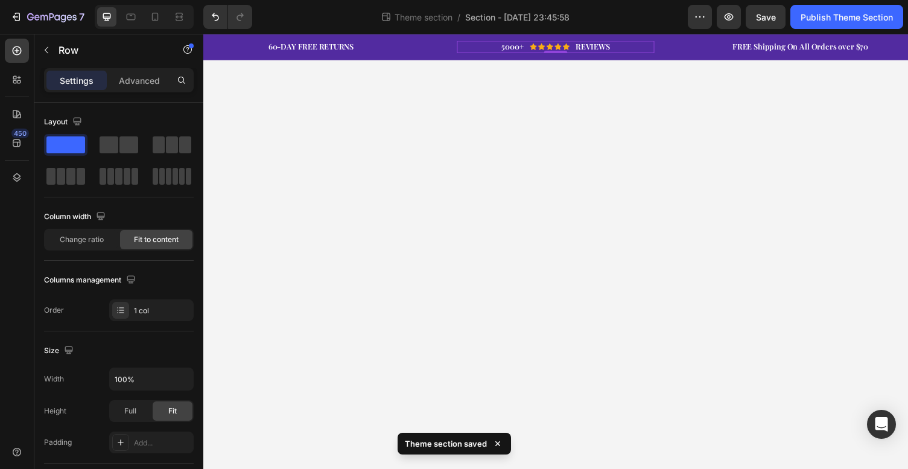
click at [623, 45] on div "5000+ Heading Icon Icon Icon Icon Icon Icon List Hoz REVIEWS Heading Row Row 0" at bounding box center [565, 47] width 203 height 13
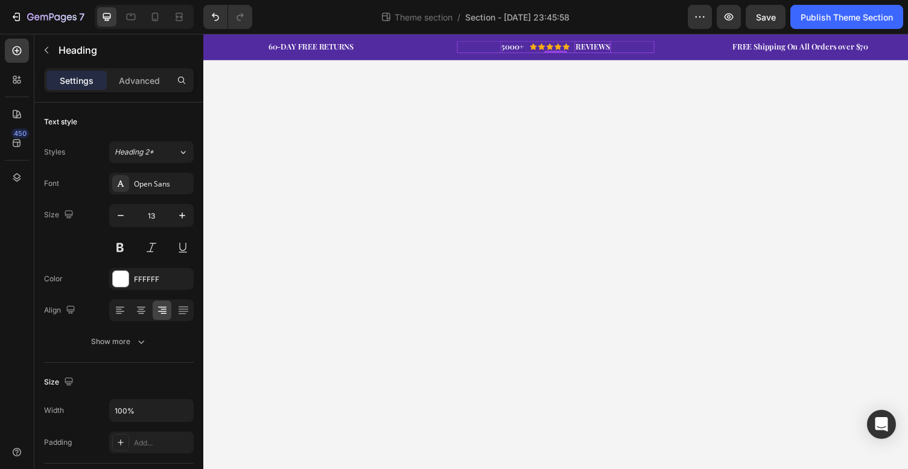
click at [615, 46] on p "REVIEWS" at bounding box center [603, 47] width 35 height 10
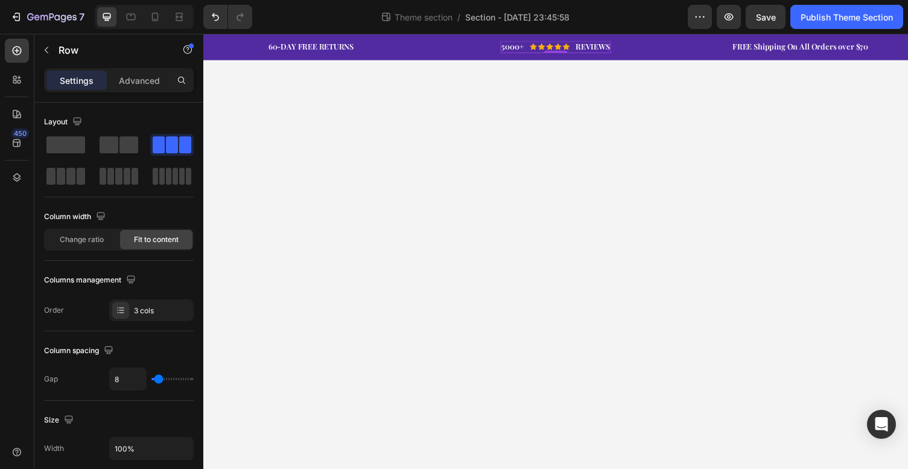
click at [572, 43] on div "Icon Icon Icon Icon Icon Icon List Hoz" at bounding box center [559, 47] width 41 height 13
click at [528, 48] on p "5000+" at bounding box center [521, 47] width 23 height 10
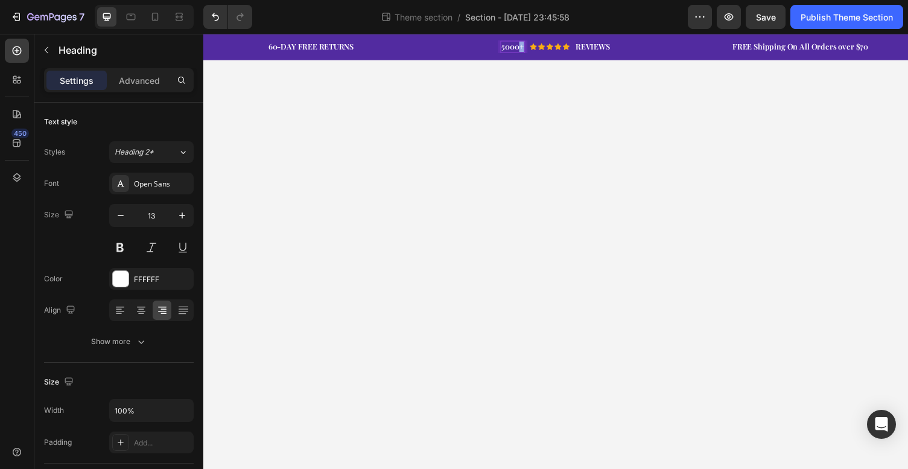
click at [528, 48] on p "5000+" at bounding box center [521, 47] width 23 height 10
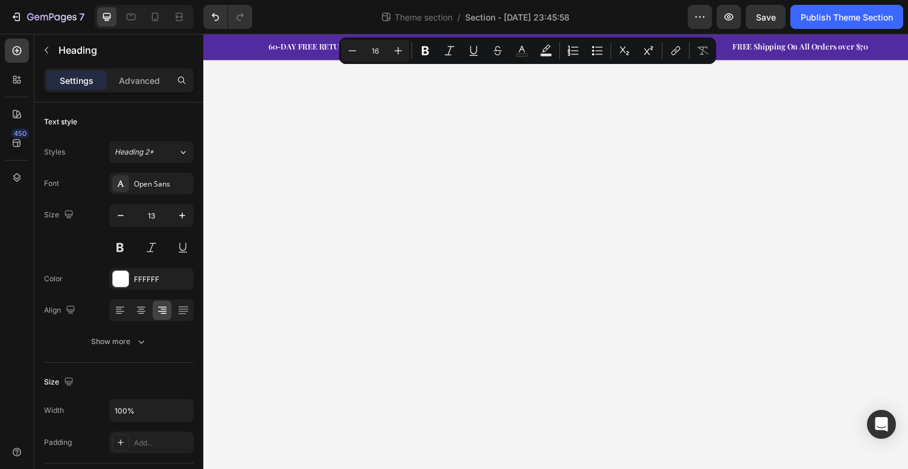
click at [413, 106] on body "60-DAY FREE RETURNS Heading Row 5000+ Heading Icon Icon Icon Icon Icon Icon Lis…" at bounding box center [565, 257] width 724 height 447
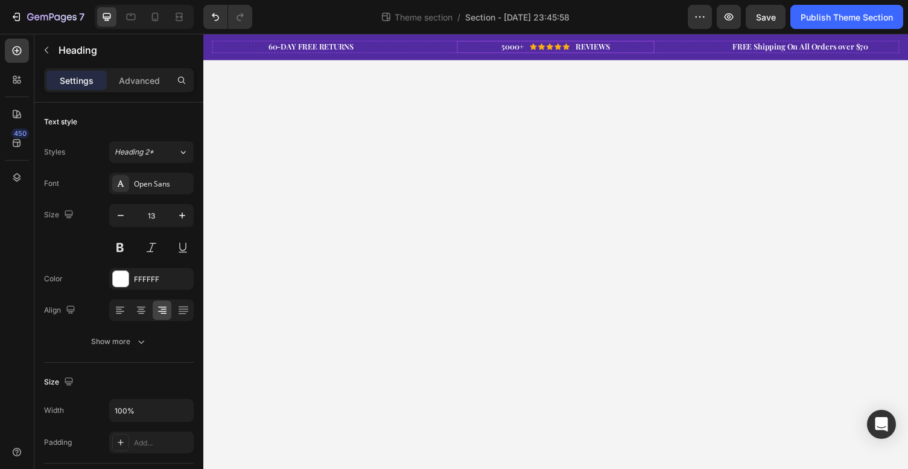
click at [620, 51] on h2 "REVIEWS" at bounding box center [603, 47] width 37 height 13
click at [614, 47] on p "REVIEWS" at bounding box center [603, 47] width 35 height 10
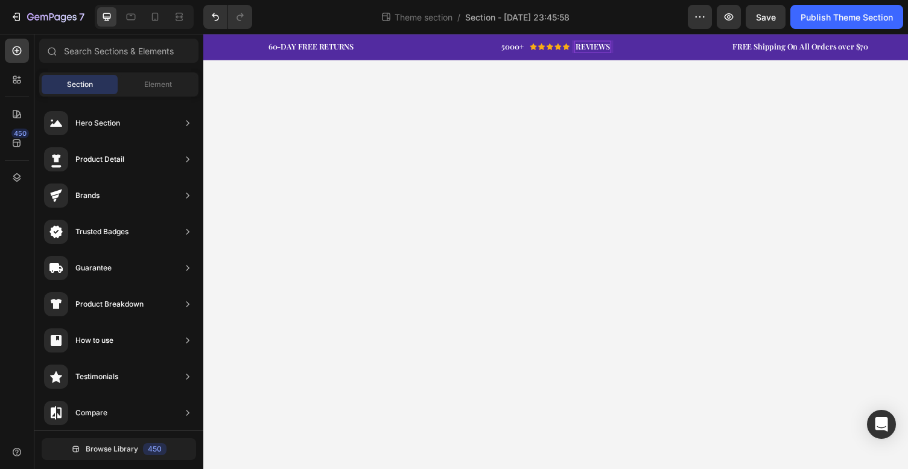
click at [576, 160] on body "60-DAY FREE RETURNS Heading Row 5000+ Heading Icon Icon Icon Icon Icon Icon Lis…" at bounding box center [565, 257] width 724 height 447
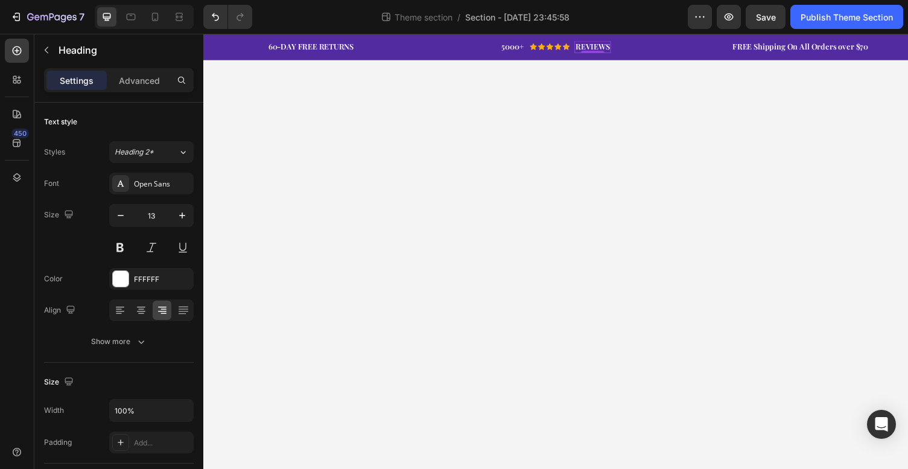
click at [610, 45] on p "REVIEWS" at bounding box center [603, 47] width 35 height 10
click at [607, 48] on p "REVIEWS" at bounding box center [603, 47] width 35 height 10
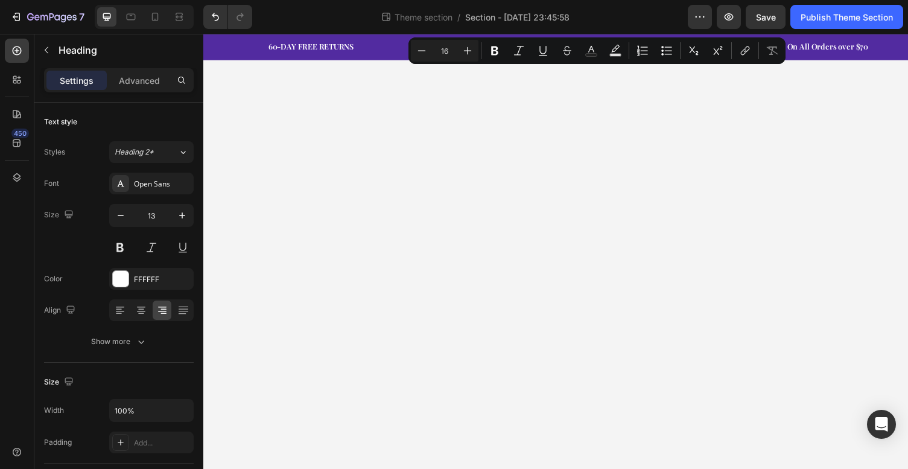
click at [583, 142] on body "60-DAY FREE RETURNS Heading Row 5000+ Heading Icon Icon Icon Icon Icon Icon Lis…" at bounding box center [565, 257] width 724 height 447
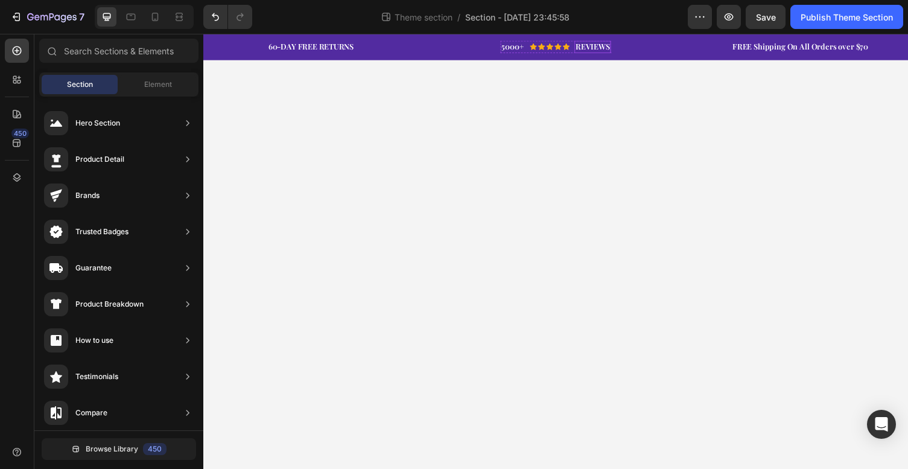
click at [610, 44] on p "REVIEWS" at bounding box center [603, 47] width 35 height 10
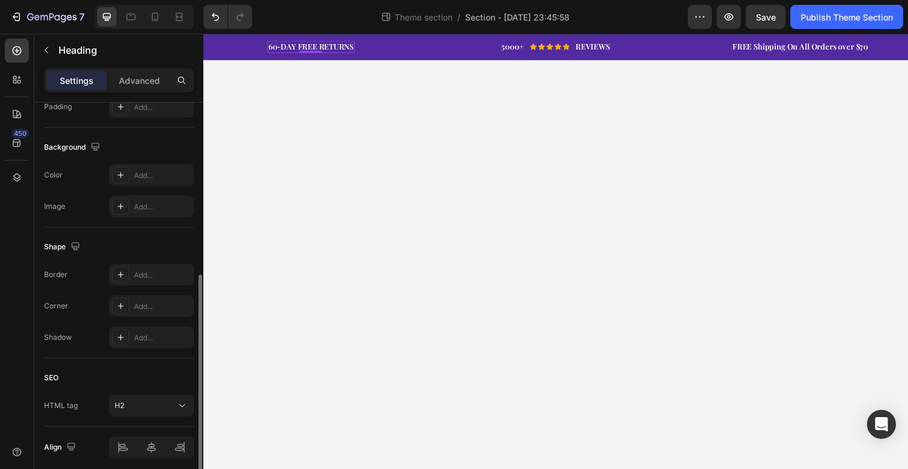
click at [307, 41] on h2 "60-DAY FREE RETURNS" at bounding box center [314, 47] width 90 height 13
click at [332, 45] on p "60-DAY FREE RETURNS" at bounding box center [313, 47] width 87 height 10
click at [357, 48] on h2 "60-DAY FREE RETURNS" at bounding box center [314, 47] width 90 height 13
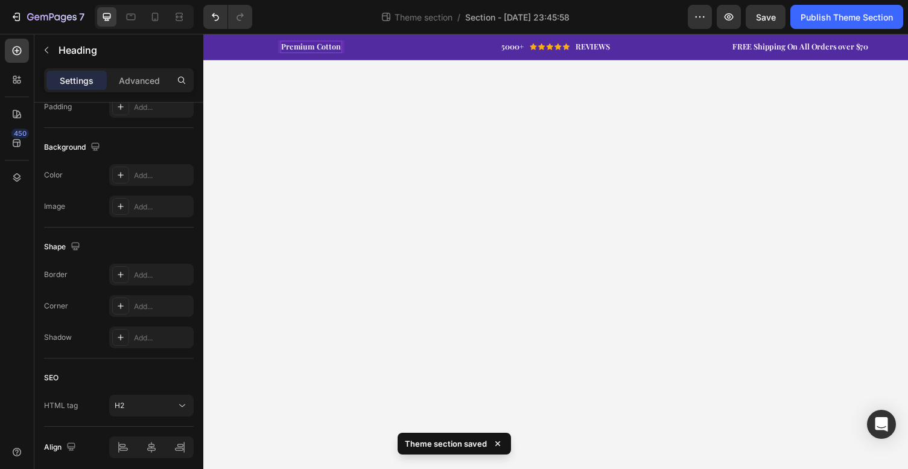
click at [360, 129] on body "Premium Cotton Heading 0 Row 5000+ Heading Icon Icon Icon Icon Icon Icon List H…" at bounding box center [565, 257] width 724 height 447
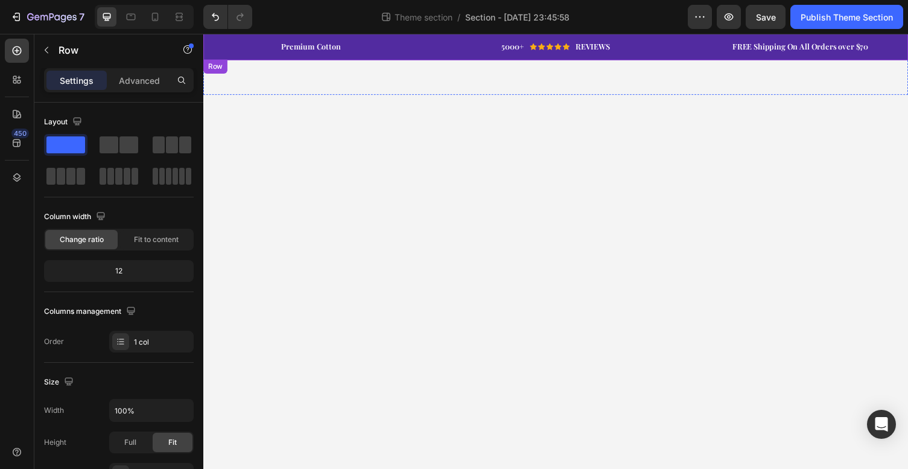
click at [405, 38] on div "Premium Cotton Heading Row 5000+ Heading Icon Icon Icon Icon Icon Icon List Hoz…" at bounding box center [565, 47] width 724 height 27
click at [453, 50] on div "Premium Cotton Heading Row 5000+ Heading Icon Icon Icon Icon Icon Icon List Hoz…" at bounding box center [565, 47] width 706 height 13
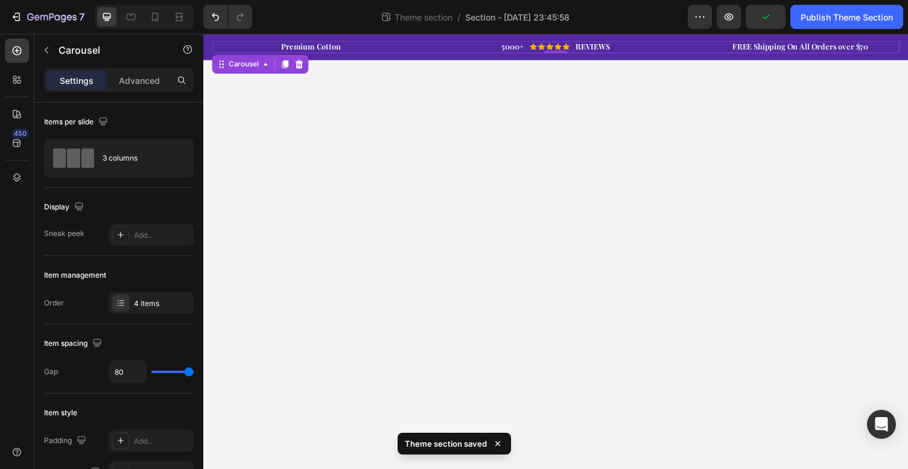
click at [453, 50] on div "Premium Cotton Heading Row 5000+ Heading Icon Icon Icon Icon Icon Icon List Hoz…" at bounding box center [565, 47] width 706 height 13
click at [451, 50] on div "Premium Cotton Heading Row 5000+ Heading Icon Icon Icon Icon Icon Icon List Hoz…" at bounding box center [565, 47] width 706 height 13
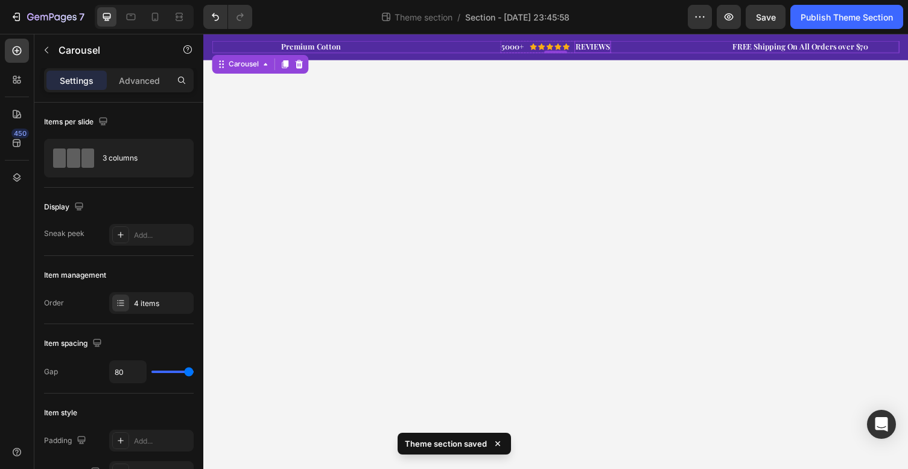
click at [604, 46] on p "REVIEWS" at bounding box center [603, 47] width 35 height 10
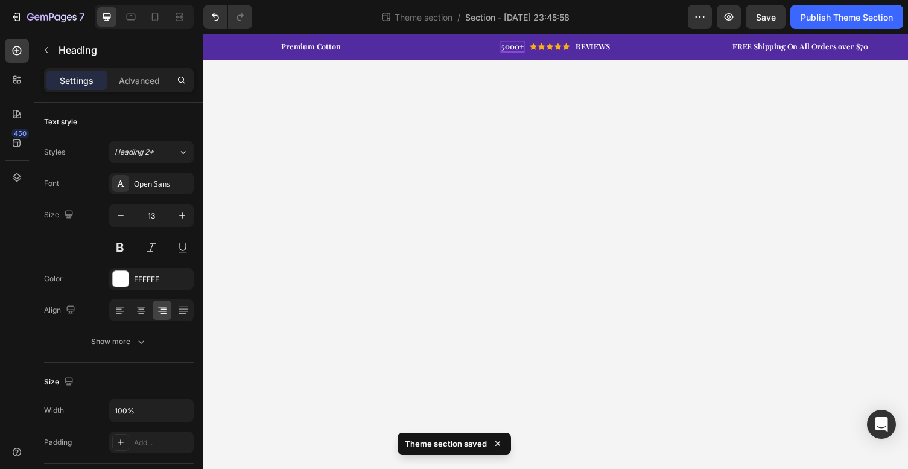
click at [524, 46] on p "5000+" at bounding box center [521, 47] width 23 height 10
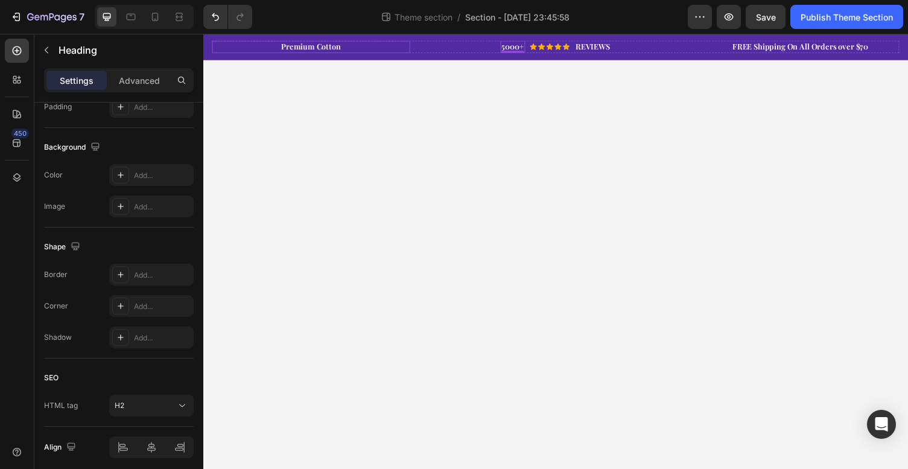
click at [249, 47] on div "Premium Cotton Heading Row" at bounding box center [313, 47] width 203 height 13
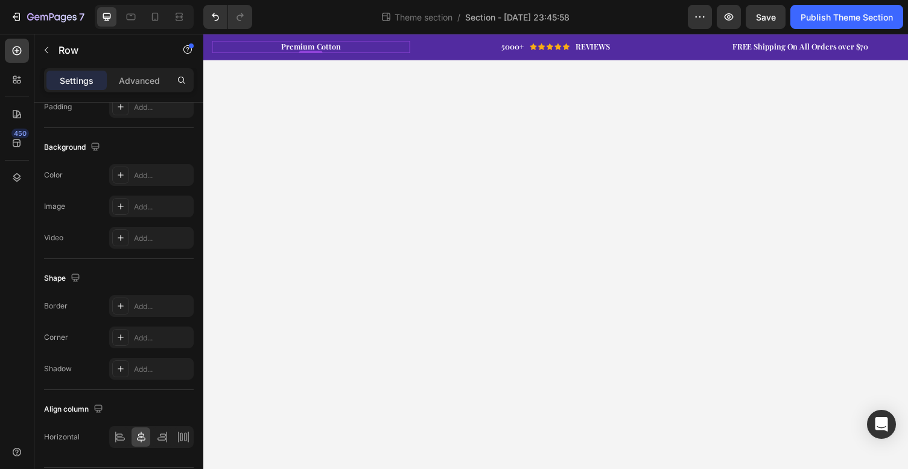
scroll to position [0, 0]
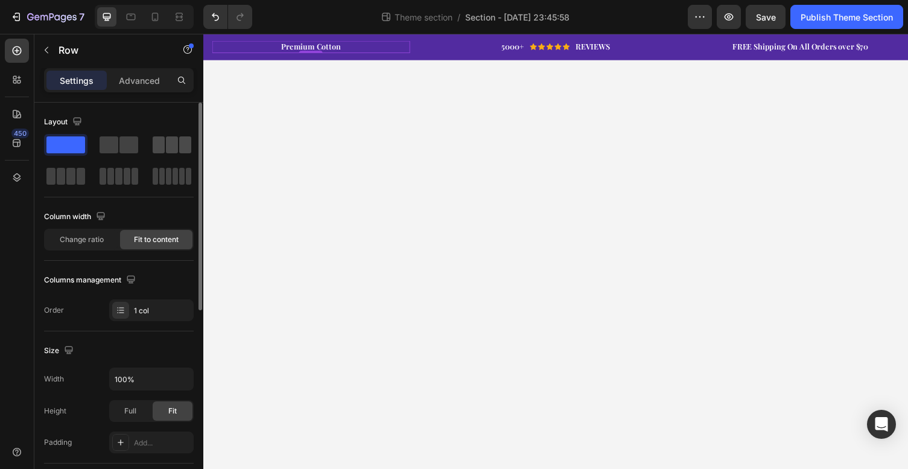
click at [177, 144] on span at bounding box center [172, 144] width 12 height 17
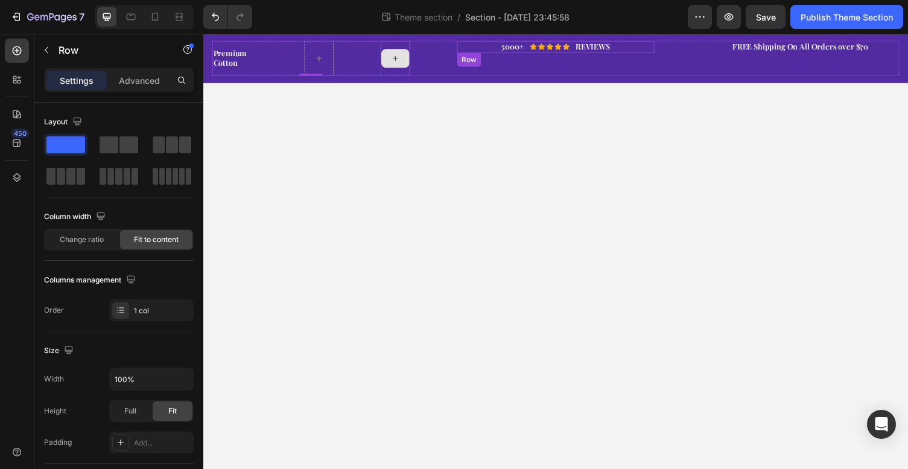
click at [504, 49] on div "5000+ Heading Icon Icon Icon Icon Icon Icon List Hoz REVIEWS Heading Row Row" at bounding box center [565, 47] width 203 height 13
click at [13, 143] on icon at bounding box center [17, 143] width 8 height 8
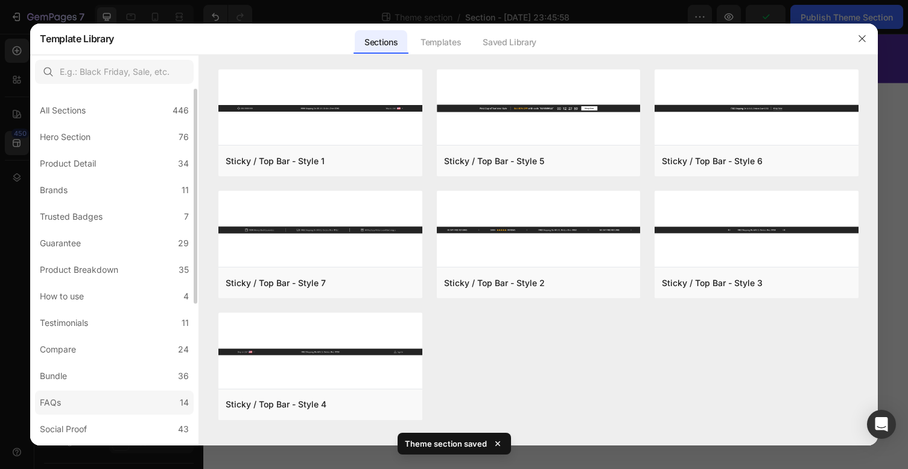
click at [130, 399] on label "FAQs 14" at bounding box center [114, 402] width 159 height 24
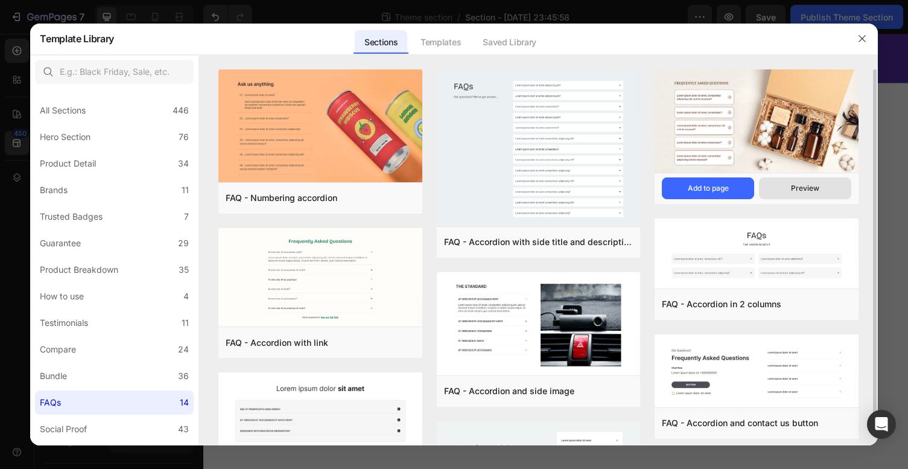
click at [803, 189] on div "Preview" at bounding box center [805, 188] width 28 height 11
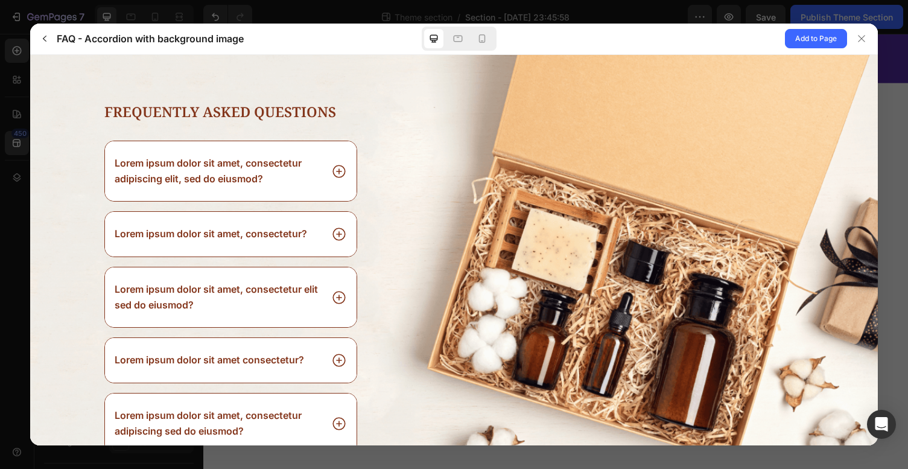
click at [341, 168] on icon at bounding box center [339, 171] width 16 height 16
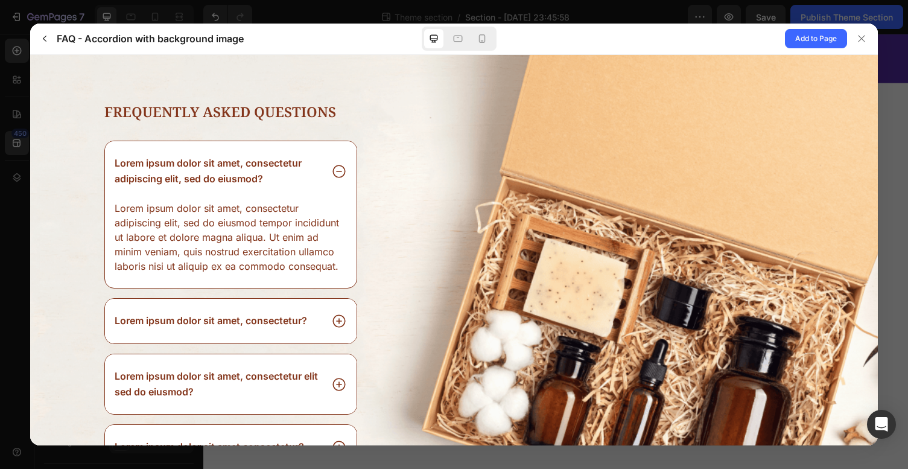
click at [341, 168] on icon at bounding box center [339, 171] width 16 height 16
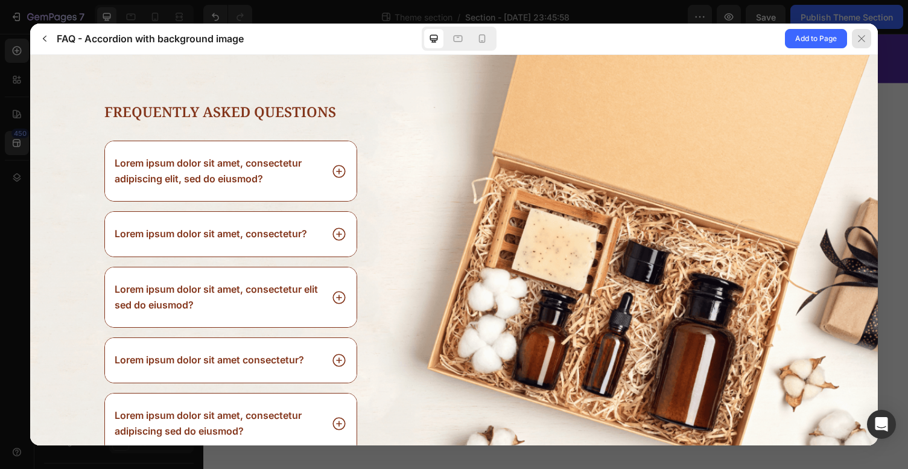
click at [863, 36] on icon at bounding box center [861, 39] width 7 height 7
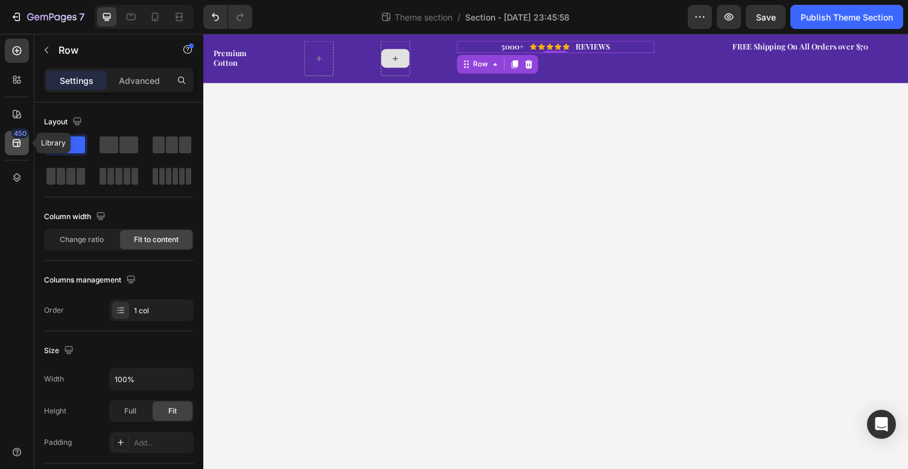
click at [24, 139] on div "450" at bounding box center [17, 143] width 24 height 24
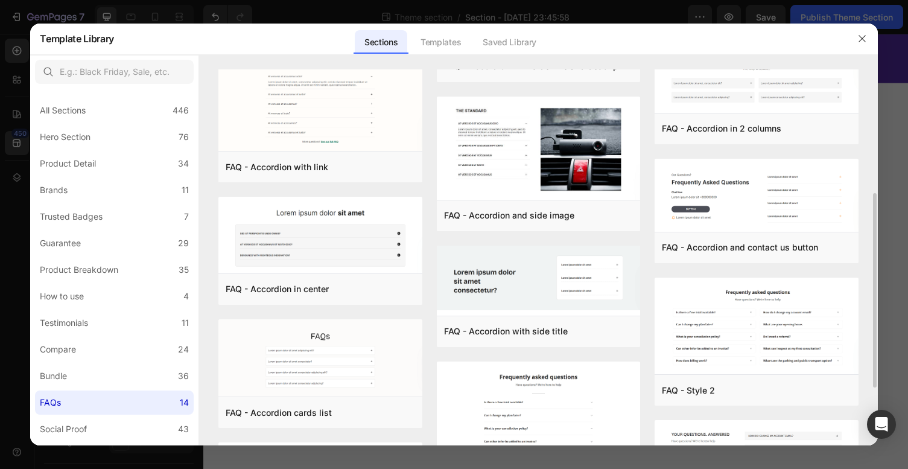
scroll to position [173, 0]
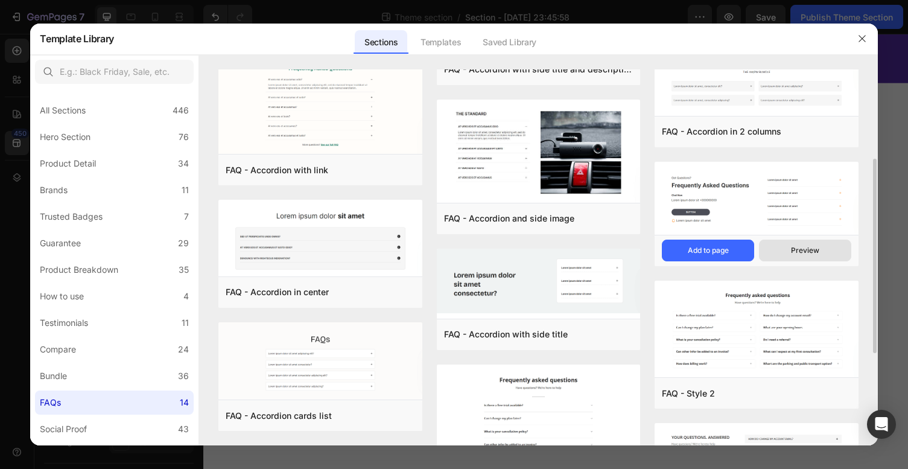
click at [795, 254] on div "Preview" at bounding box center [805, 250] width 28 height 11
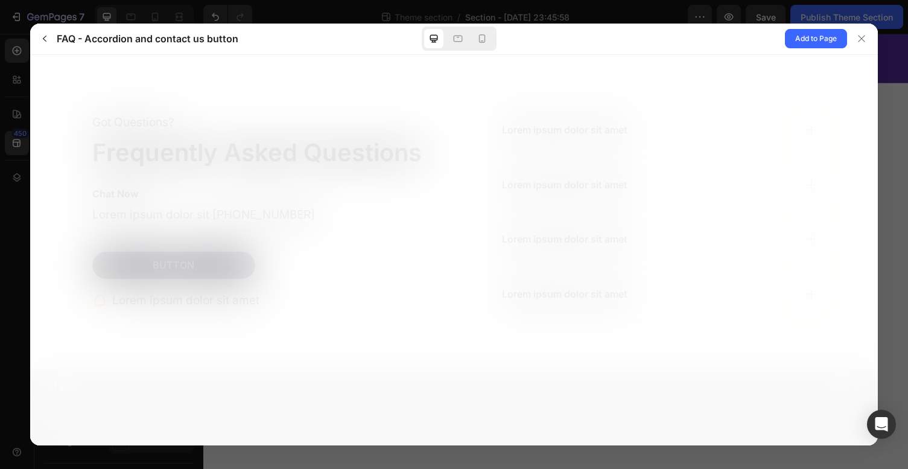
scroll to position [0, 0]
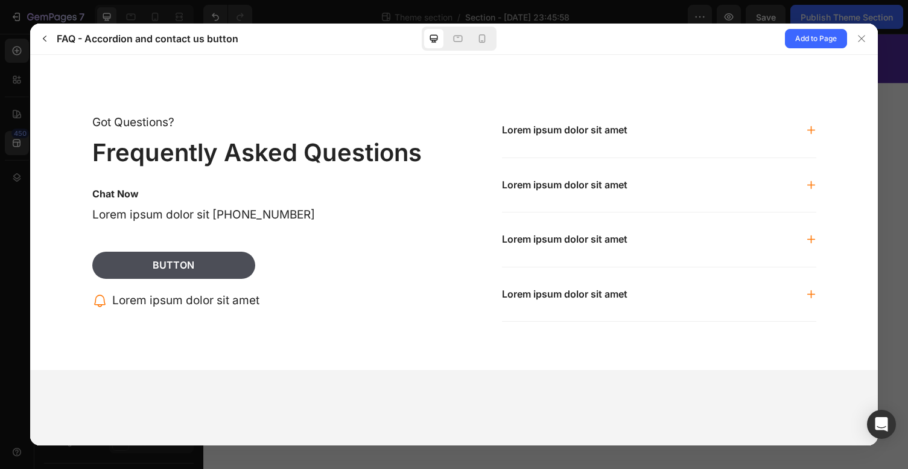
click at [890, 195] on div at bounding box center [454, 234] width 908 height 469
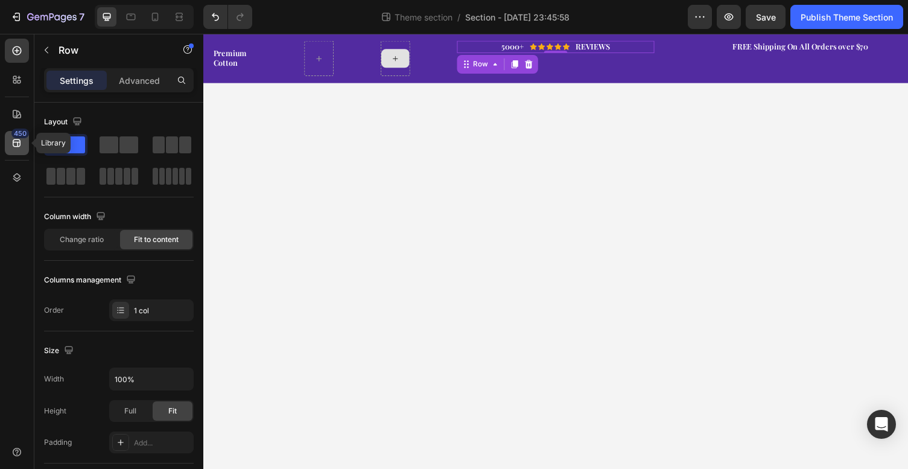
click at [17, 138] on icon at bounding box center [17, 143] width 12 height 12
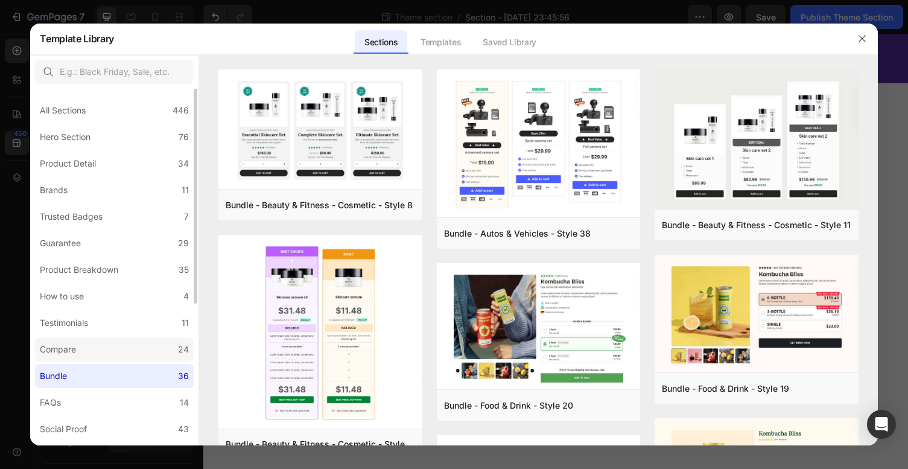
click at [133, 351] on label "Compare 24" at bounding box center [114, 349] width 159 height 24
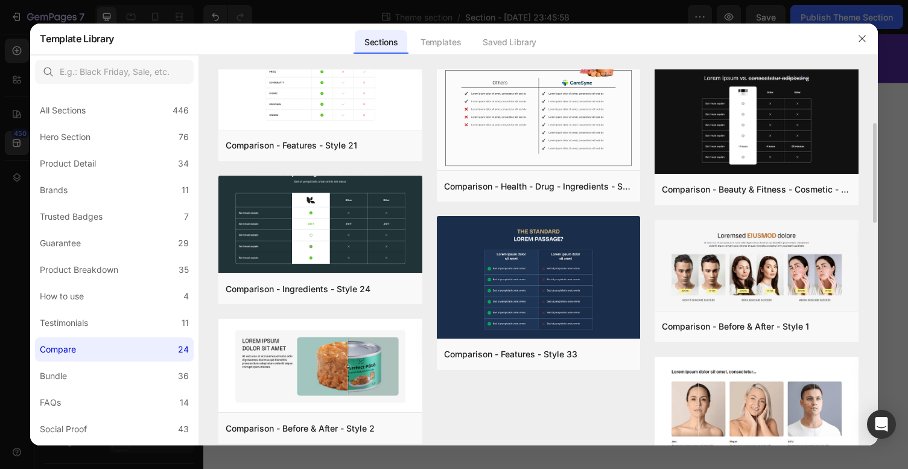
scroll to position [1038, 0]
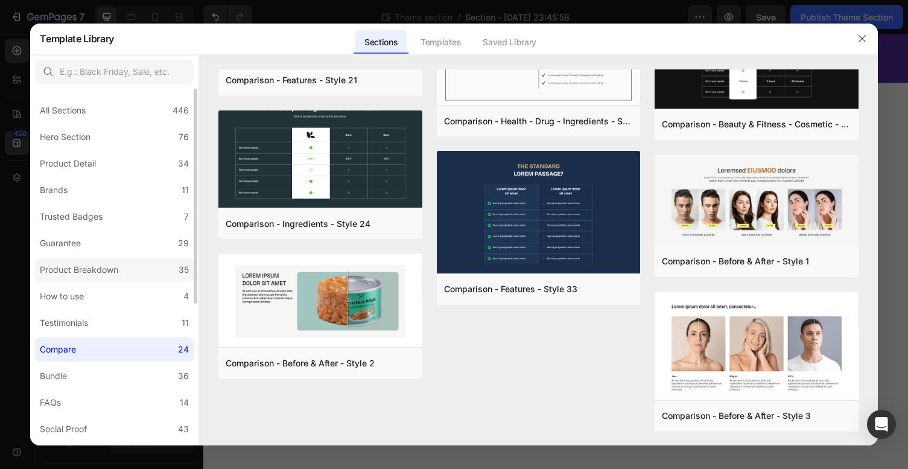
click at [102, 270] on div "Product Breakdown" at bounding box center [79, 269] width 78 height 14
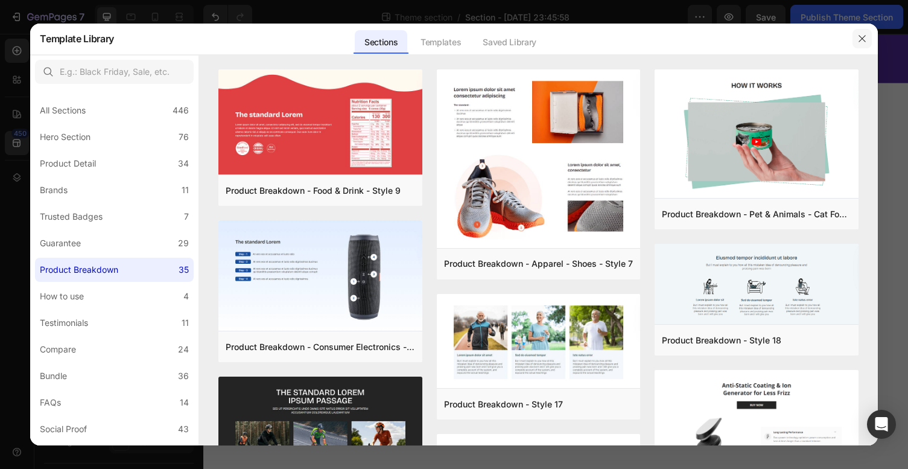
click at [864, 38] on icon "button" at bounding box center [862, 39] width 10 height 10
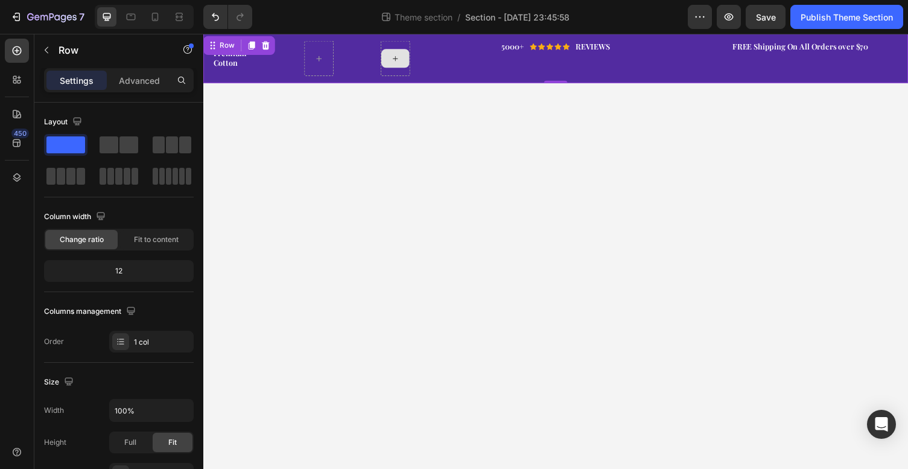
click at [269, 37] on div "Premium Cotton Heading Row 5000+ Heading Icon Icon Icon Icon Icon Icon List Hoz…" at bounding box center [565, 59] width 724 height 51
click at [267, 47] on icon at bounding box center [268, 46] width 8 height 8
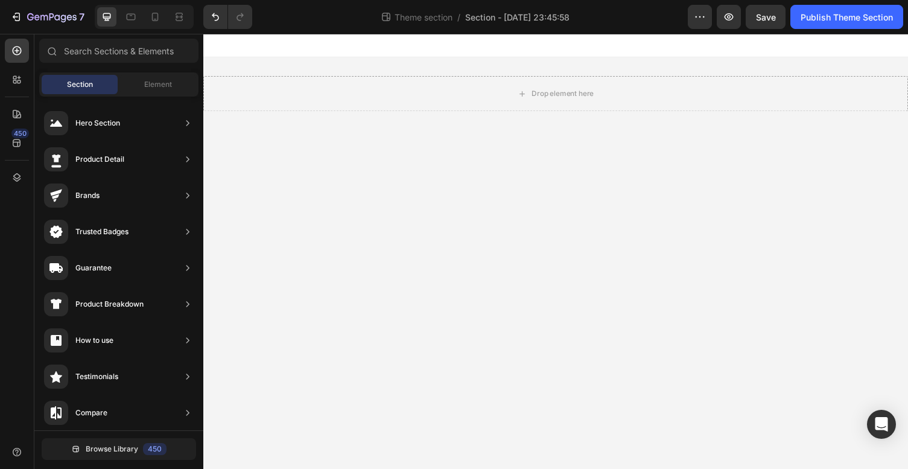
click at [358, 219] on body "Drop element here Root Drag & drop element from sidebar or Explore Library Add …" at bounding box center [565, 257] width 724 height 447
